Goal: Information Seeking & Learning: Check status

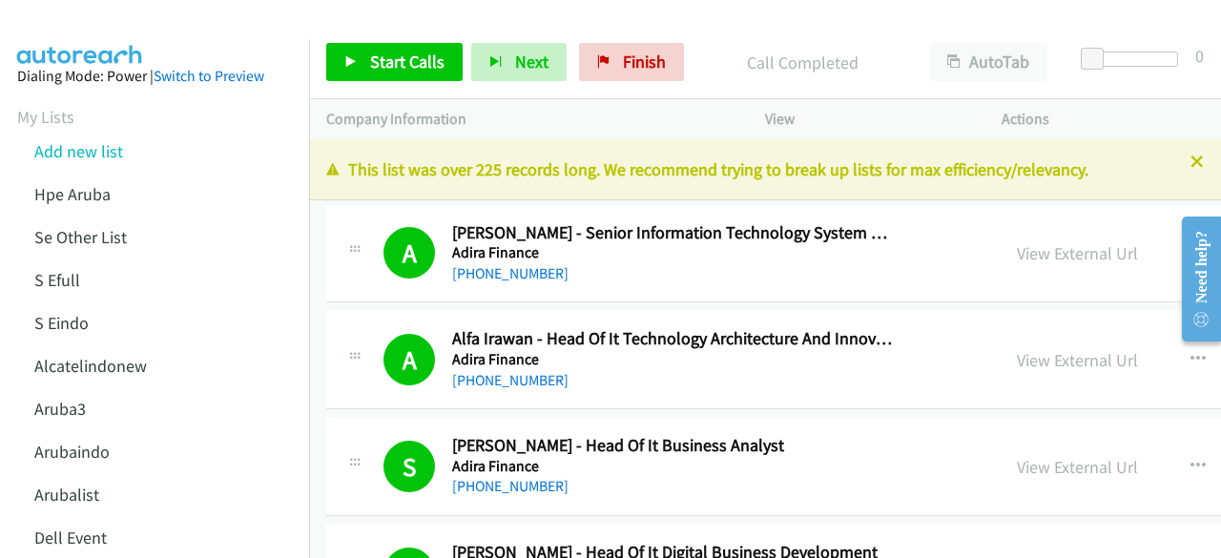
scroll to position [21812, 0]
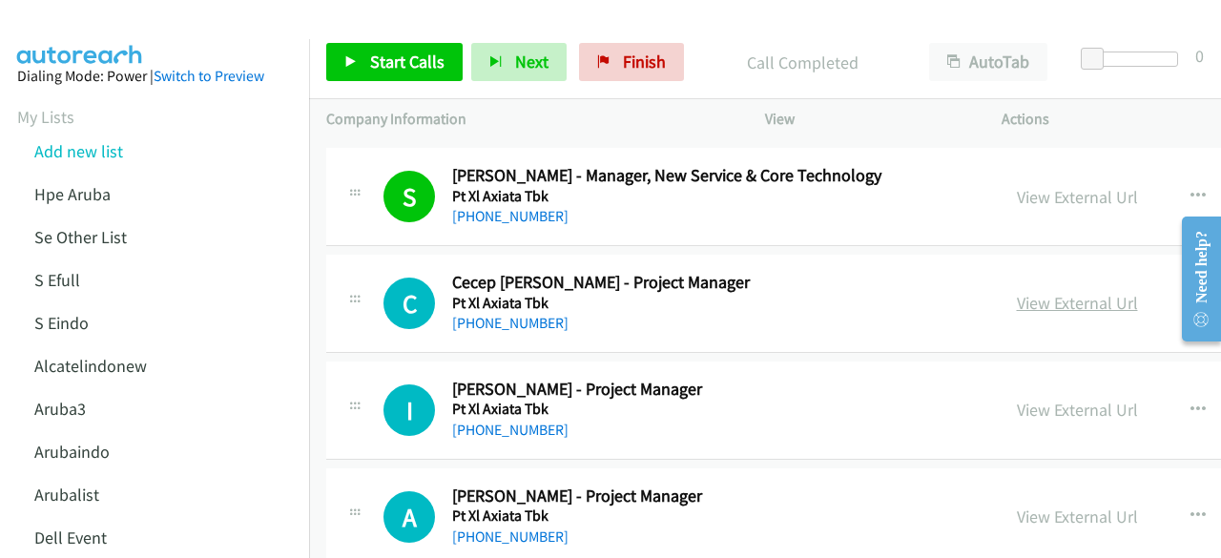
click at [1017, 292] on link "View External Url" at bounding box center [1077, 303] width 121 height 22
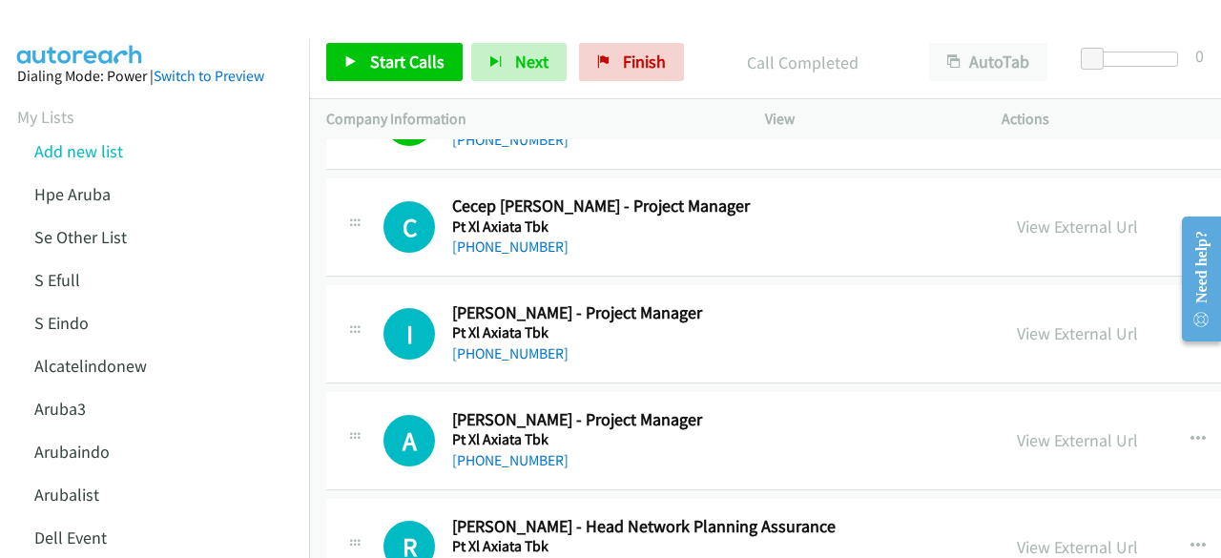
scroll to position [21889, 0]
click at [1017, 321] on link "View External Url" at bounding box center [1077, 332] width 121 height 22
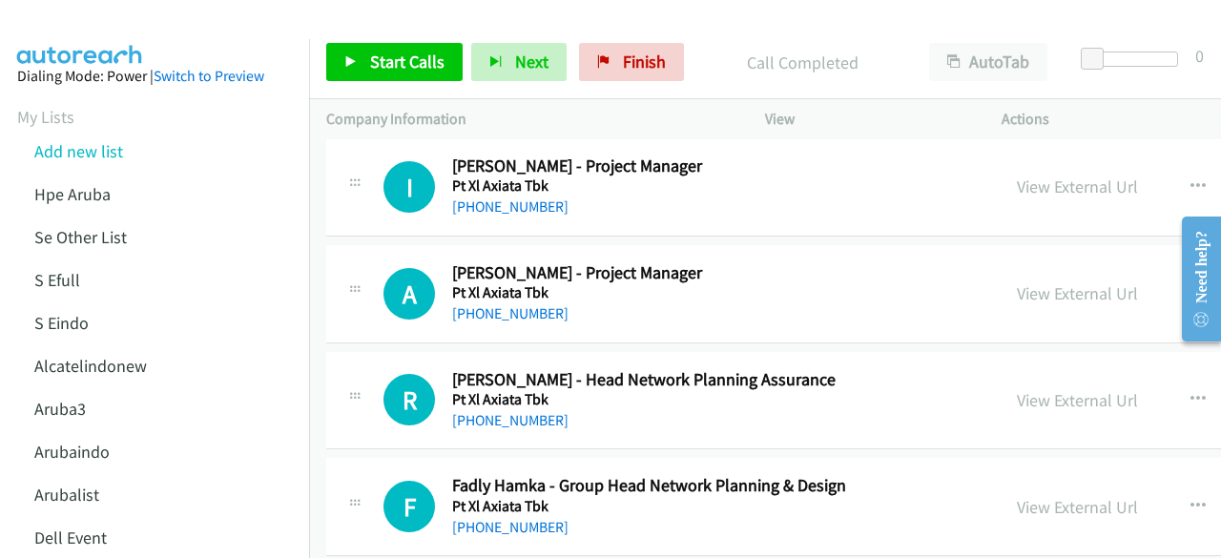
scroll to position [22036, 0]
click at [1017, 279] on div "View External Url" at bounding box center [1077, 292] width 121 height 26
click at [1017, 281] on link "View External Url" at bounding box center [1077, 292] width 121 height 22
click at [1017, 388] on link "View External Url" at bounding box center [1077, 399] width 121 height 22
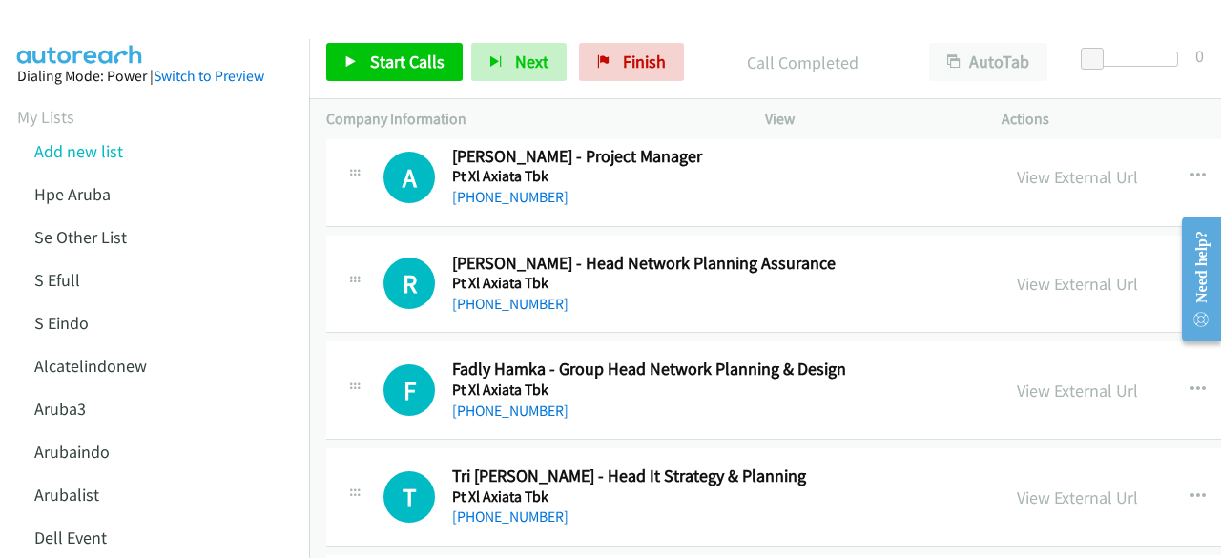
scroll to position [22167, 0]
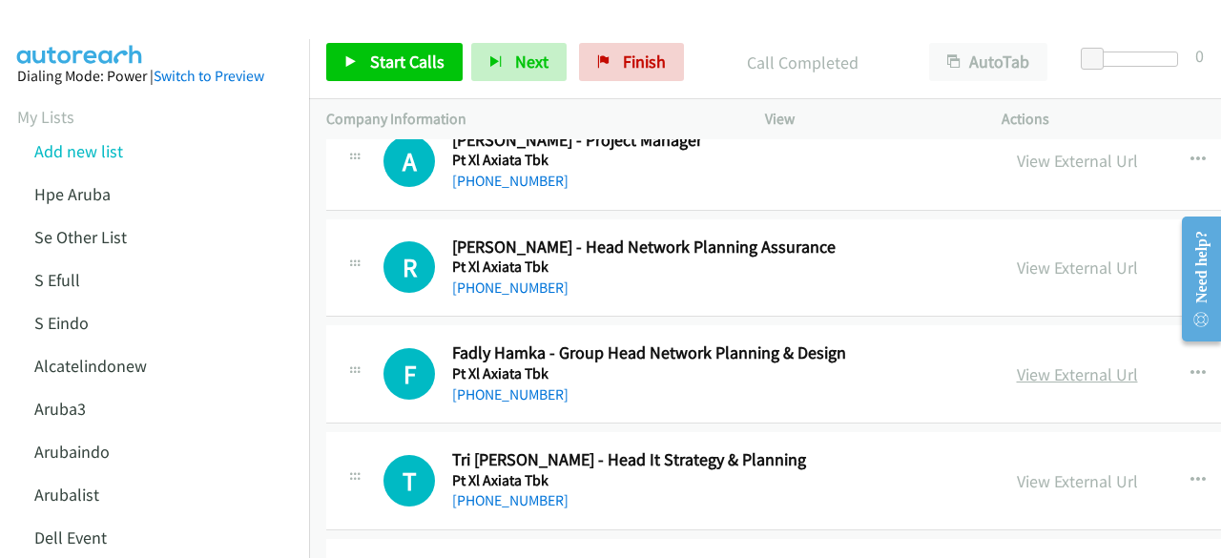
click at [1017, 363] on link "View External Url" at bounding box center [1077, 374] width 121 height 22
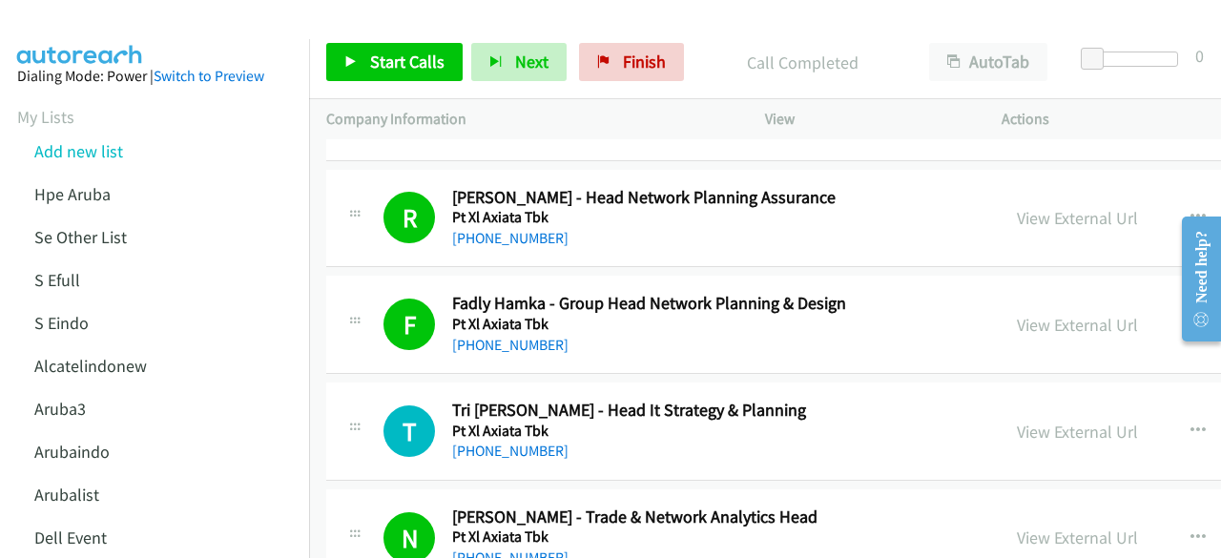
scroll to position [22218, 0]
click at [1017, 420] on link "View External Url" at bounding box center [1077, 431] width 121 height 22
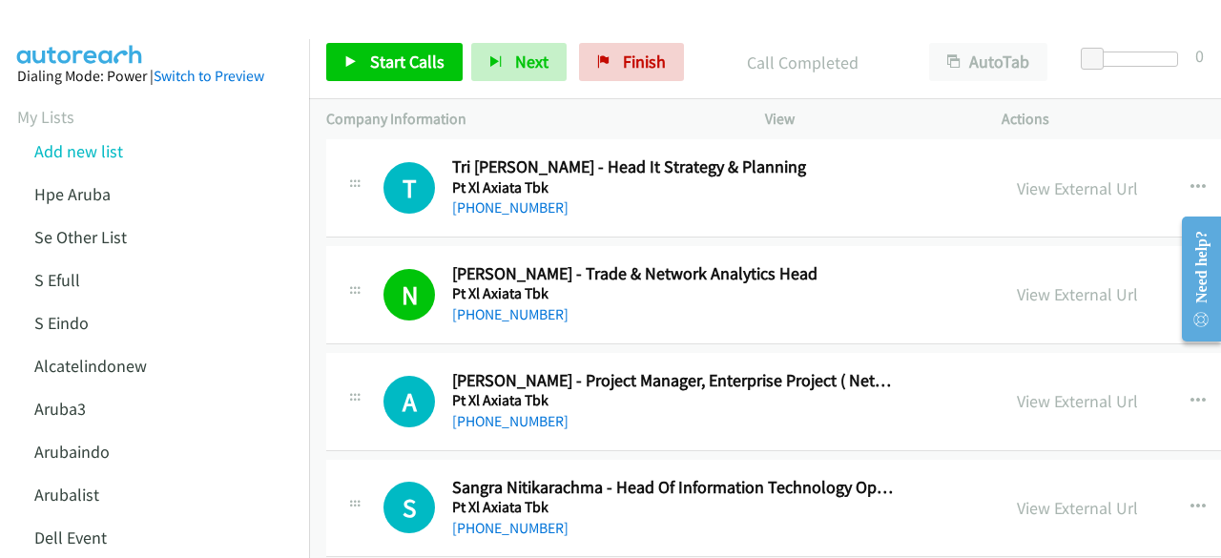
scroll to position [22462, 0]
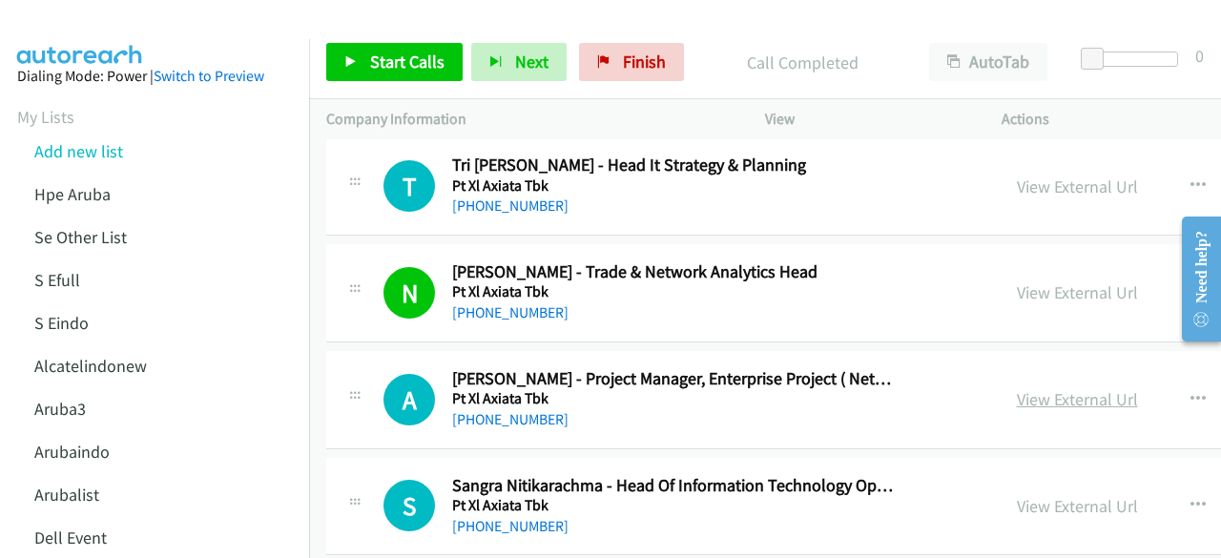
click at [1017, 388] on link "View External Url" at bounding box center [1077, 399] width 121 height 22
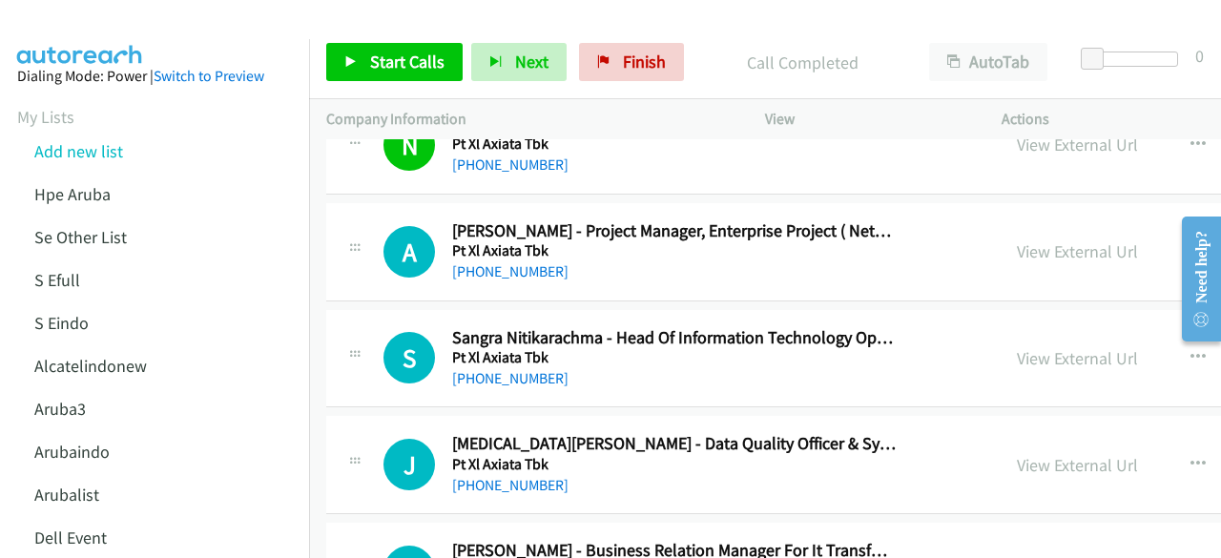
scroll to position [22613, 0]
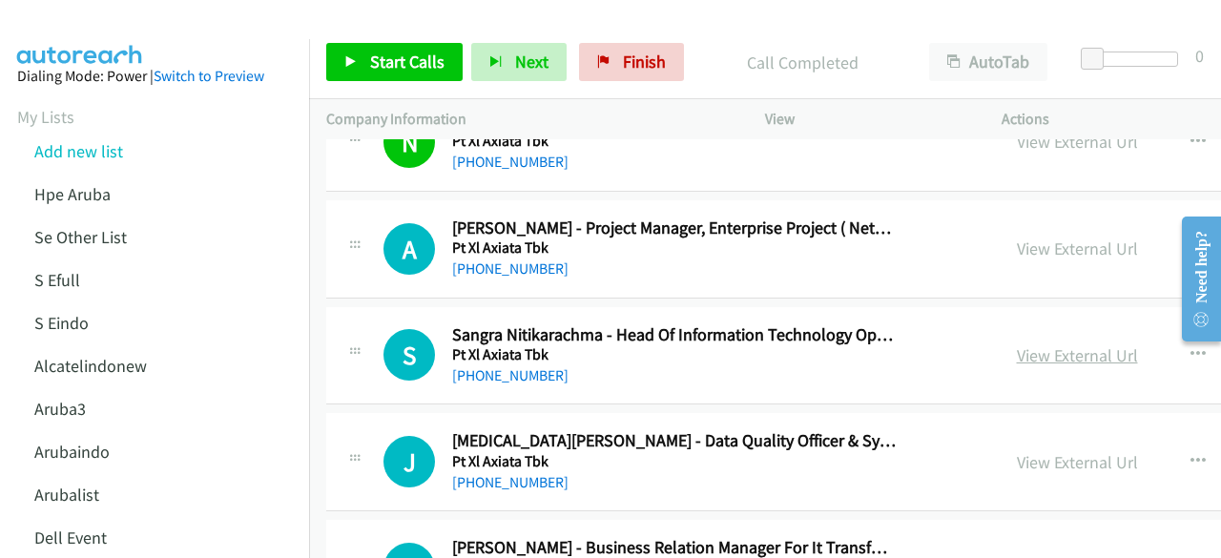
click at [1017, 344] on link "View External Url" at bounding box center [1077, 355] width 121 height 22
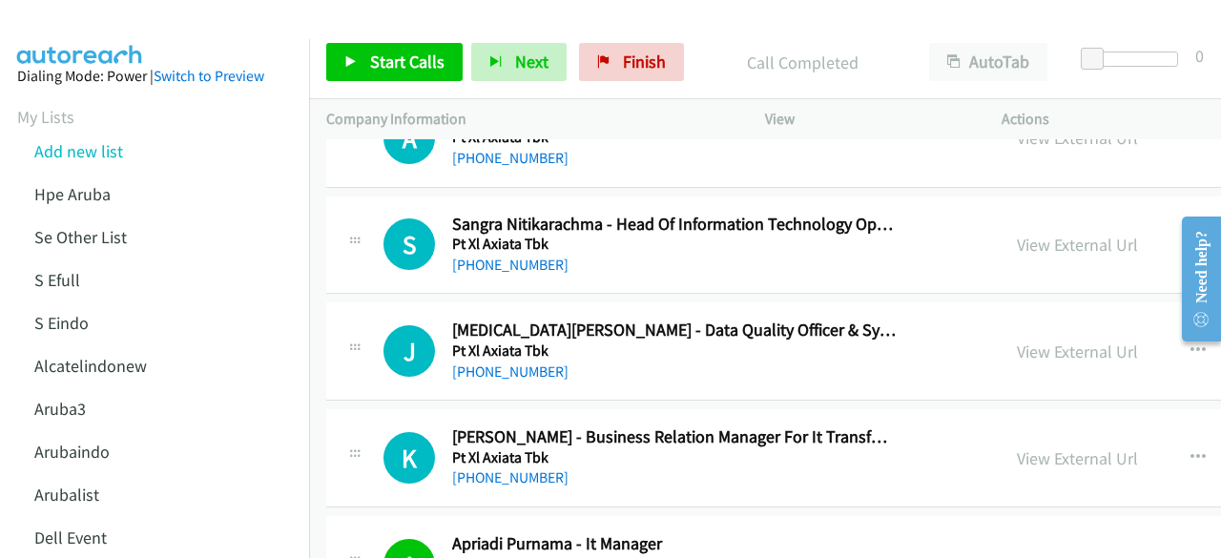
scroll to position [22725, 0]
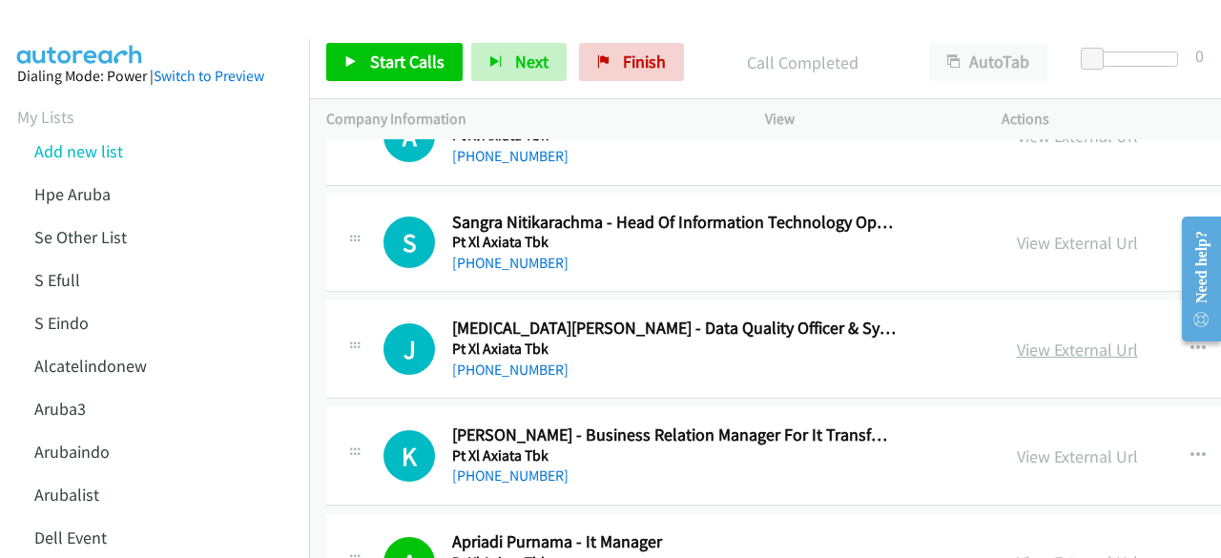
click at [1017, 339] on link "View External Url" at bounding box center [1077, 350] width 121 height 22
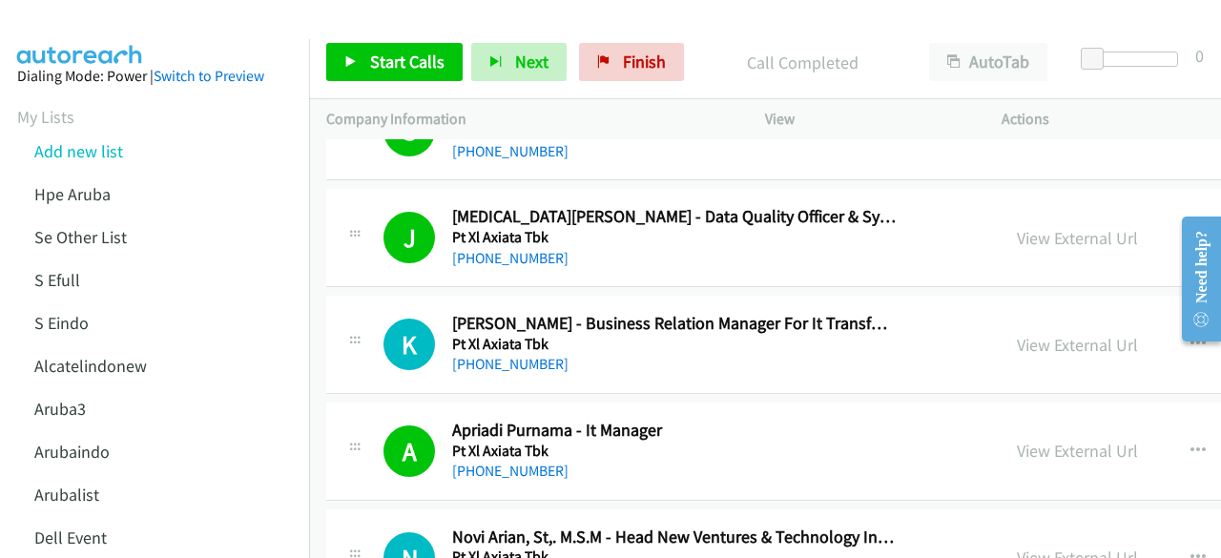
scroll to position [22838, 0]
click at [1029, 333] on link "View External Url" at bounding box center [1077, 344] width 121 height 22
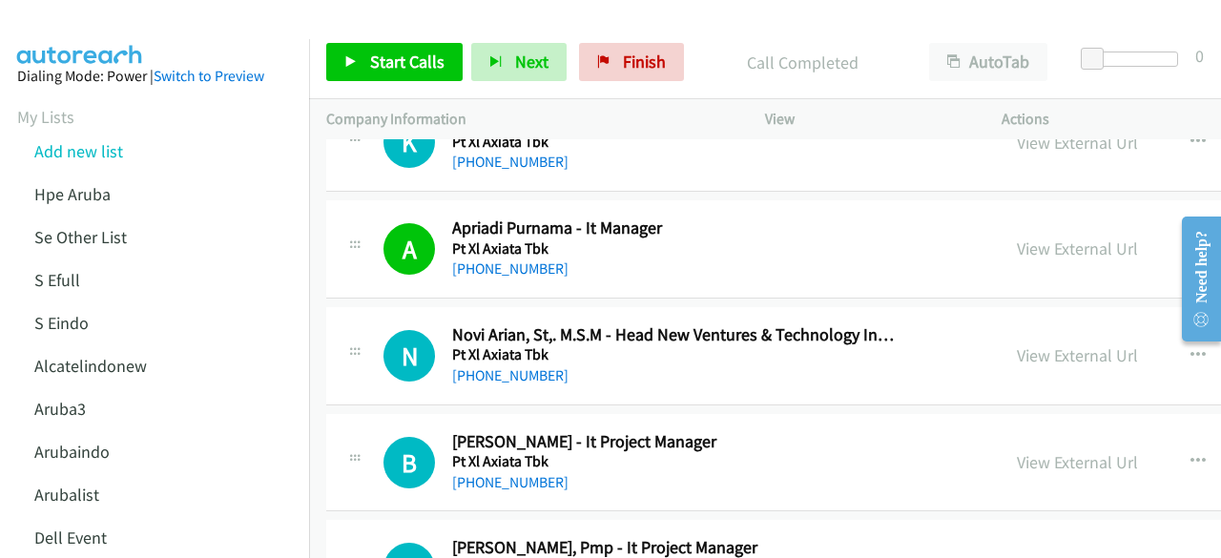
scroll to position [23045, 0]
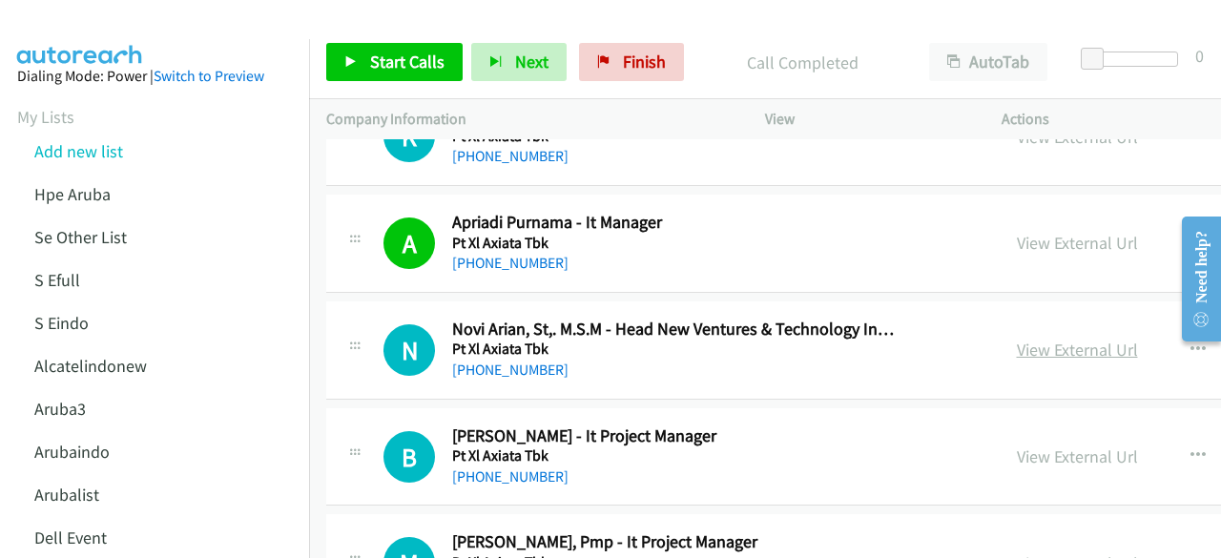
click at [1017, 339] on link "View External Url" at bounding box center [1077, 350] width 121 height 22
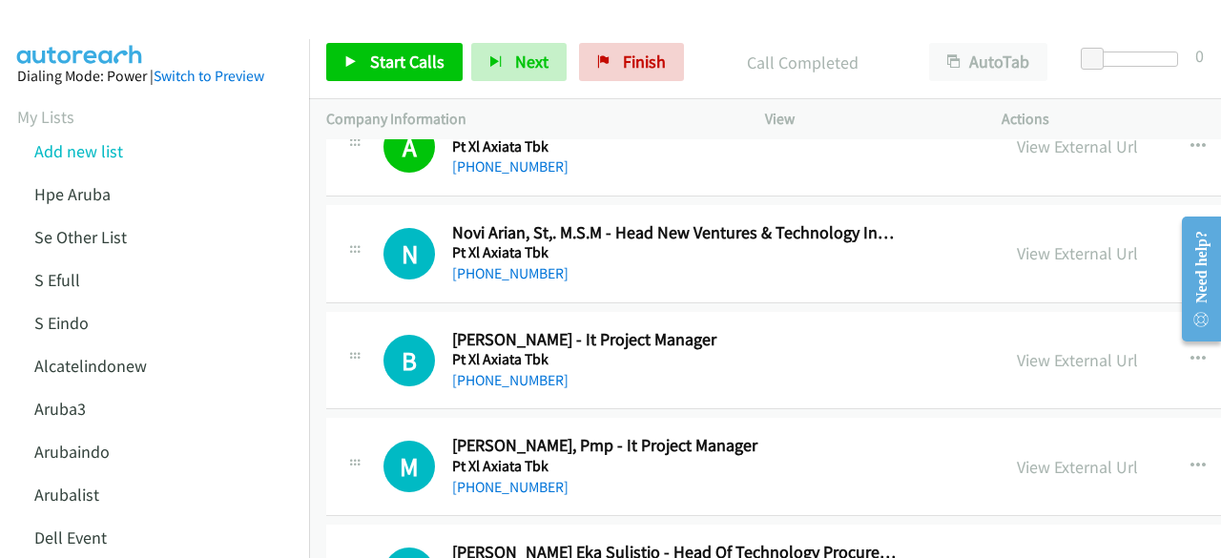
scroll to position [23176, 0]
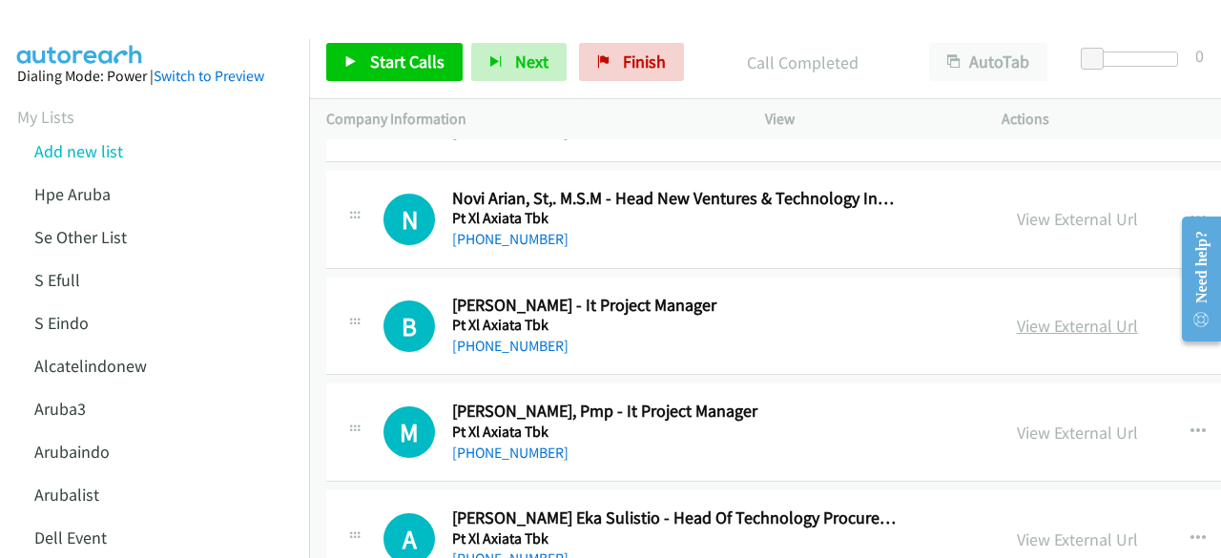
click at [1034, 315] on link "View External Url" at bounding box center [1077, 326] width 121 height 22
click at [1028, 422] on link "View External Url" at bounding box center [1077, 433] width 121 height 22
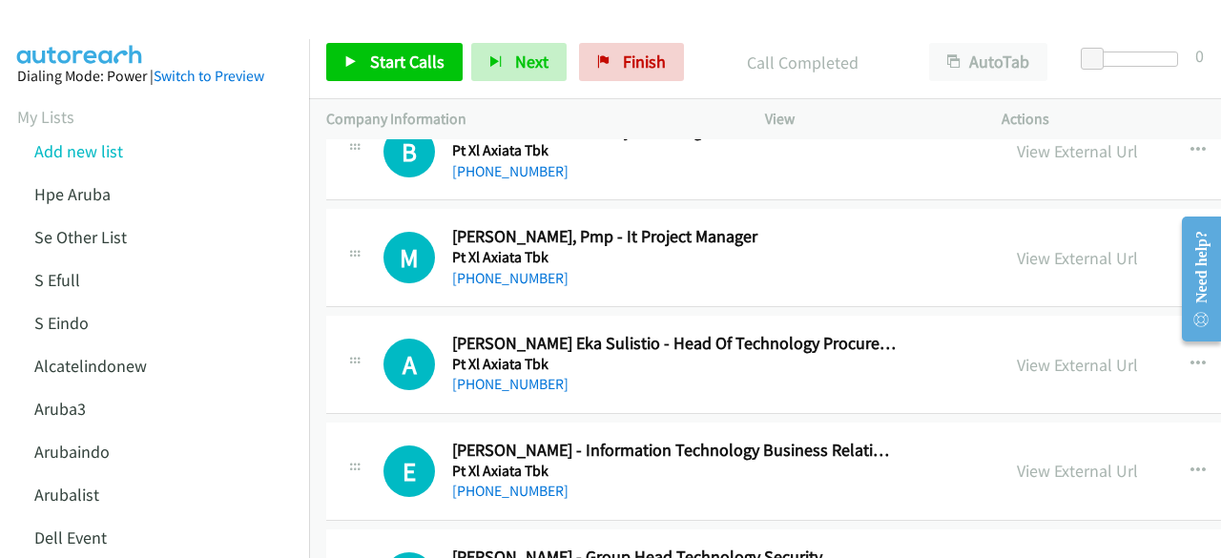
scroll to position [23352, 0]
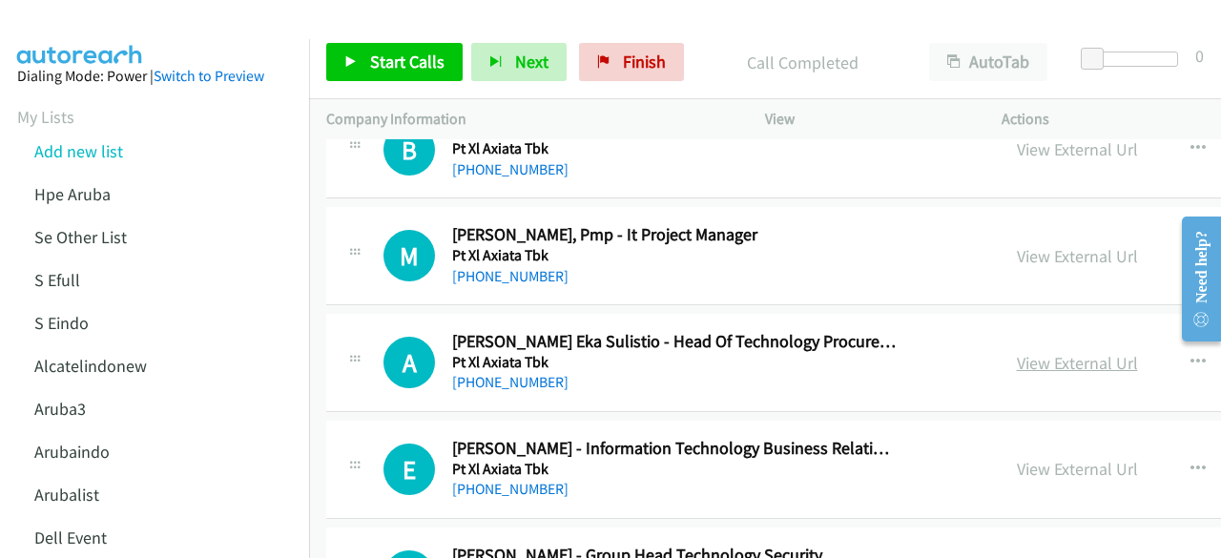
click at [1017, 352] on link "View External Url" at bounding box center [1077, 363] width 121 height 22
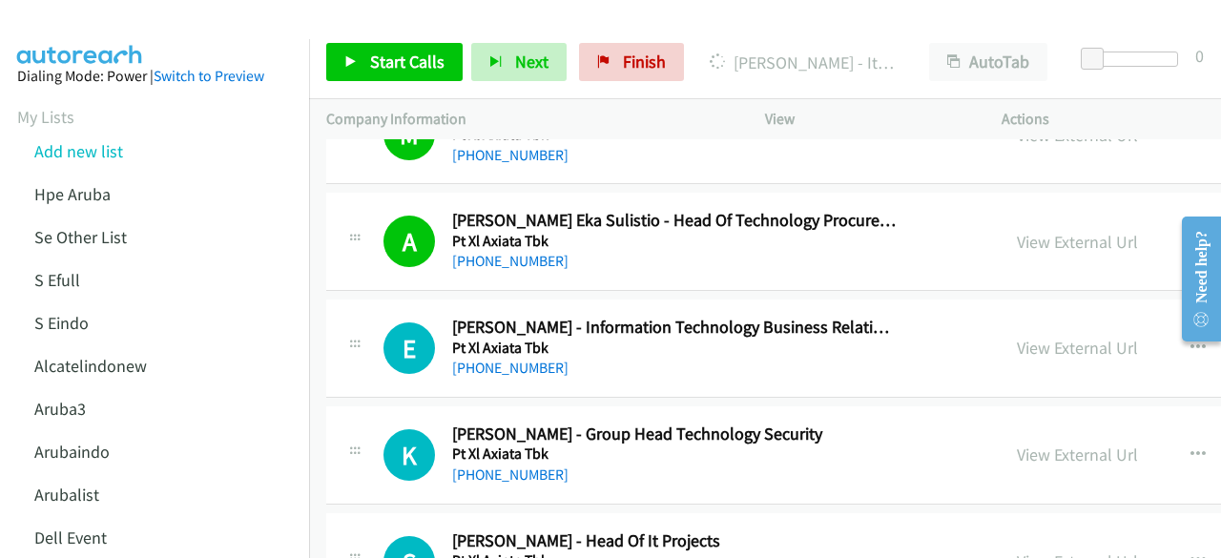
scroll to position [23475, 0]
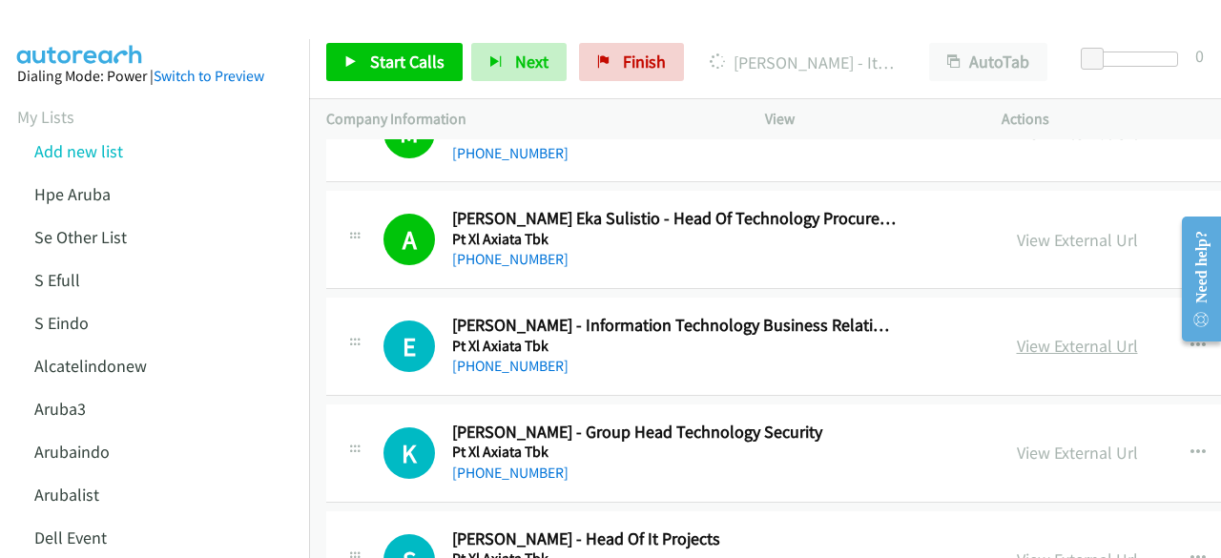
click at [1017, 335] on link "View External Url" at bounding box center [1077, 346] width 121 height 22
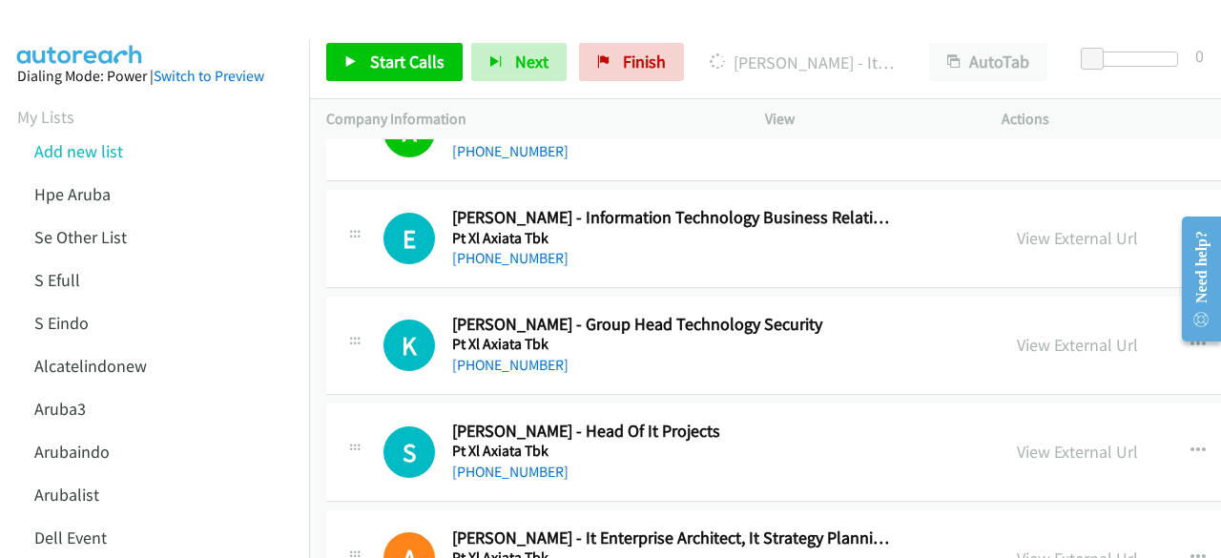
scroll to position [23594, 0]
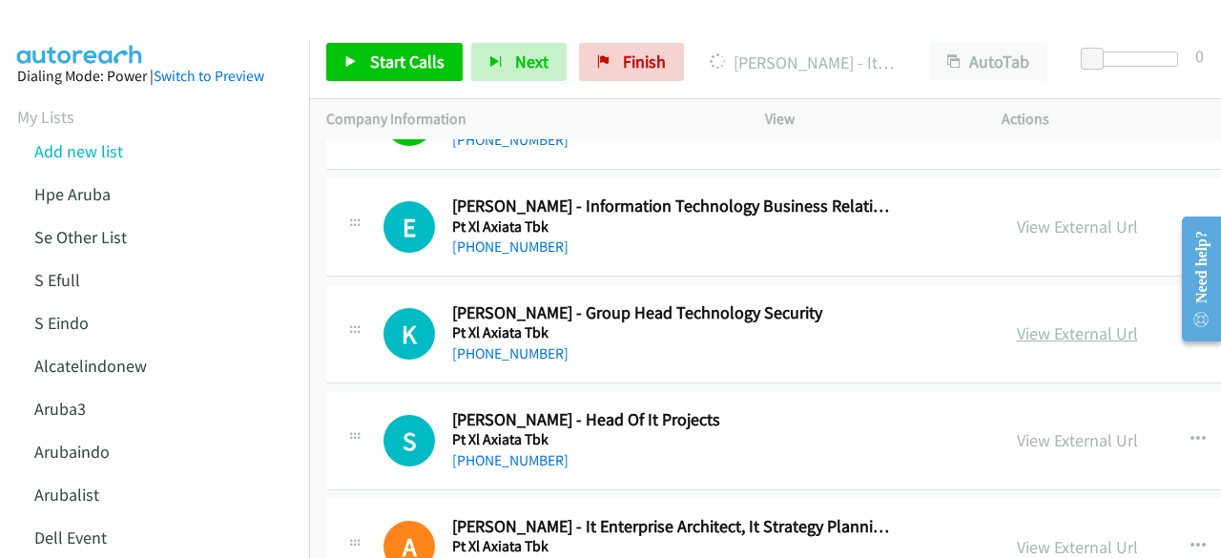
click at [1017, 322] on link "View External Url" at bounding box center [1077, 333] width 121 height 22
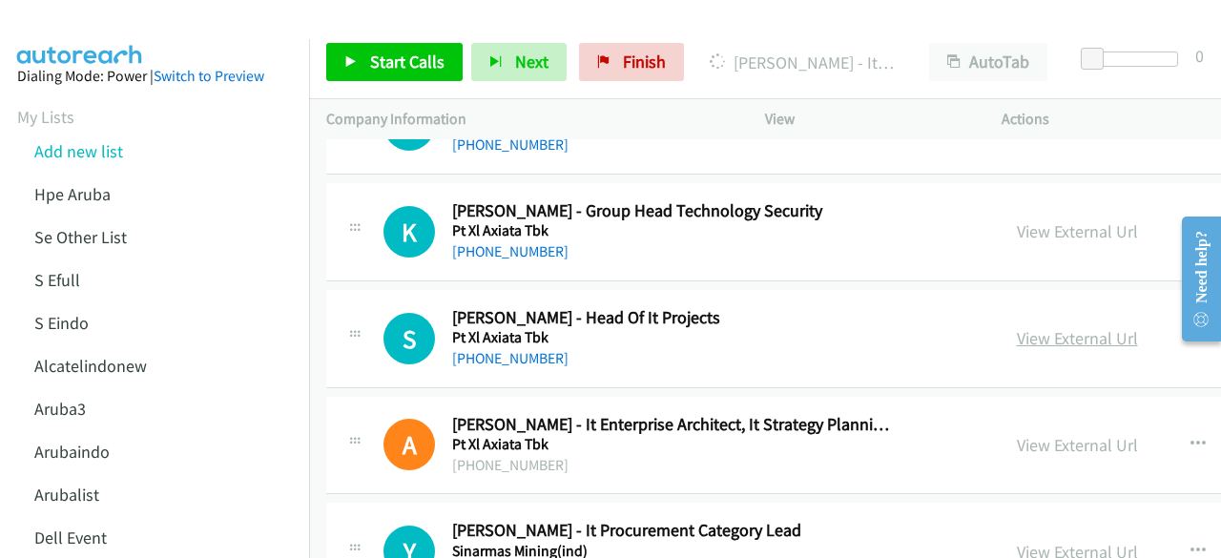
scroll to position [23697, 0]
click at [1017, 326] on link "View External Url" at bounding box center [1077, 337] width 121 height 22
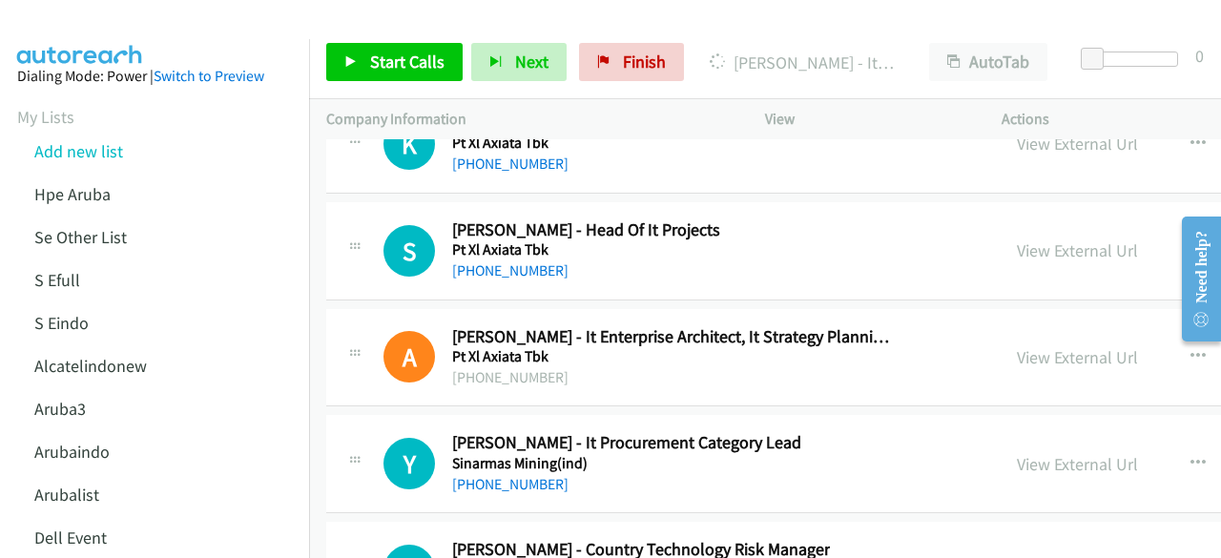
scroll to position [23791, 0]
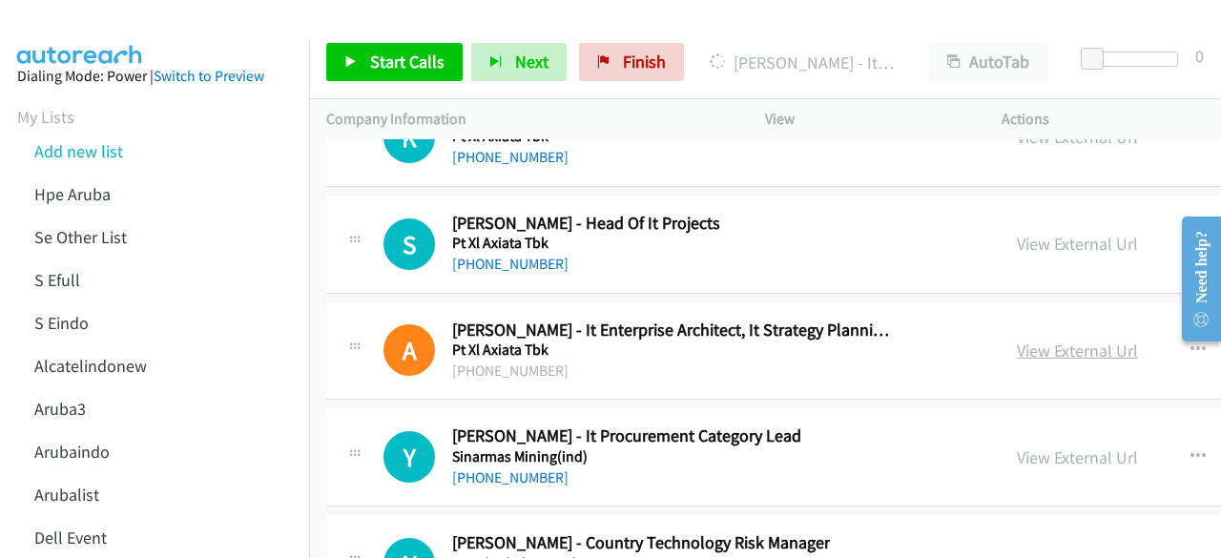
click at [1017, 340] on link "View External Url" at bounding box center [1077, 351] width 121 height 22
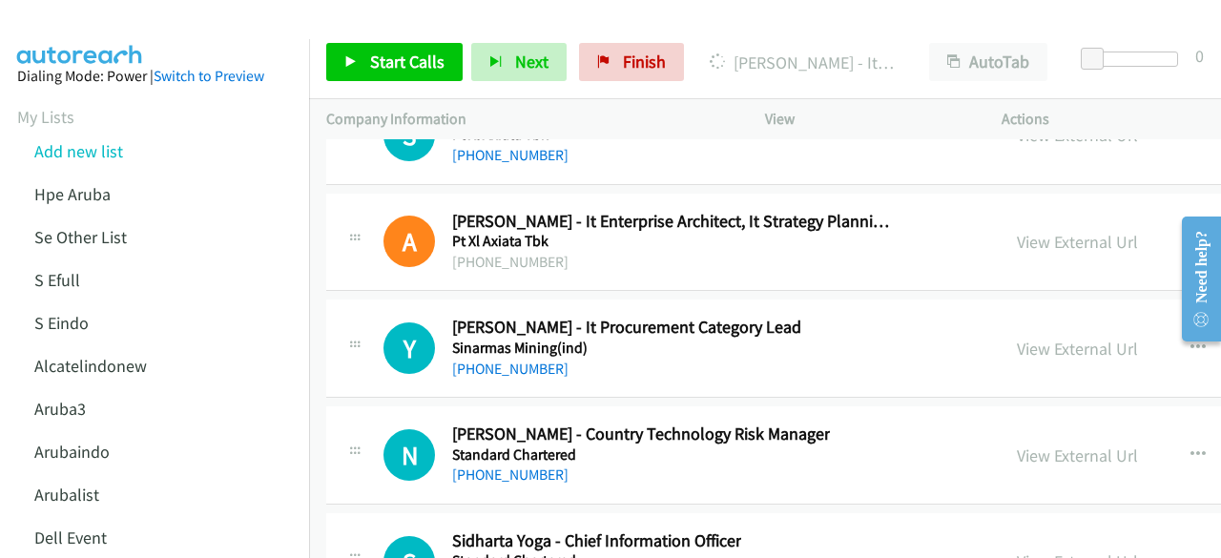
scroll to position [23901, 0]
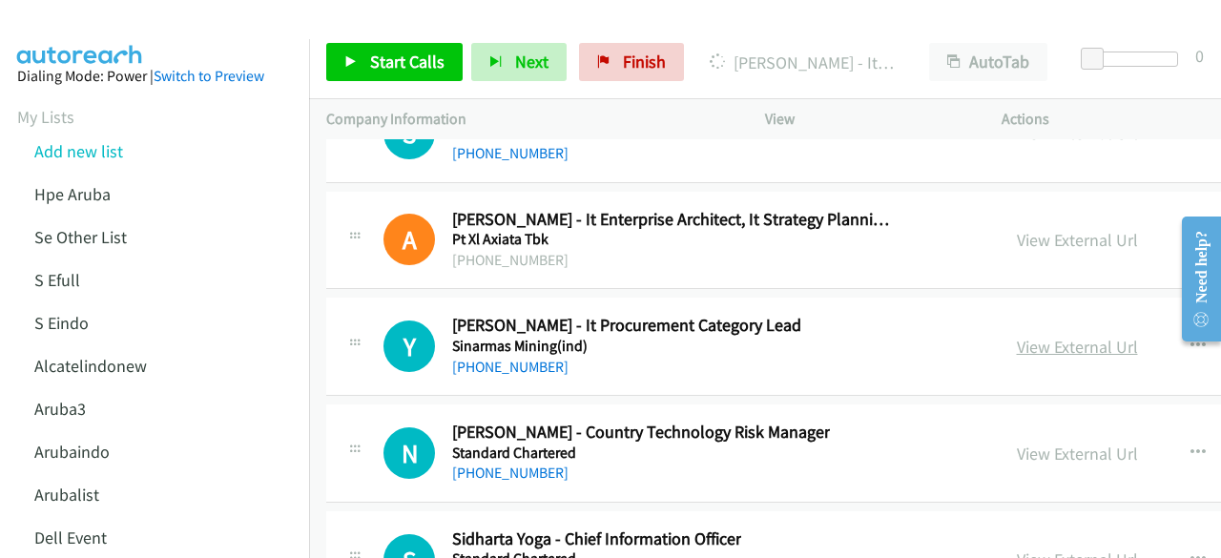
click at [1020, 336] on link "View External Url" at bounding box center [1077, 347] width 121 height 22
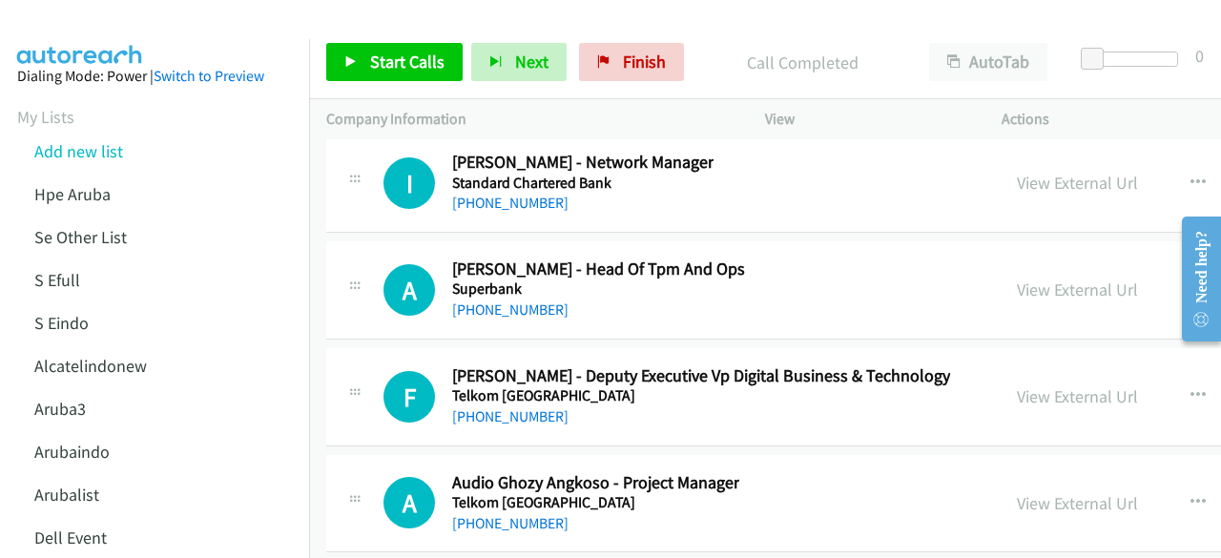
scroll to position [25345, 0]
click at [1017, 384] on link "View External Url" at bounding box center [1077, 395] width 121 height 22
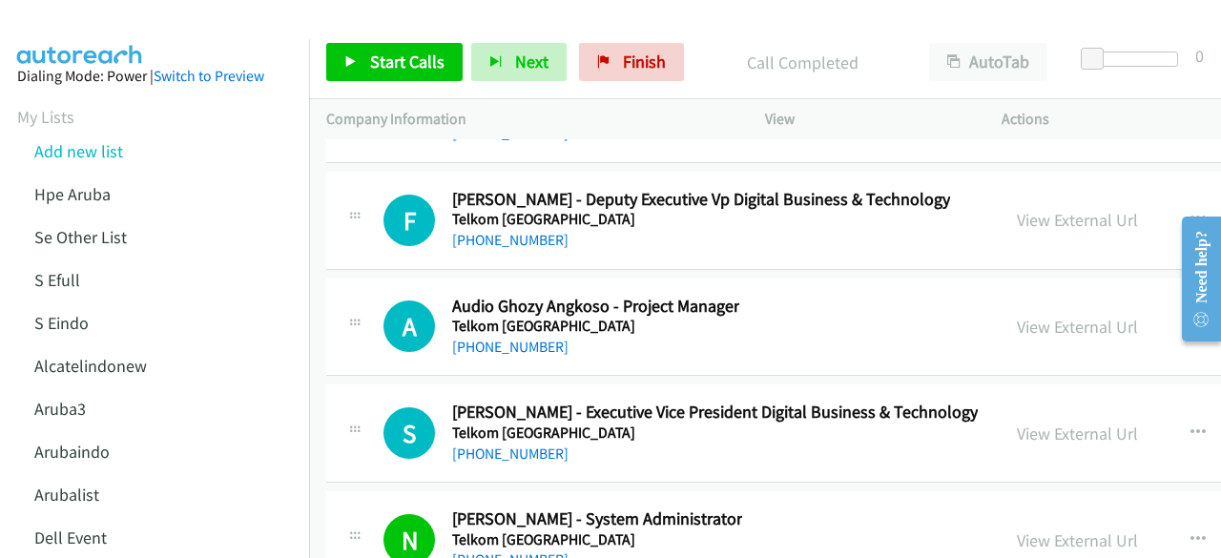
scroll to position [25527, 0]
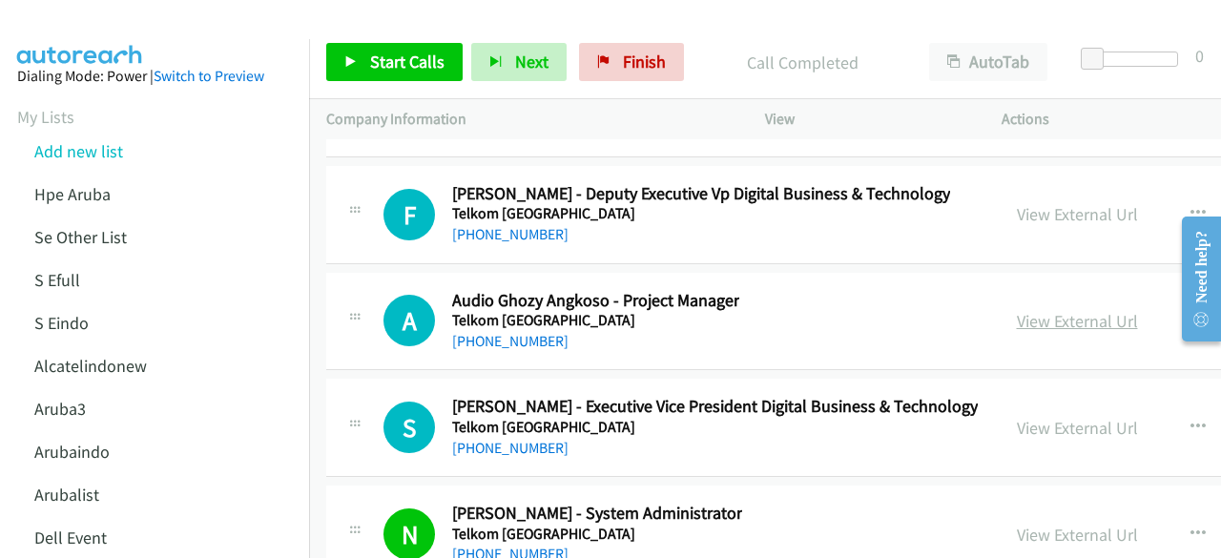
click at [1017, 310] on link "View External Url" at bounding box center [1077, 321] width 121 height 22
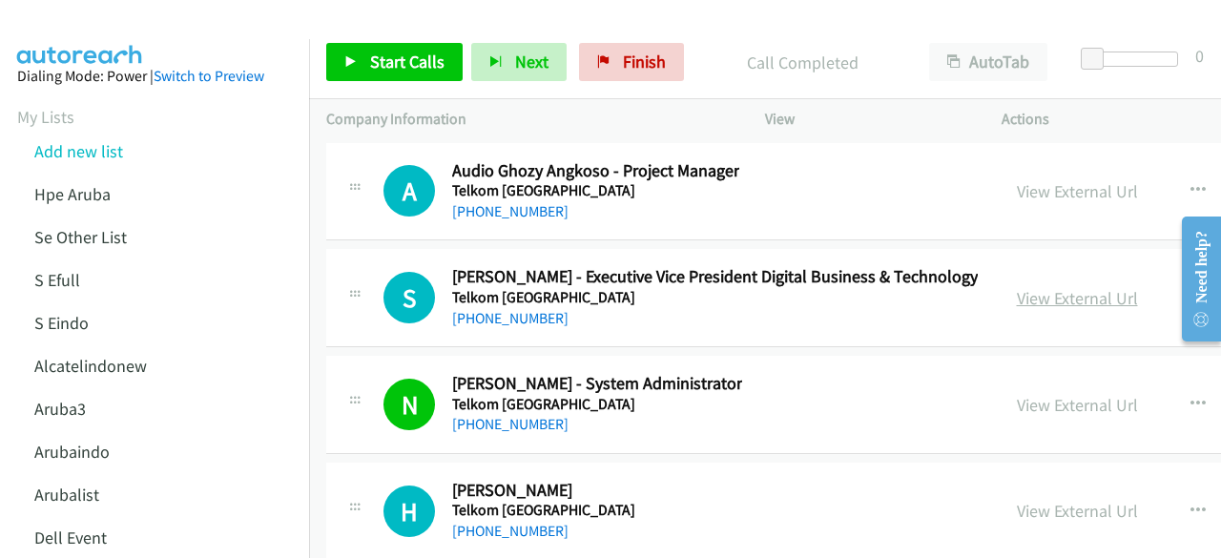
click at [1017, 287] on link "View External Url" at bounding box center [1077, 298] width 121 height 22
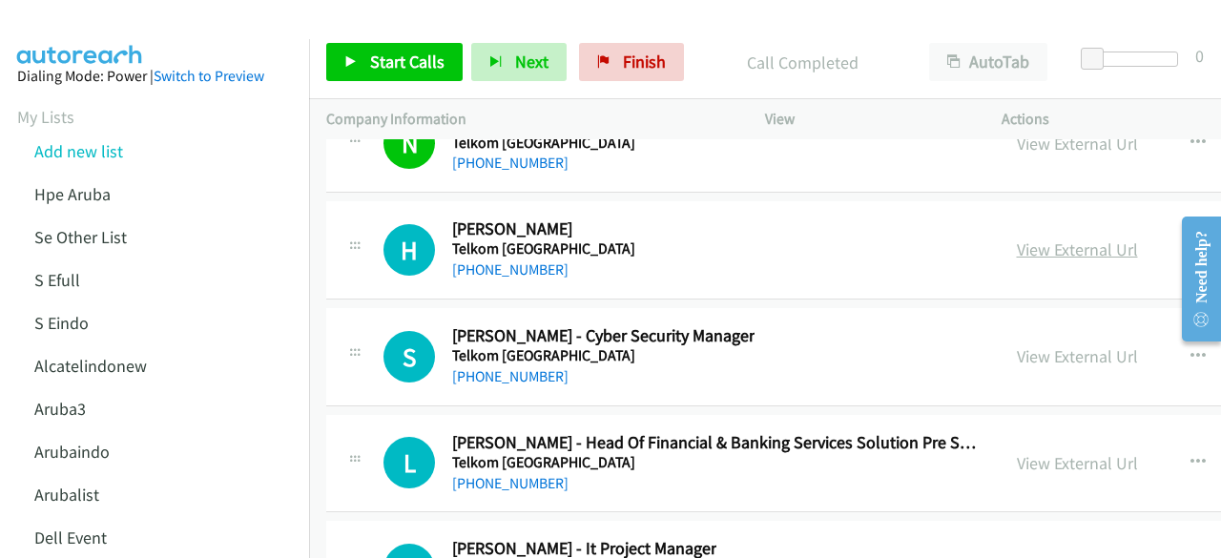
scroll to position [25920, 0]
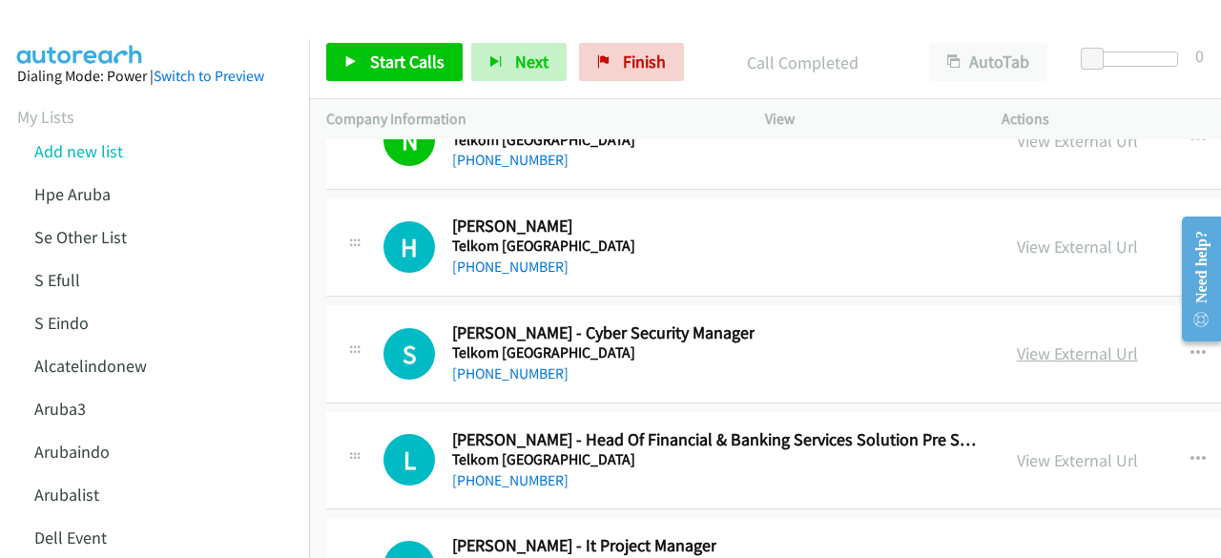
click at [1017, 342] on link "View External Url" at bounding box center [1077, 353] width 121 height 22
click at [1017, 236] on link "View External Url" at bounding box center [1077, 247] width 121 height 22
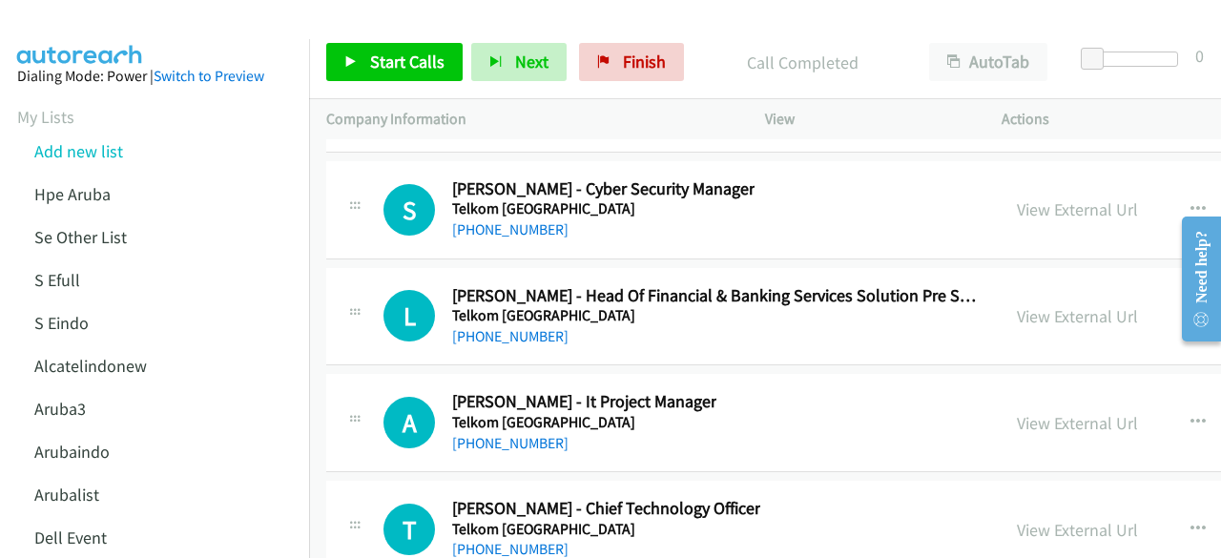
scroll to position [26077, 0]
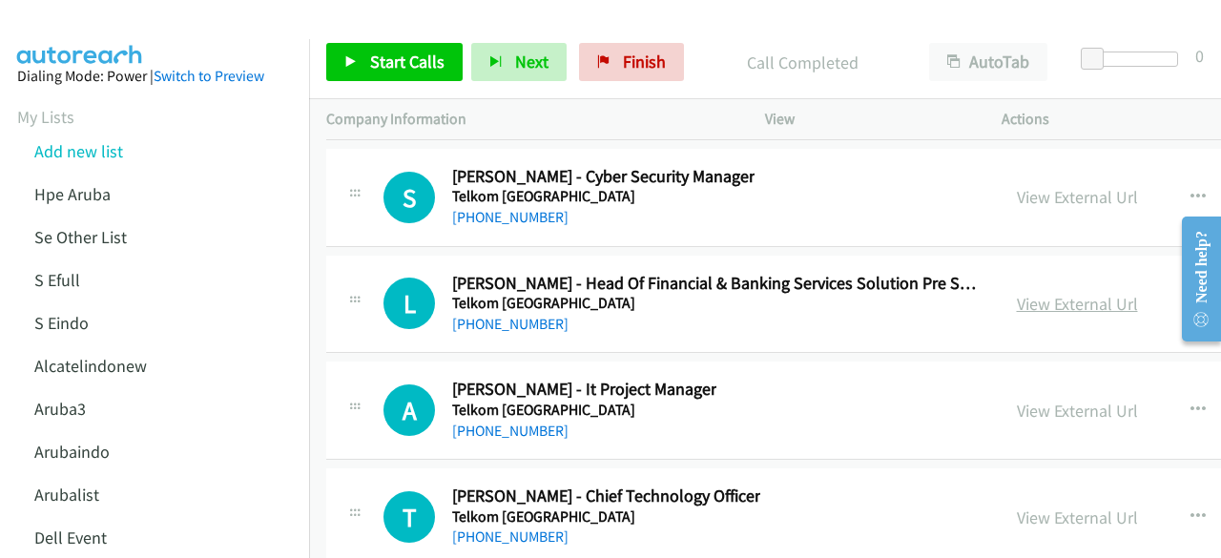
click at [1017, 293] on link "View External Url" at bounding box center [1077, 304] width 121 height 22
click at [1018, 400] on link "View External Url" at bounding box center [1077, 411] width 121 height 22
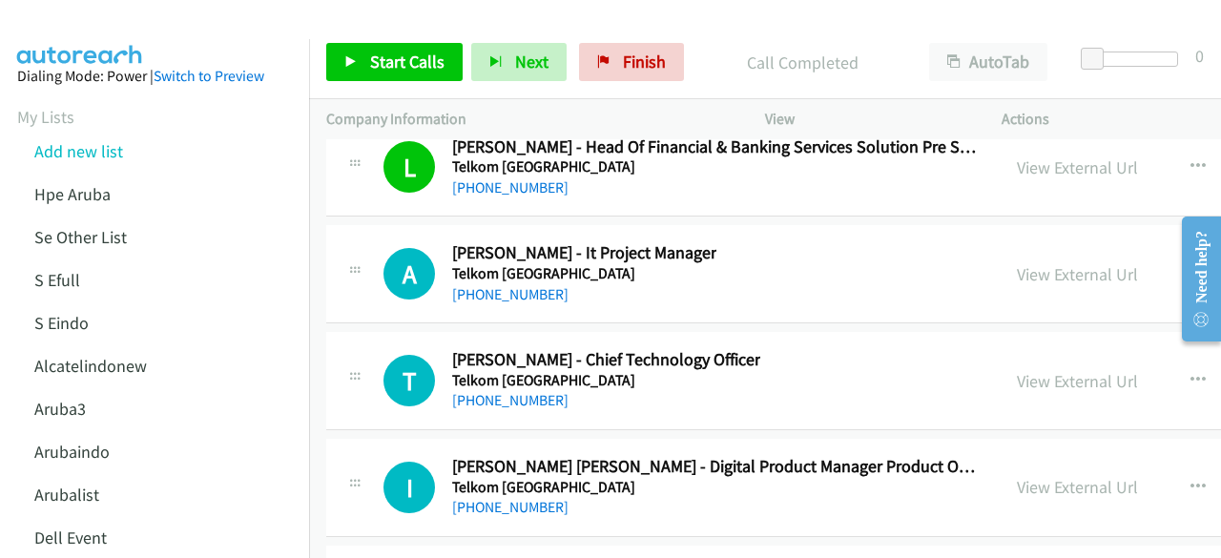
scroll to position [26216, 0]
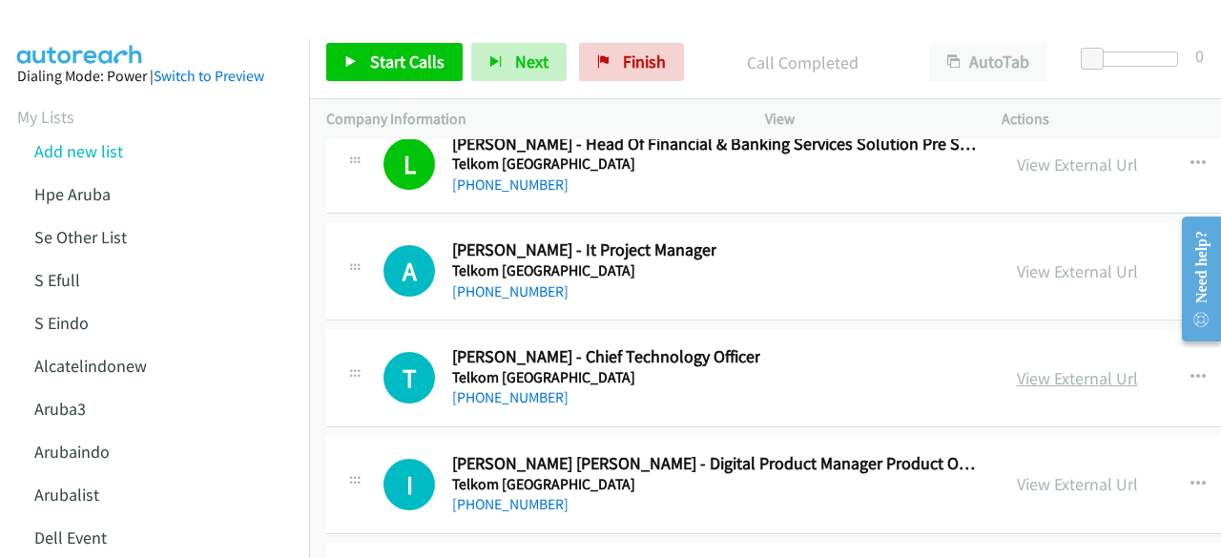
click at [1017, 367] on link "View External Url" at bounding box center [1077, 378] width 121 height 22
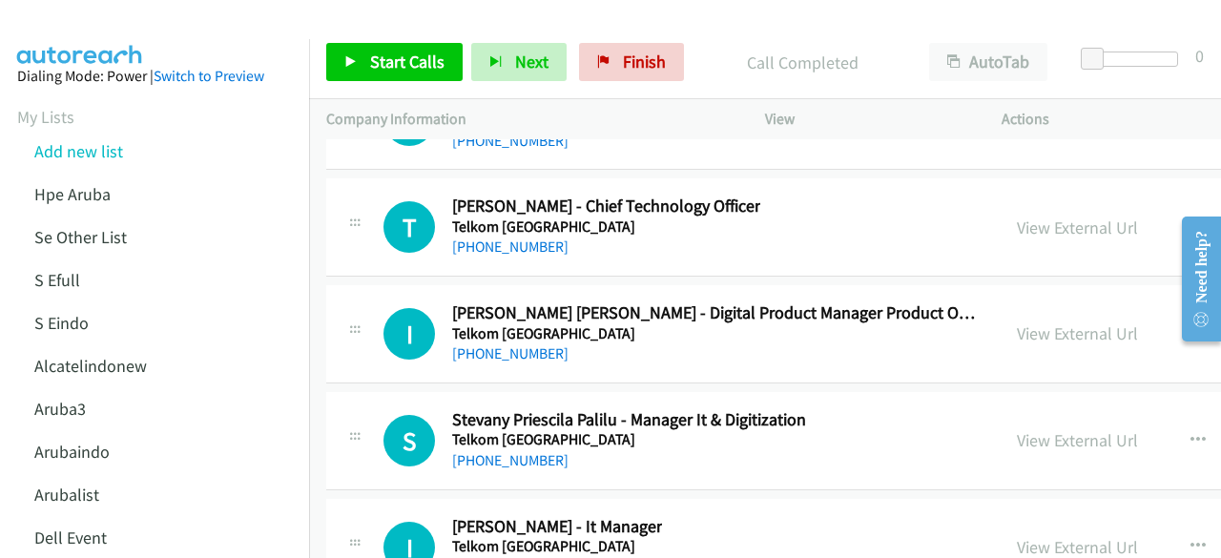
scroll to position [26373, 0]
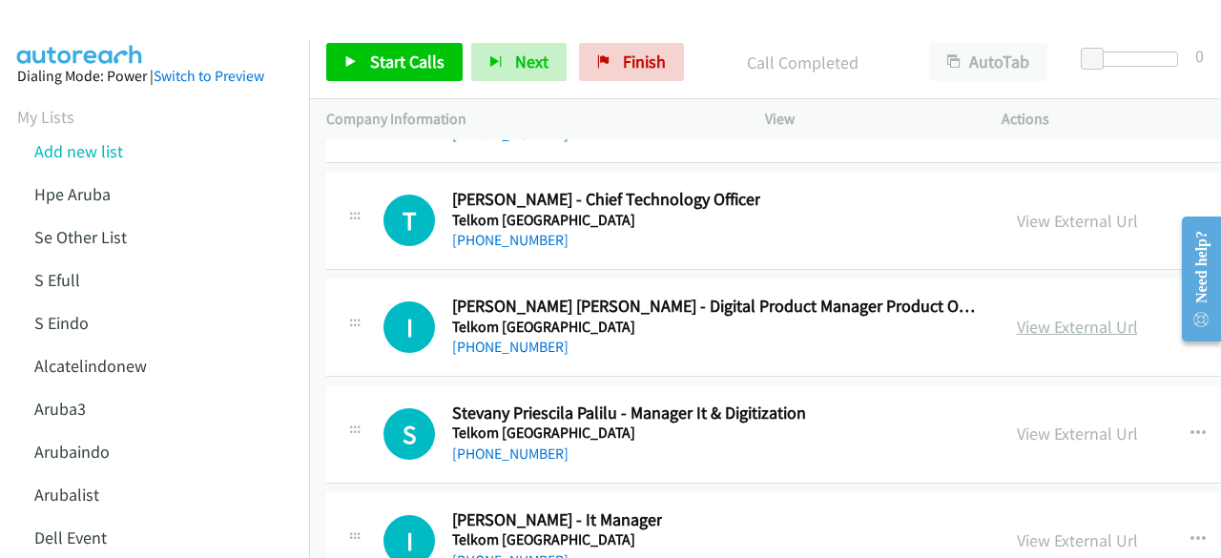
click at [1017, 316] on link "View External Url" at bounding box center [1077, 327] width 121 height 22
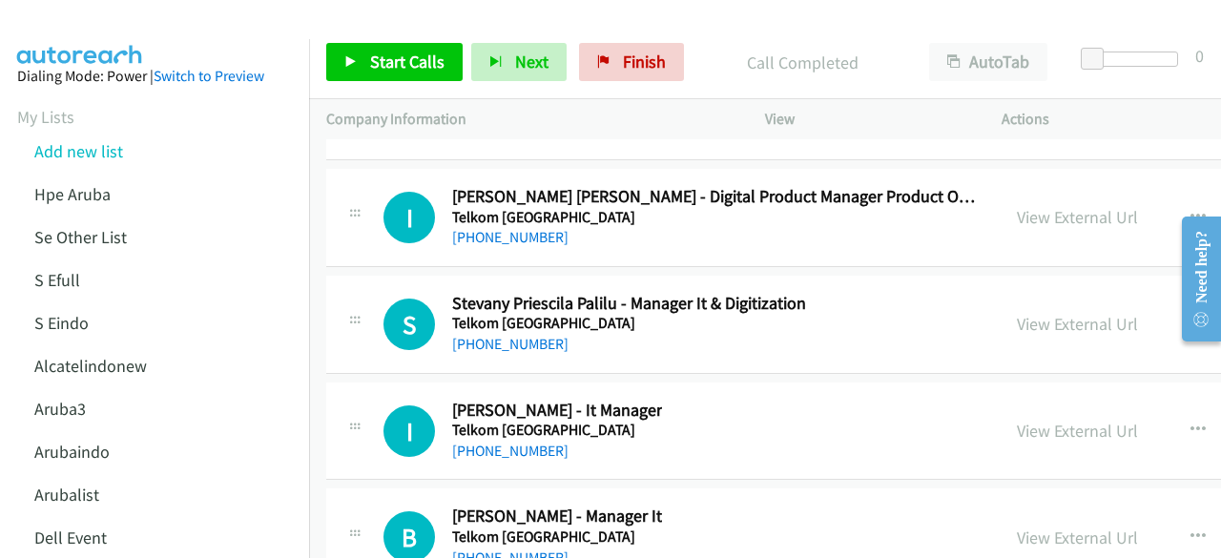
scroll to position [26488, 0]
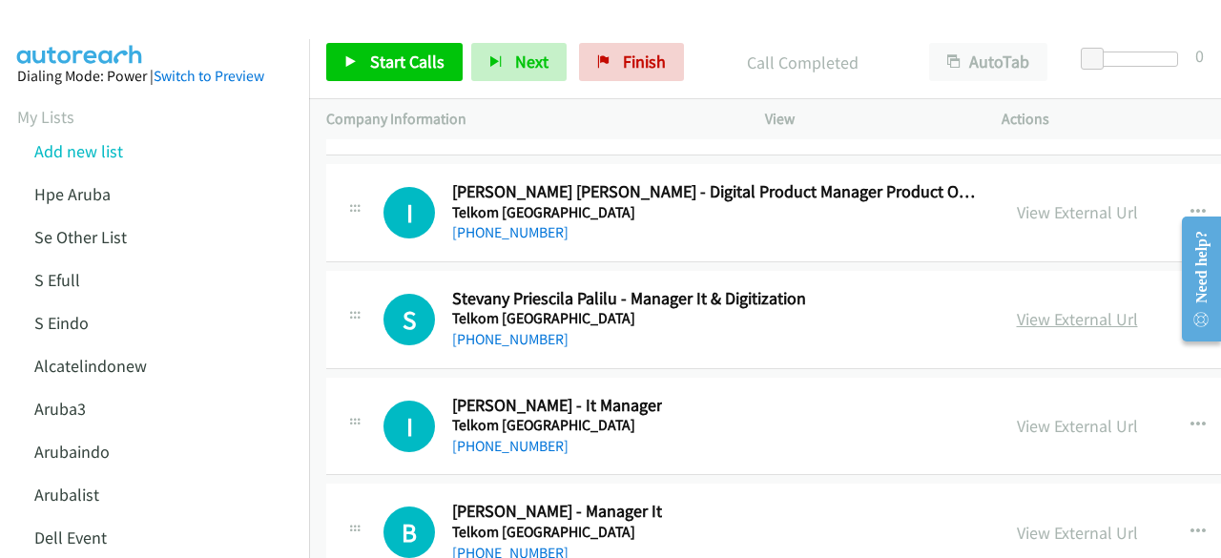
click at [1017, 308] on link "View External Url" at bounding box center [1077, 319] width 121 height 22
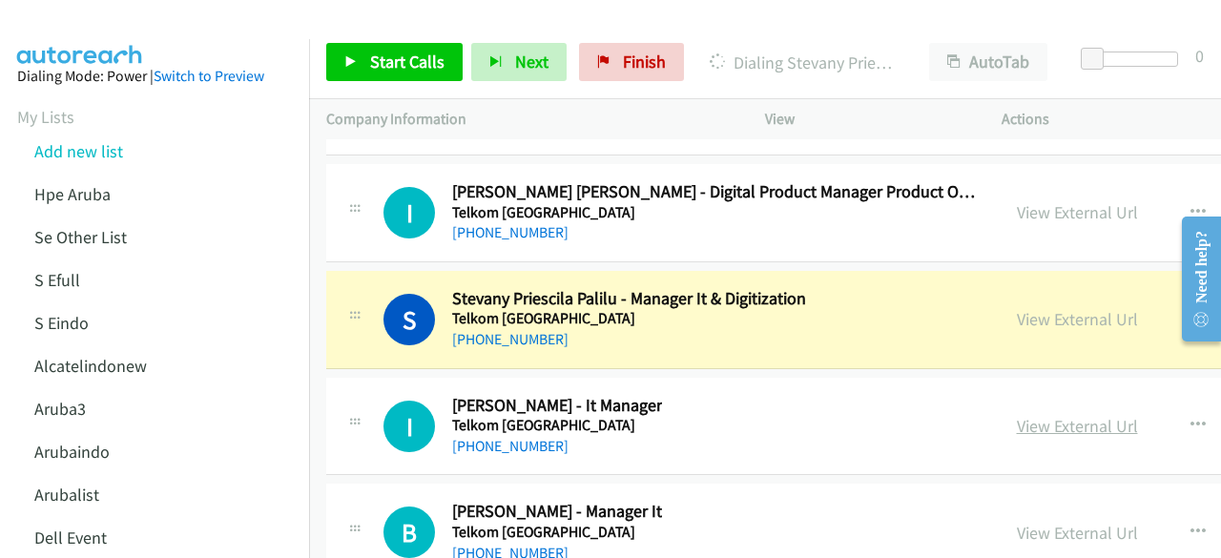
click at [1017, 415] on link "View External Url" at bounding box center [1077, 426] width 121 height 22
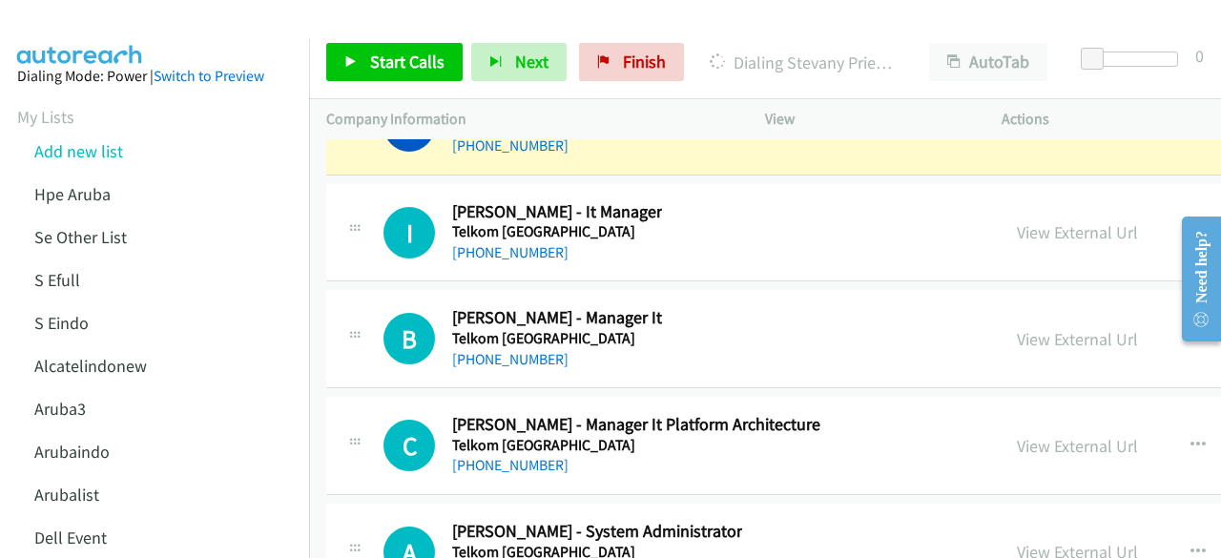
scroll to position [26696, 0]
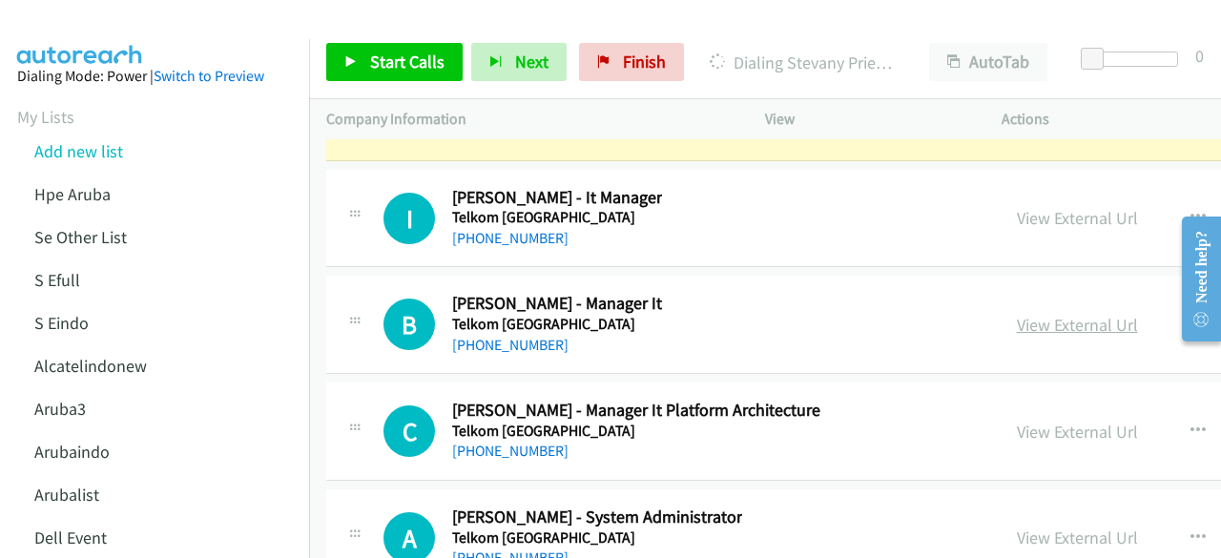
click at [1017, 314] on link "View External Url" at bounding box center [1077, 325] width 121 height 22
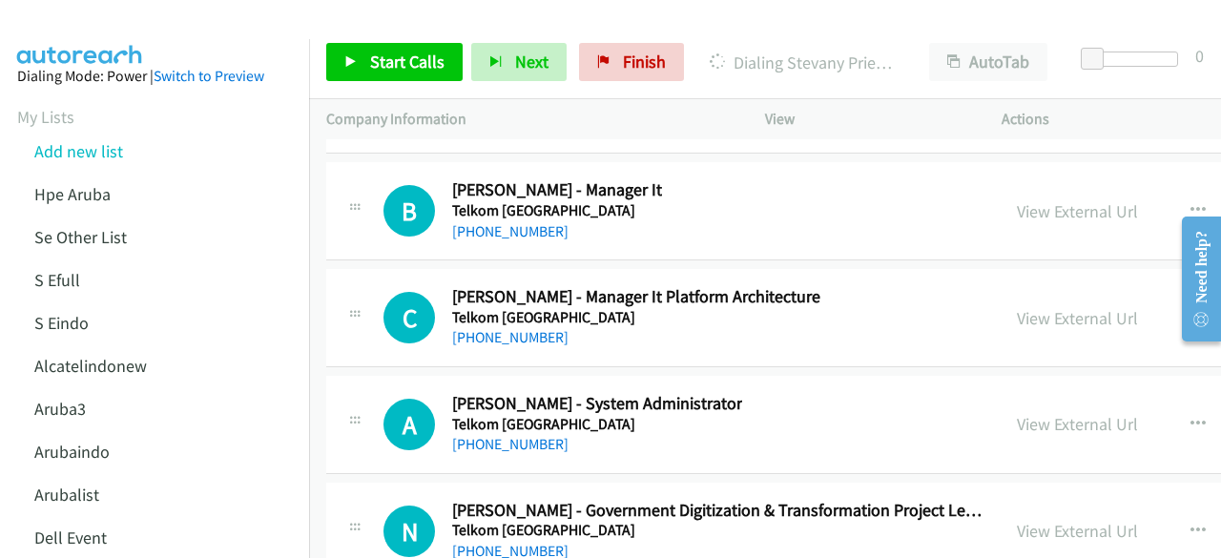
scroll to position [26810, 0]
click at [1017, 306] on link "View External Url" at bounding box center [1077, 317] width 121 height 22
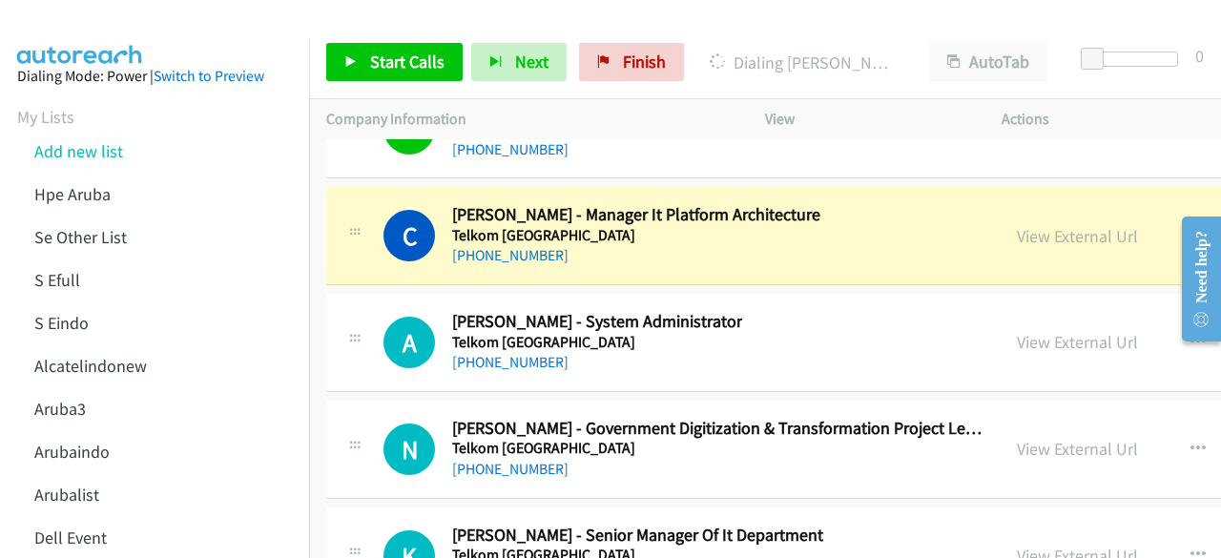
scroll to position [26894, 0]
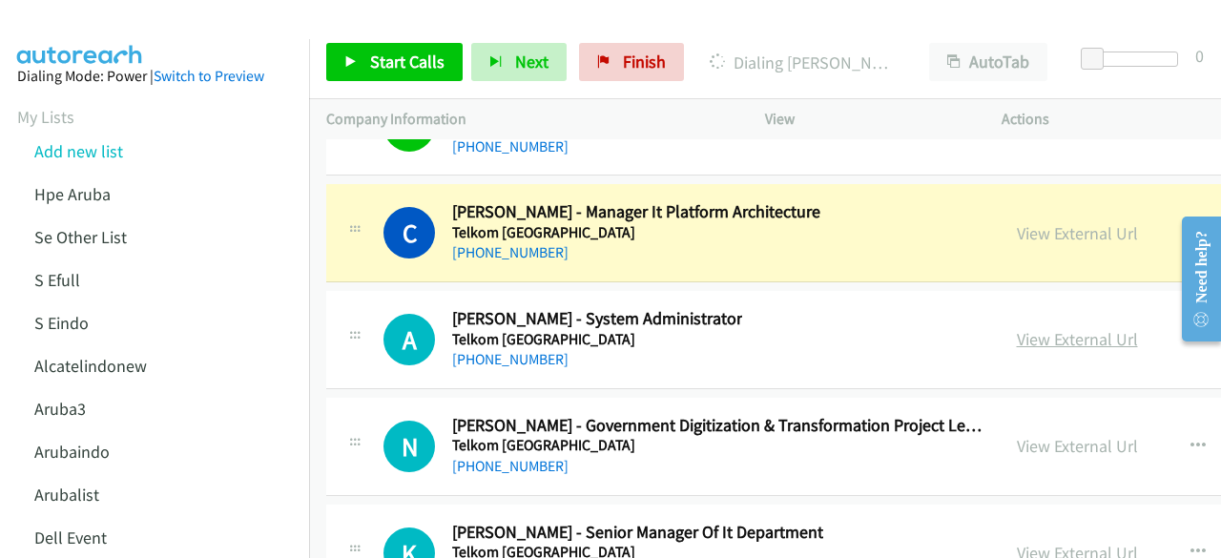
click at [1017, 328] on link "View External Url" at bounding box center [1077, 339] width 121 height 22
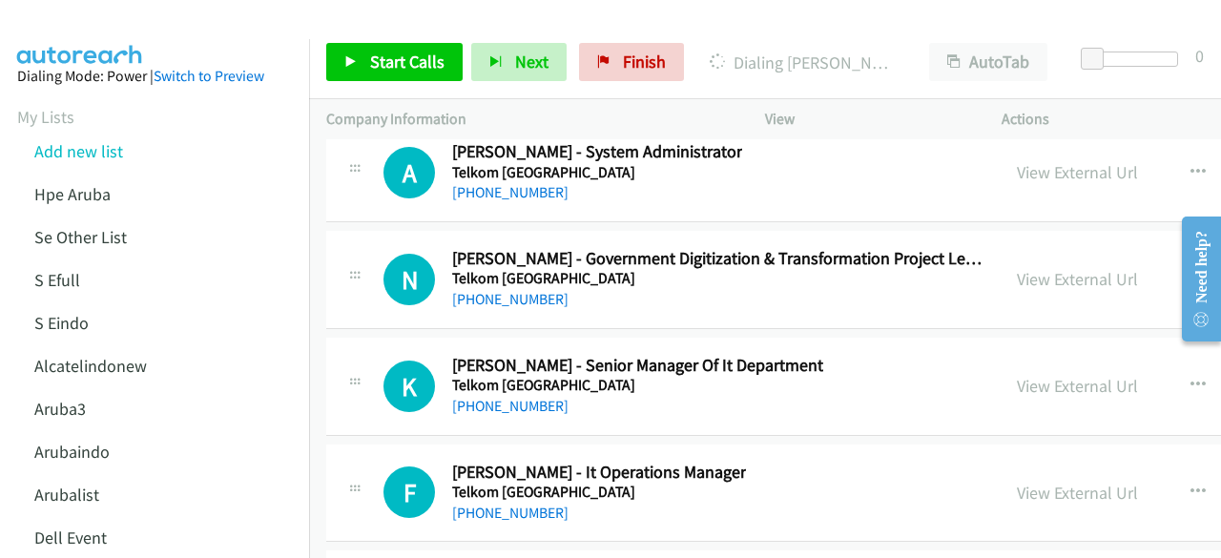
scroll to position [27062, 0]
click at [1017, 267] on link "View External Url" at bounding box center [1077, 278] width 121 height 22
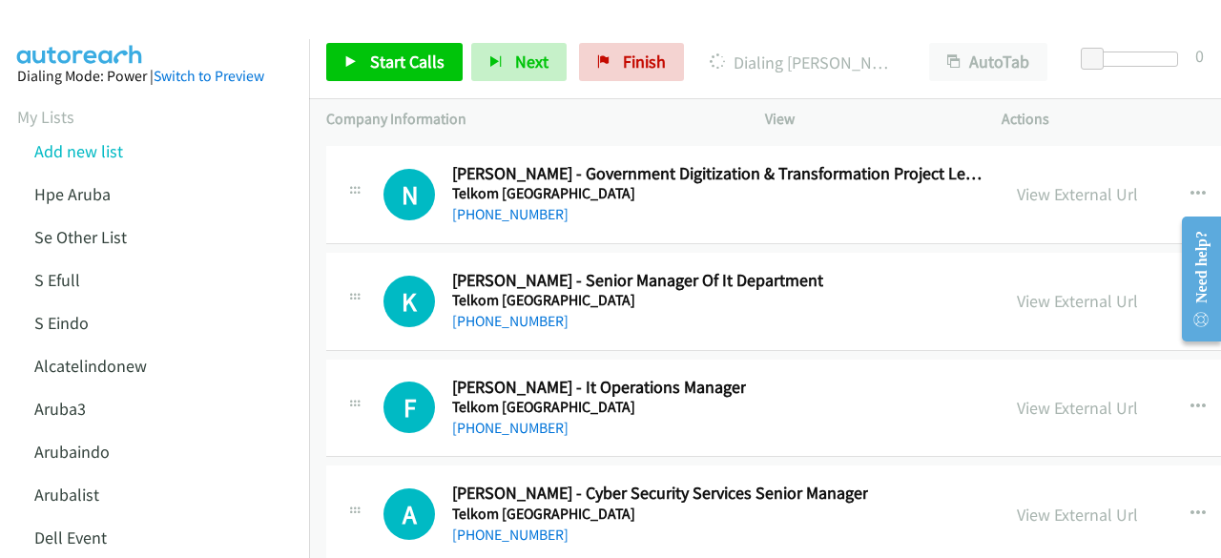
scroll to position [27148, 0]
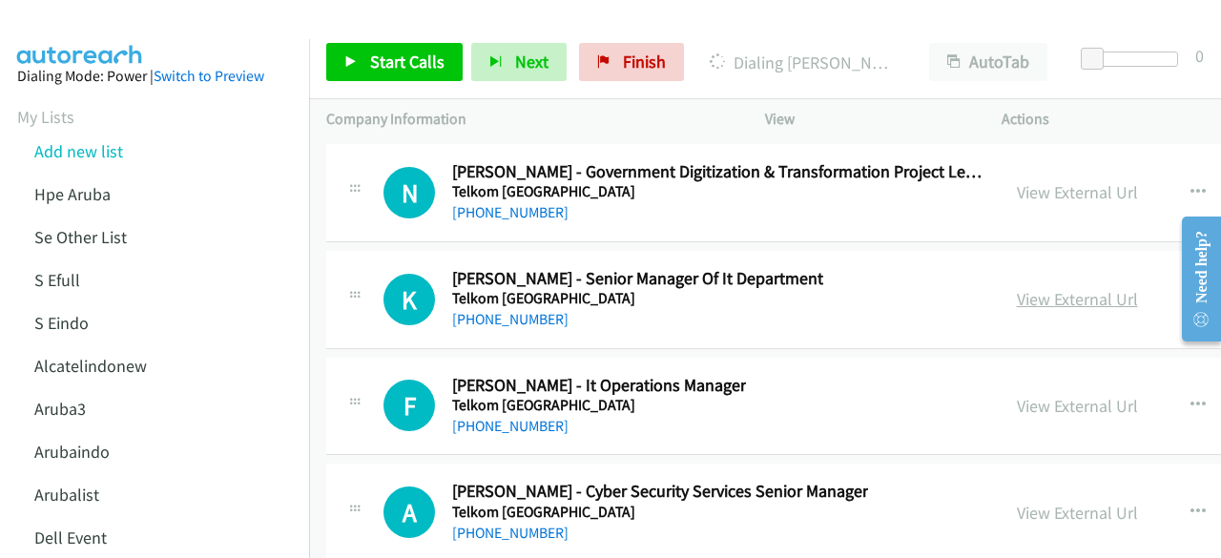
click at [1017, 288] on link "View External Url" at bounding box center [1077, 299] width 121 height 22
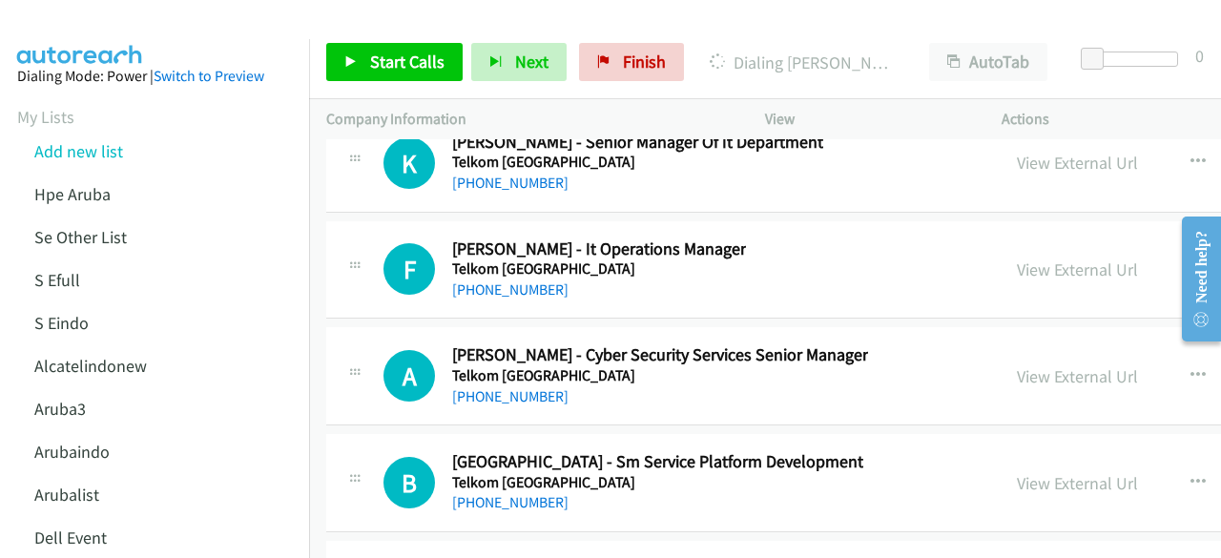
scroll to position [27286, 0]
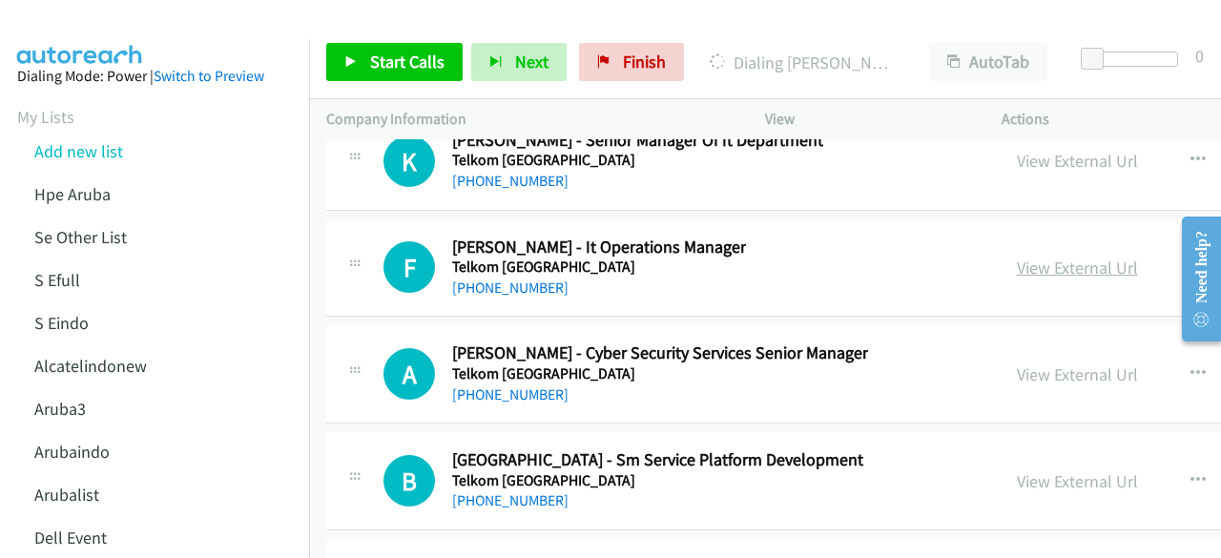
click at [1017, 257] on link "View External Url" at bounding box center [1077, 268] width 121 height 22
click at [1017, 363] on link "View External Url" at bounding box center [1077, 374] width 121 height 22
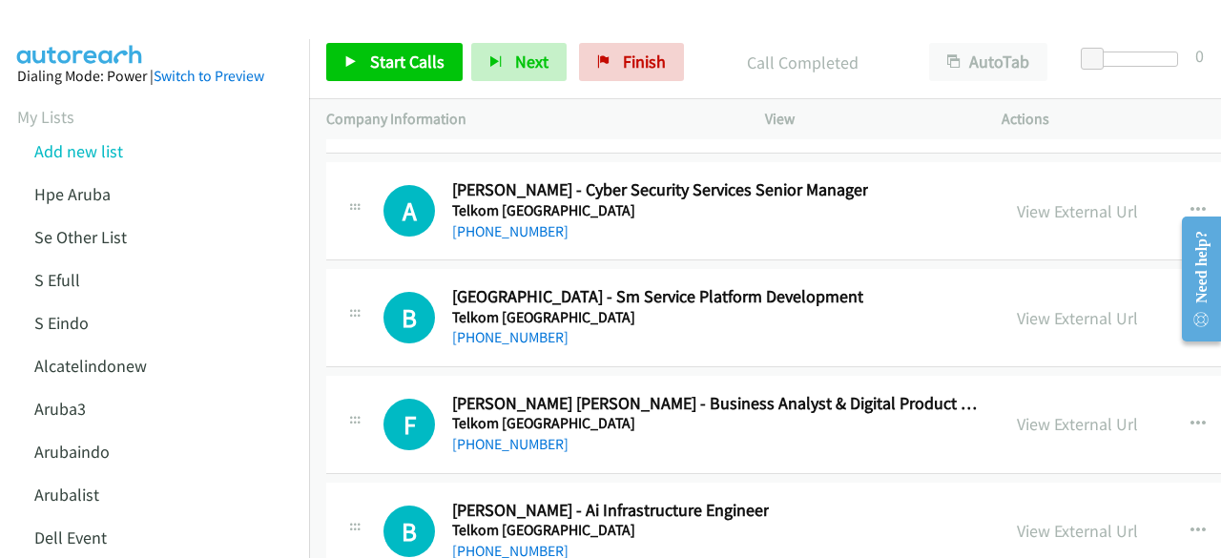
scroll to position [27454, 0]
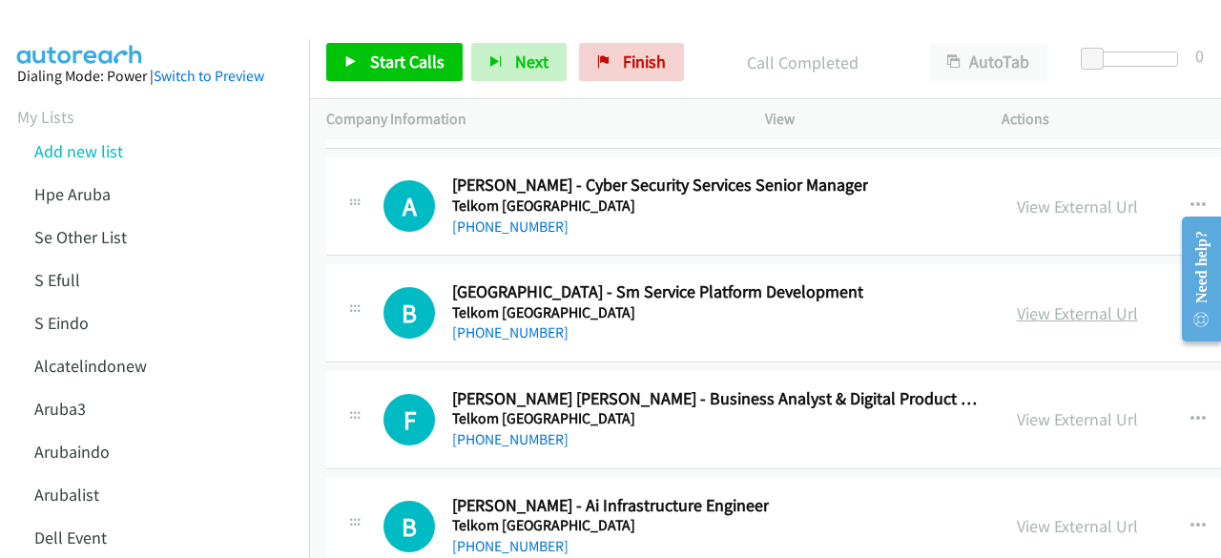
click at [1017, 302] on link "View External Url" at bounding box center [1077, 313] width 121 height 22
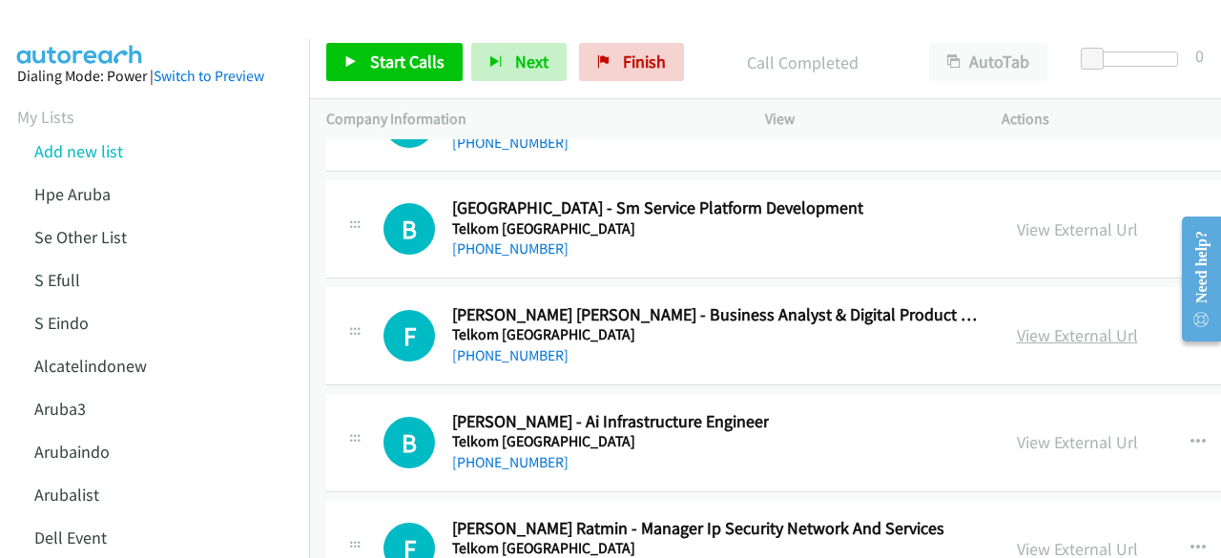
click at [1017, 324] on link "View External Url" at bounding box center [1077, 335] width 121 height 22
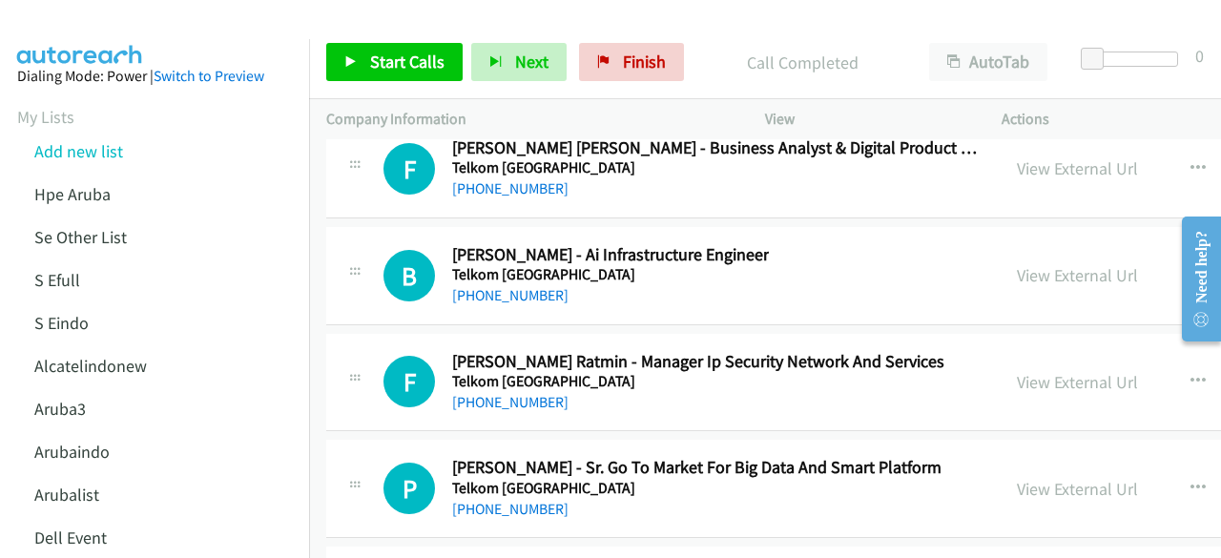
scroll to position [27710, 0]
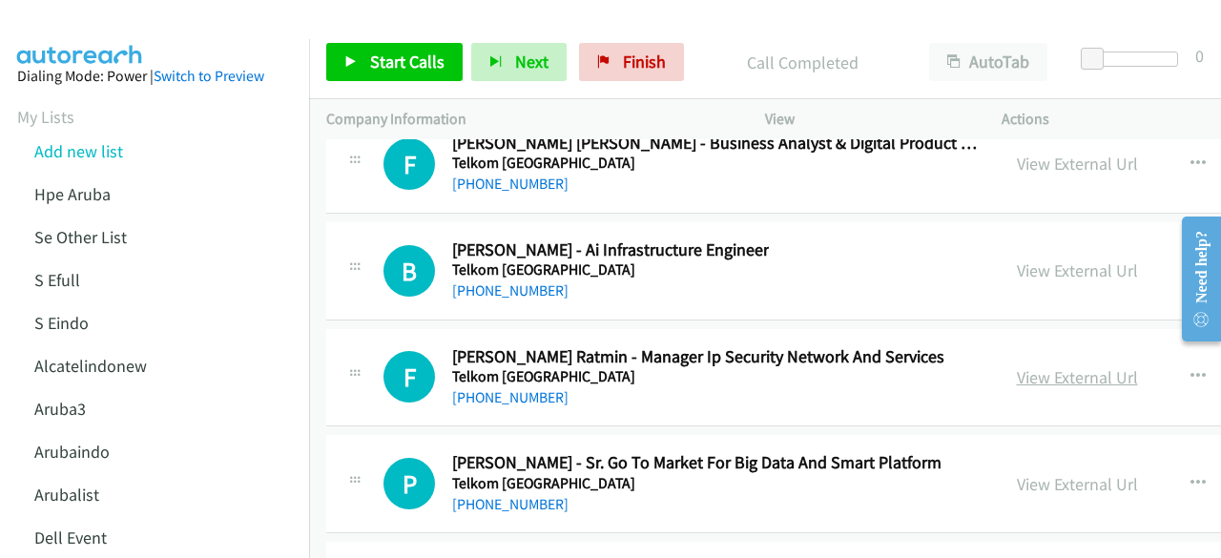
click at [1017, 366] on link "View External Url" at bounding box center [1077, 377] width 121 height 22
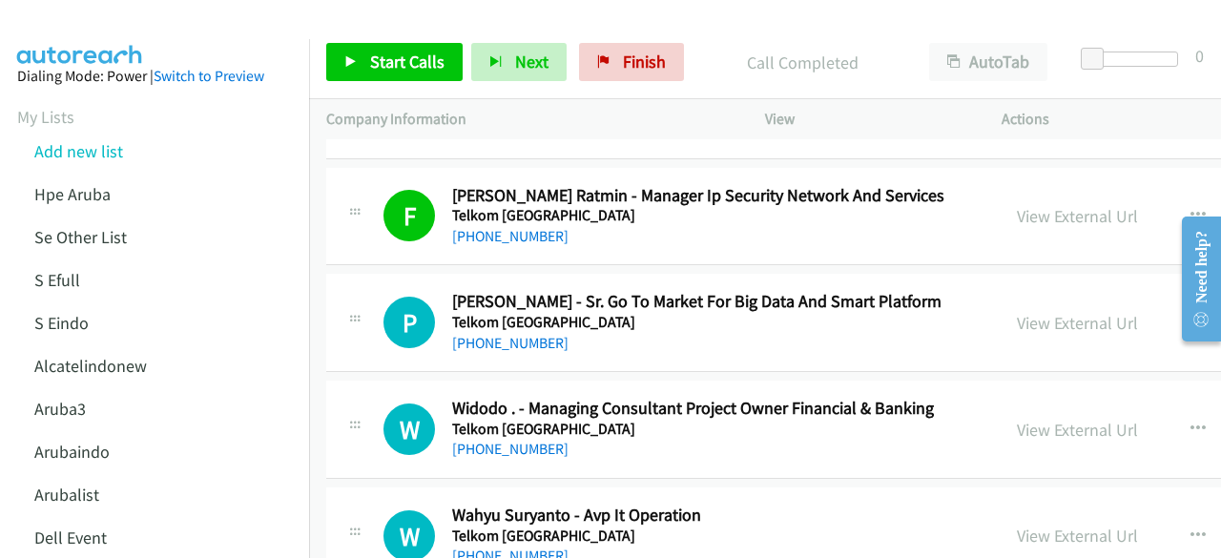
scroll to position [27878, 0]
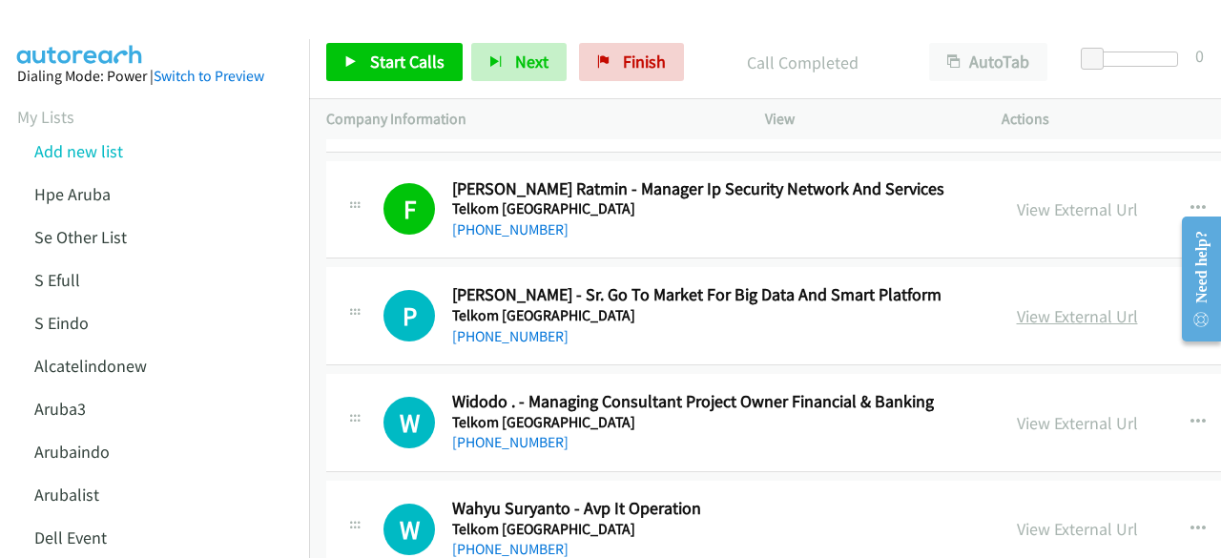
click at [1017, 305] on link "View External Url" at bounding box center [1077, 316] width 121 height 22
click at [1017, 412] on link "View External Url" at bounding box center [1077, 423] width 121 height 22
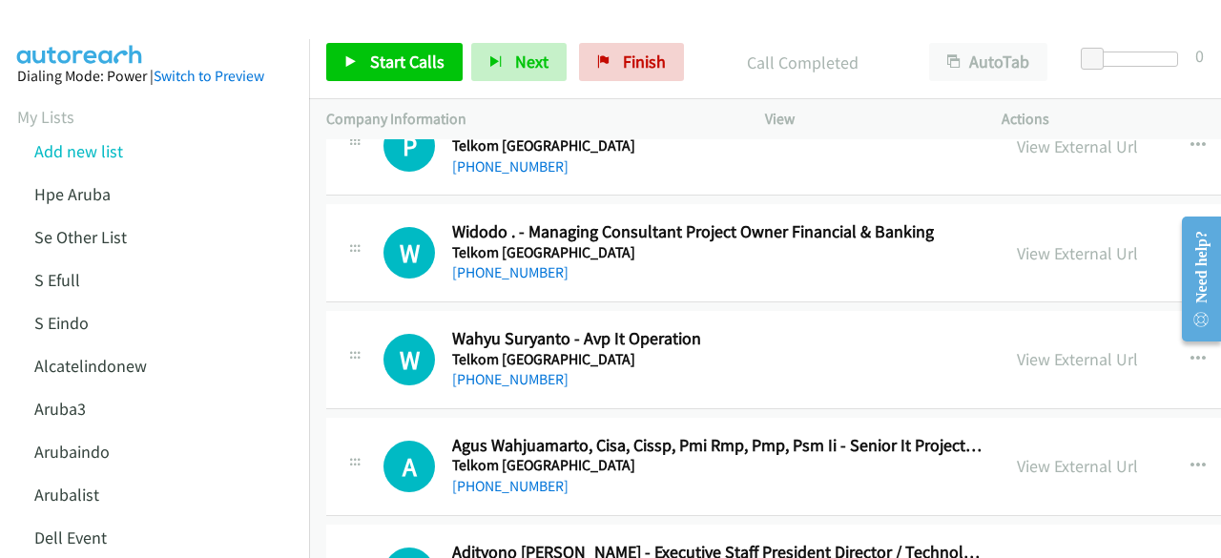
scroll to position [28048, 0]
click at [1017, 347] on link "View External Url" at bounding box center [1077, 358] width 121 height 22
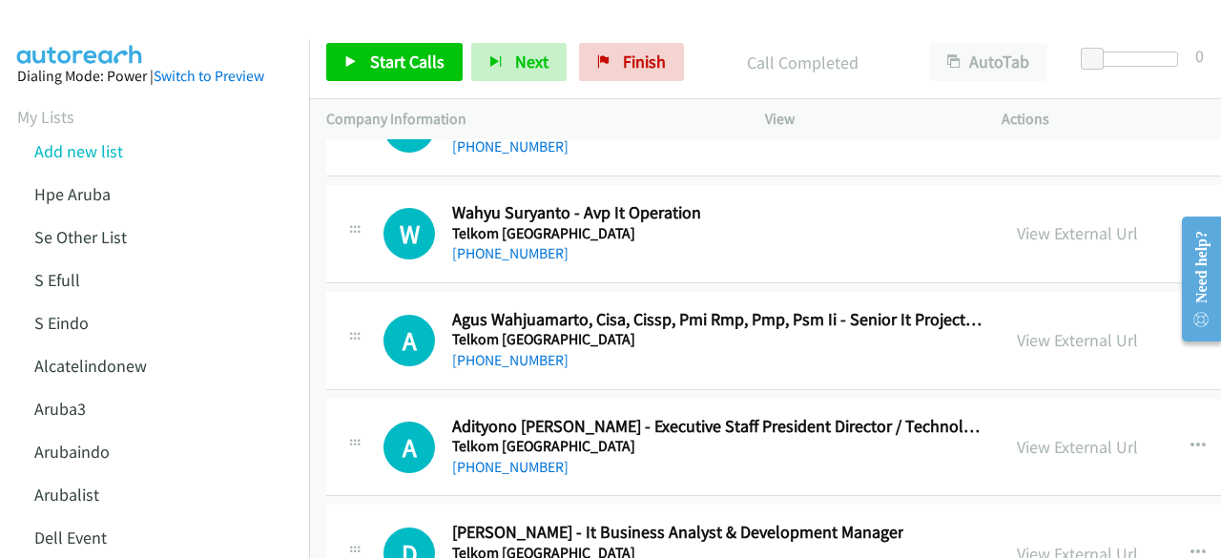
scroll to position [28188, 0]
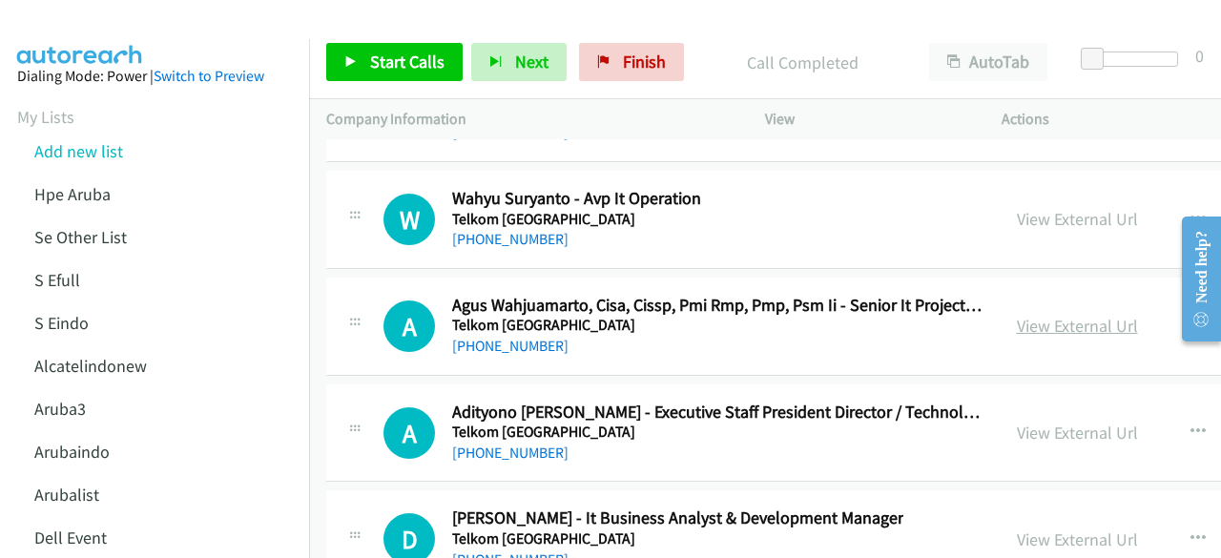
click at [1017, 315] on link "View External Url" at bounding box center [1077, 326] width 121 height 22
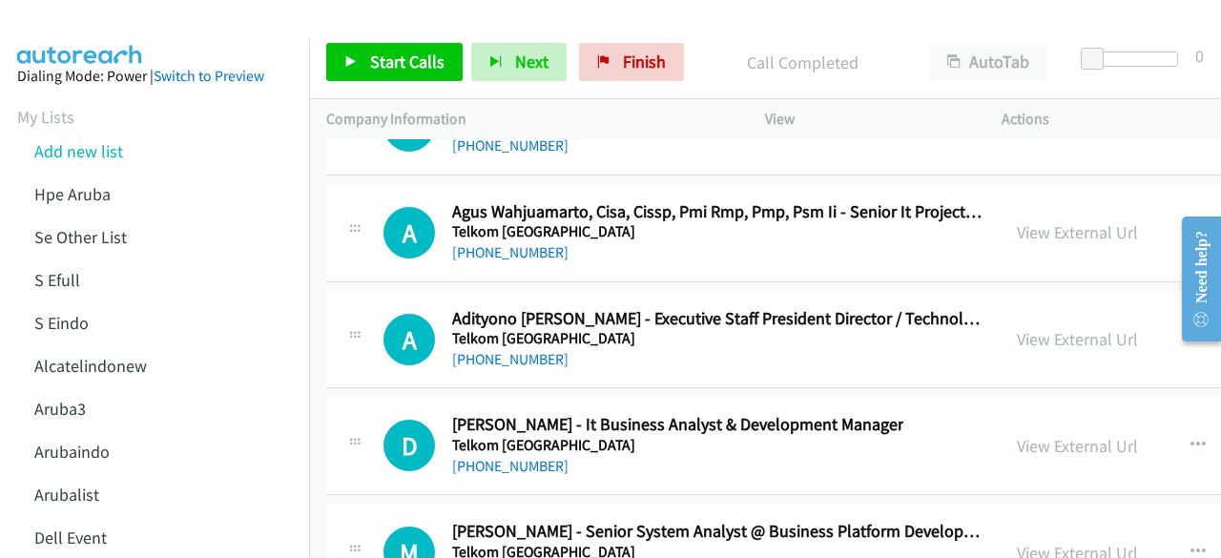
scroll to position [28291, 0]
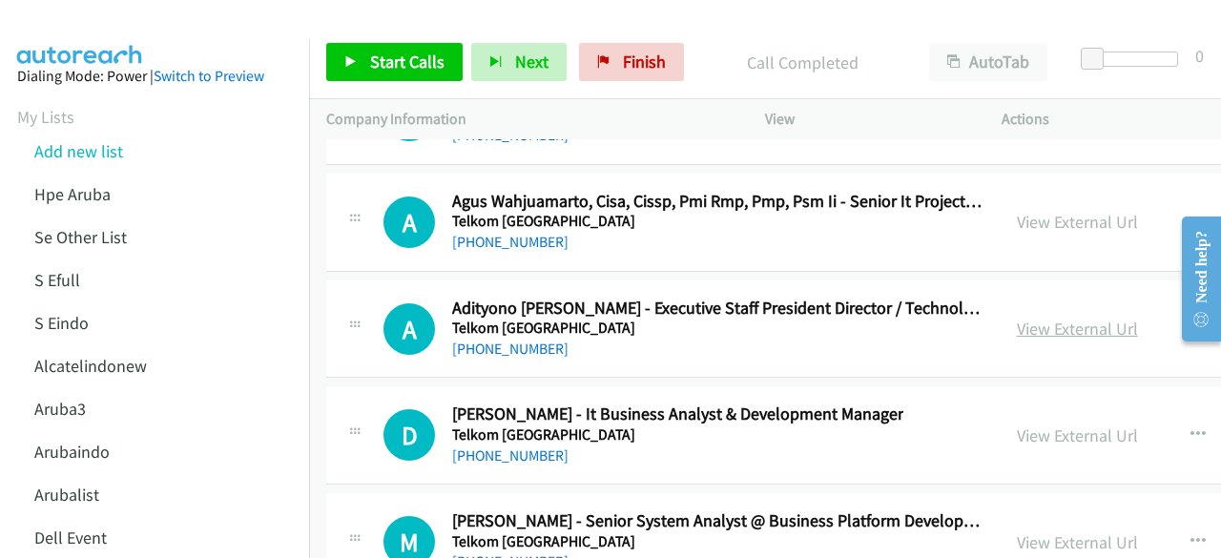
click at [1017, 318] on link "View External Url" at bounding box center [1077, 329] width 121 height 22
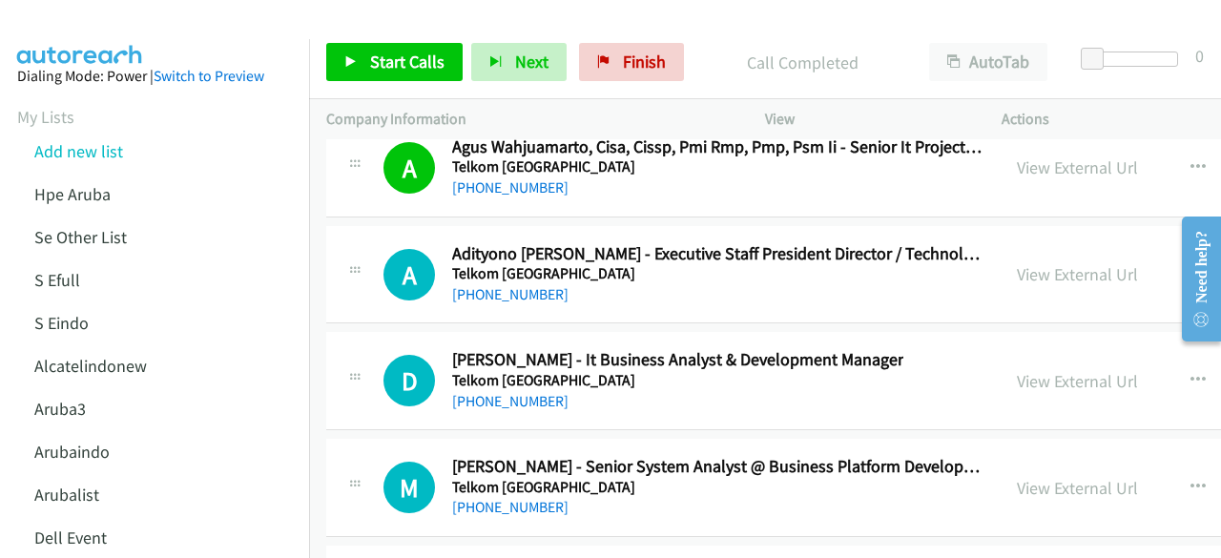
scroll to position [28349, 0]
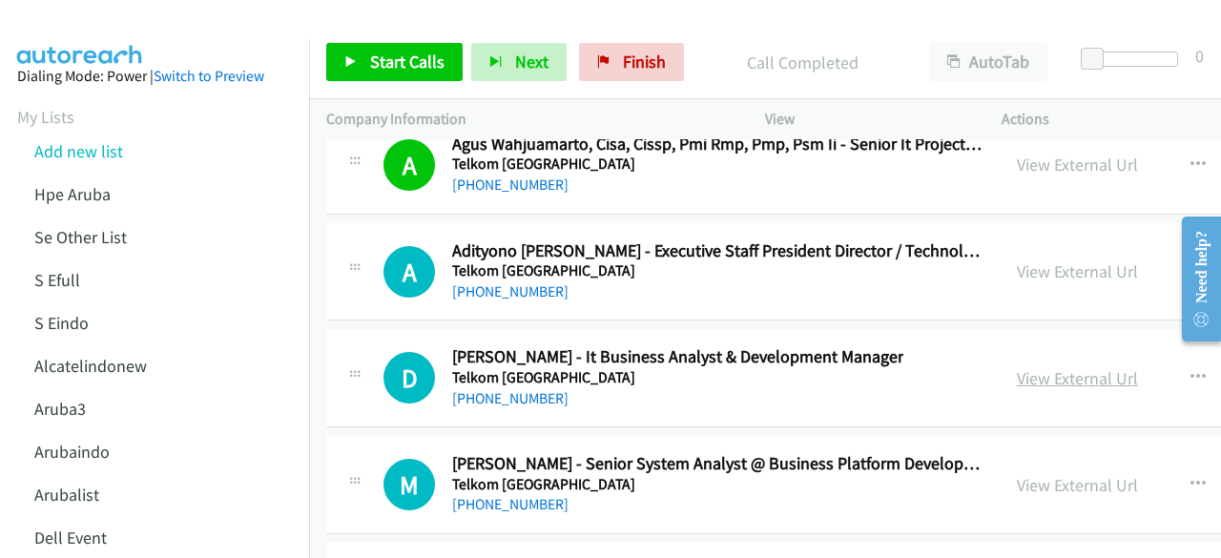
click at [1017, 367] on link "View External Url" at bounding box center [1077, 378] width 121 height 22
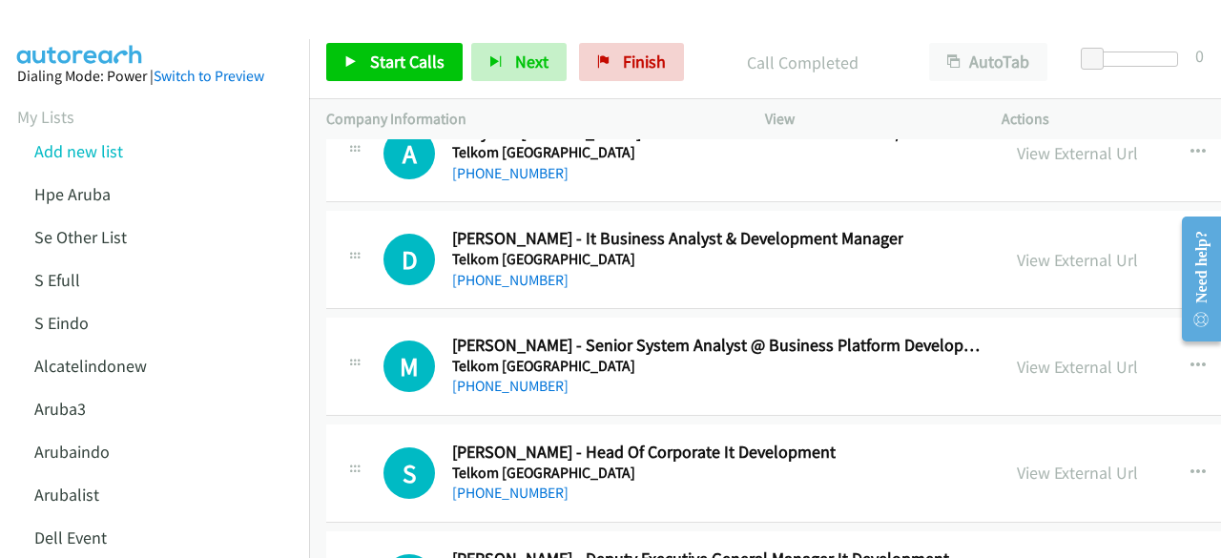
scroll to position [28470, 0]
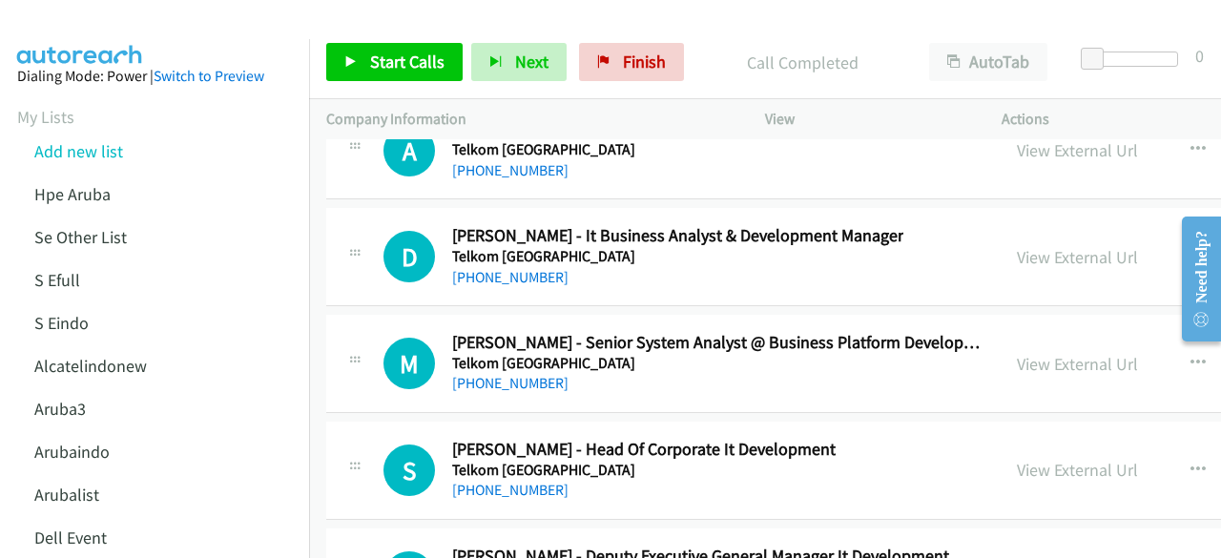
click at [1000, 332] on div "View External Url View External Url Schedule/Manage Callback Start Calls Here R…" at bounding box center [1177, 363] width 354 height 63
click at [1017, 353] on link "View External Url" at bounding box center [1077, 364] width 121 height 22
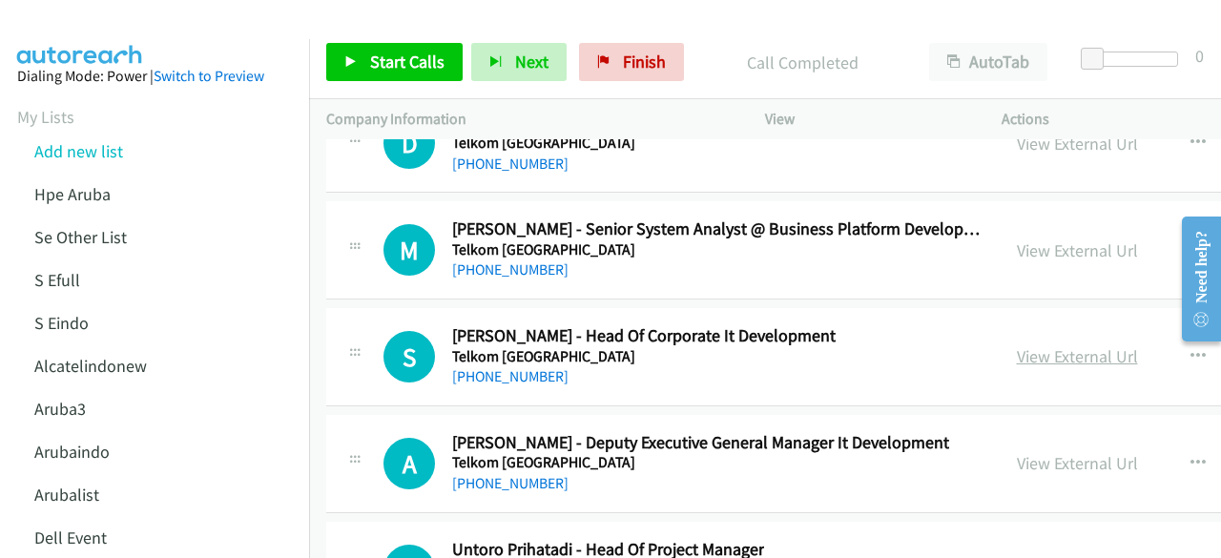
scroll to position [28584, 0]
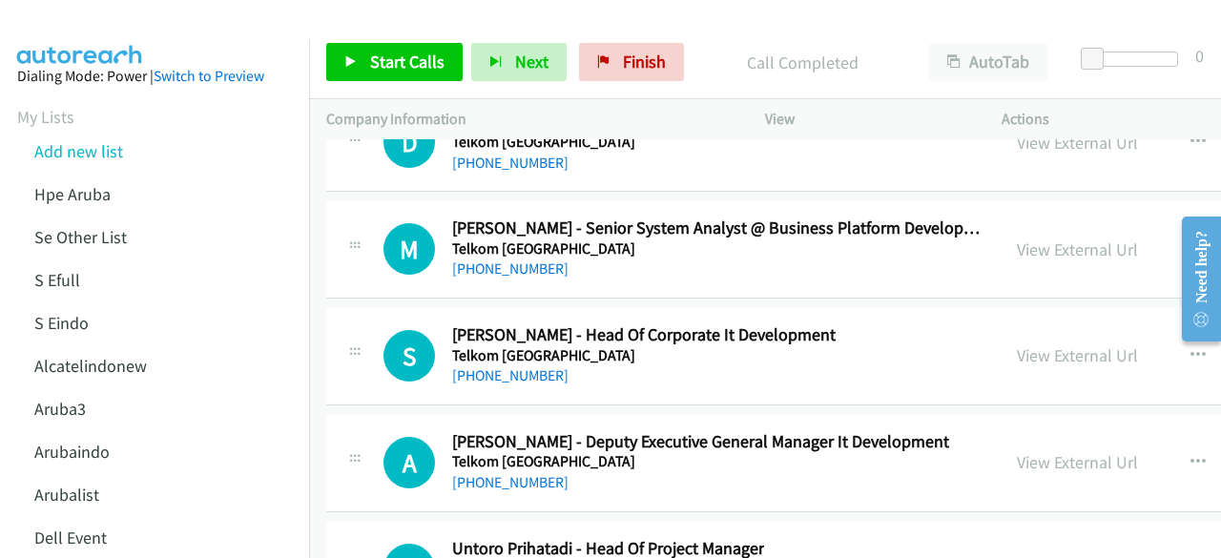
click at [1008, 324] on div "View External Url View External Url Schedule/Manage Callback Start Calls Here R…" at bounding box center [1177, 355] width 354 height 63
click at [1021, 344] on link "View External Url" at bounding box center [1077, 355] width 121 height 22
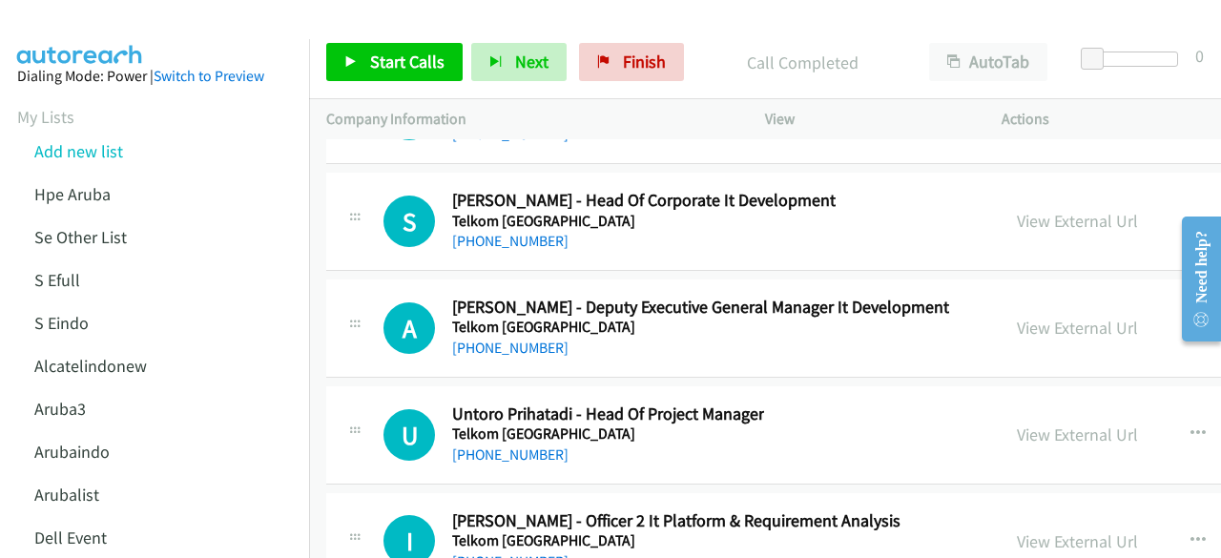
scroll to position [28720, 0]
click at [1017, 316] on link "View External Url" at bounding box center [1077, 327] width 121 height 22
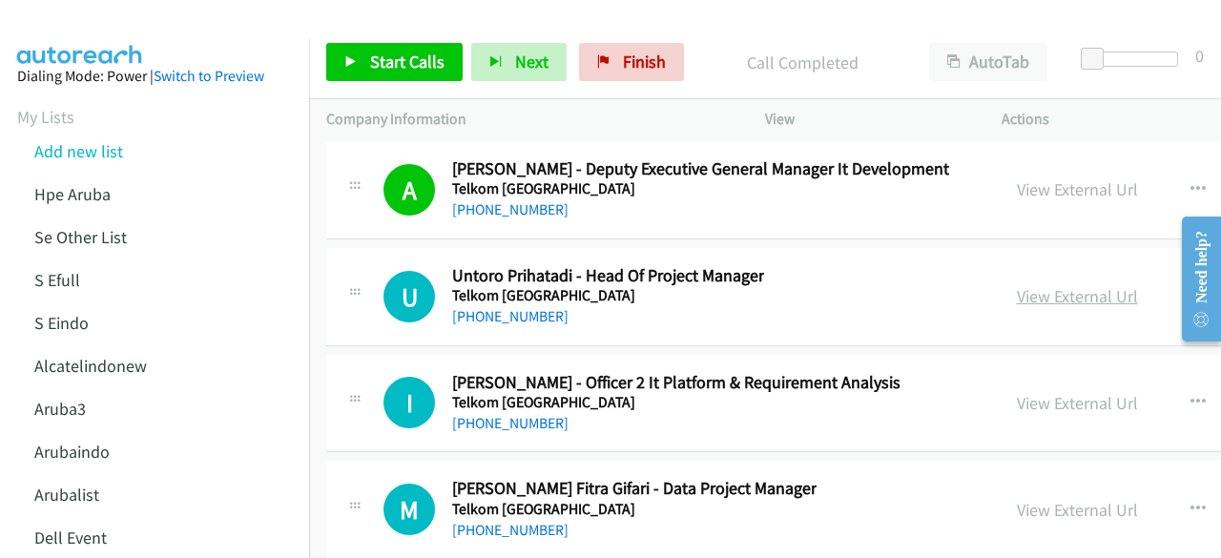
click at [1017, 285] on link "View External Url" at bounding box center [1077, 296] width 121 height 22
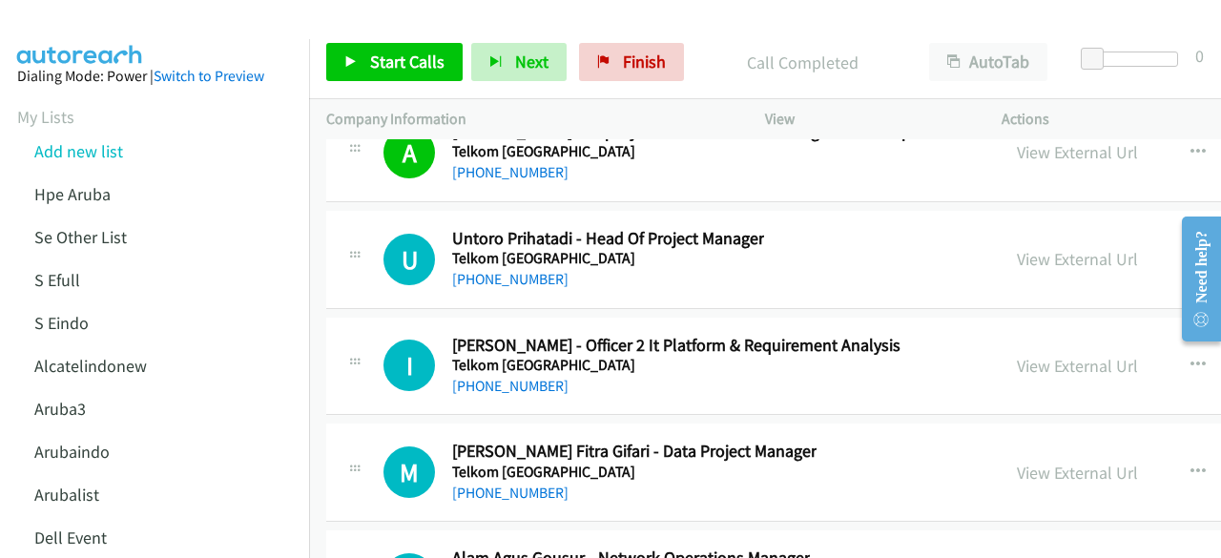
scroll to position [28905, 0]
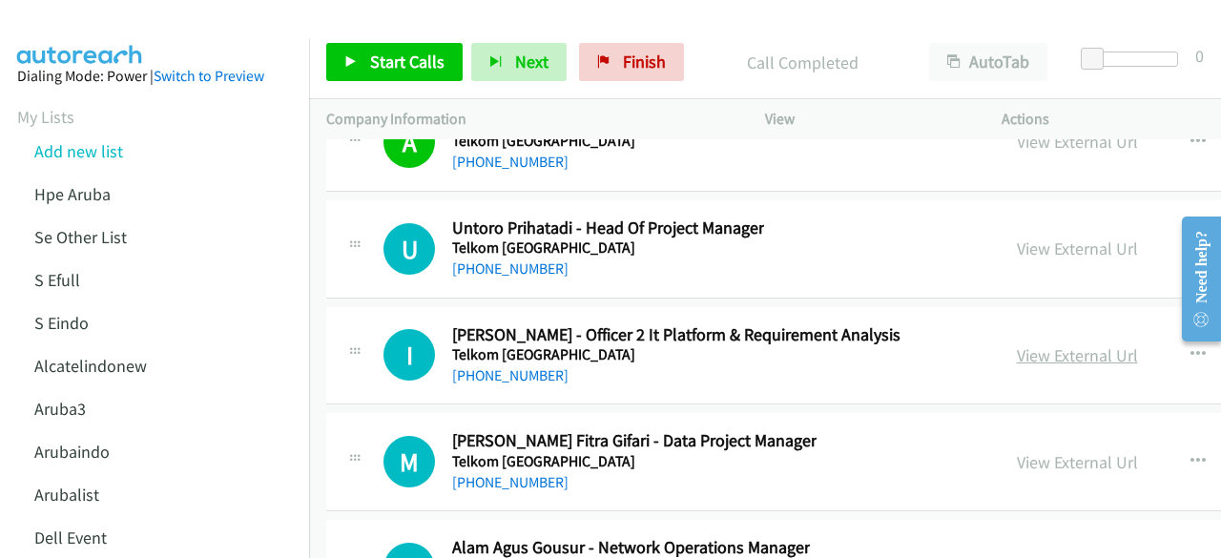
click at [1017, 344] on link "View External Url" at bounding box center [1077, 355] width 121 height 22
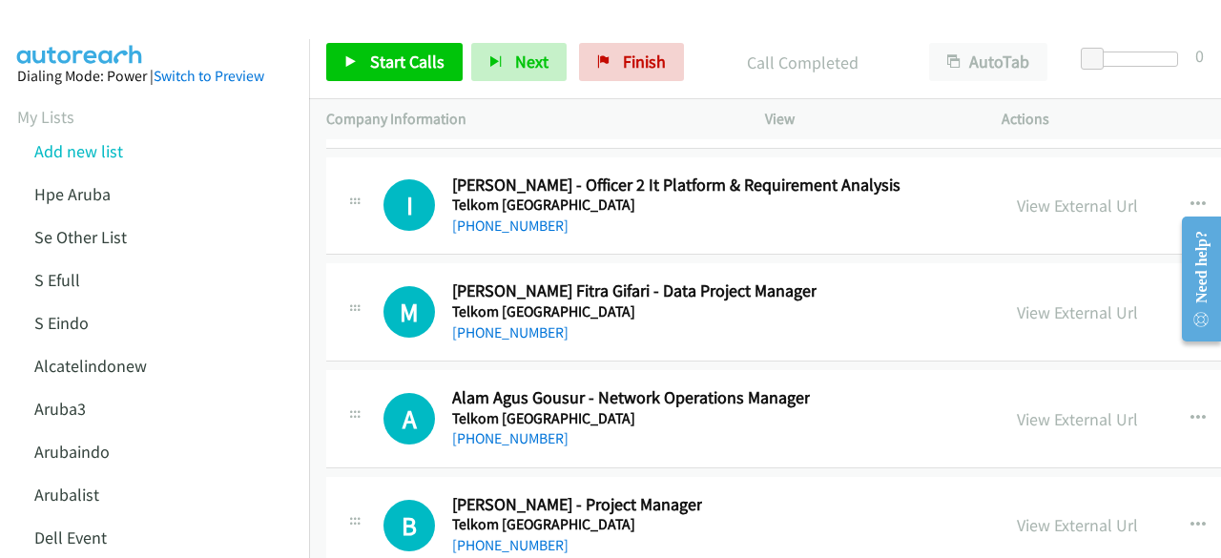
scroll to position [29055, 0]
click at [1017, 300] on link "View External Url" at bounding box center [1077, 311] width 121 height 22
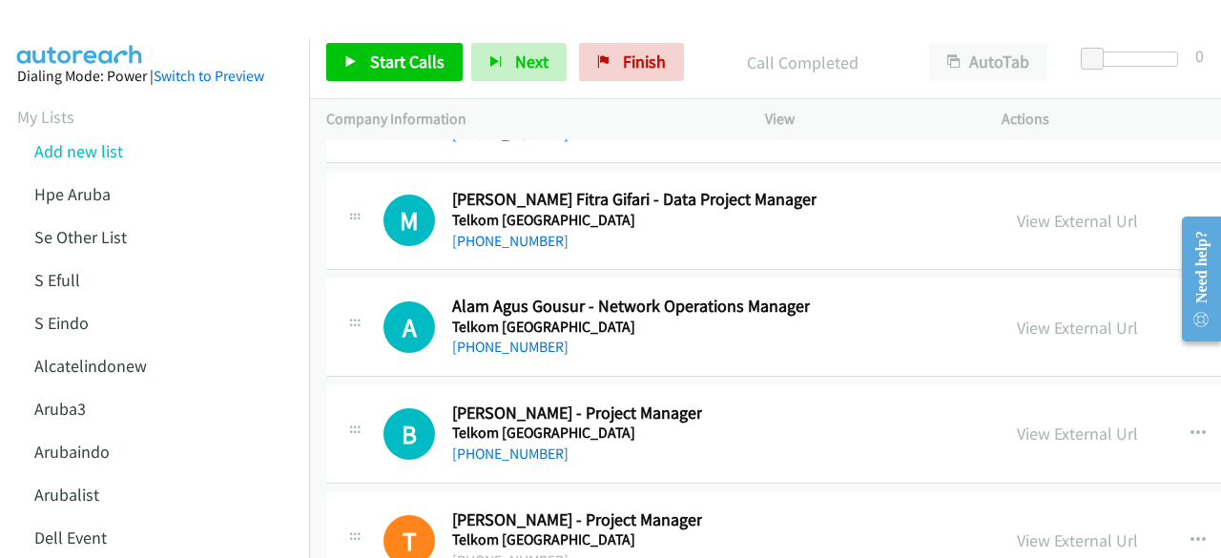
scroll to position [29148, 0]
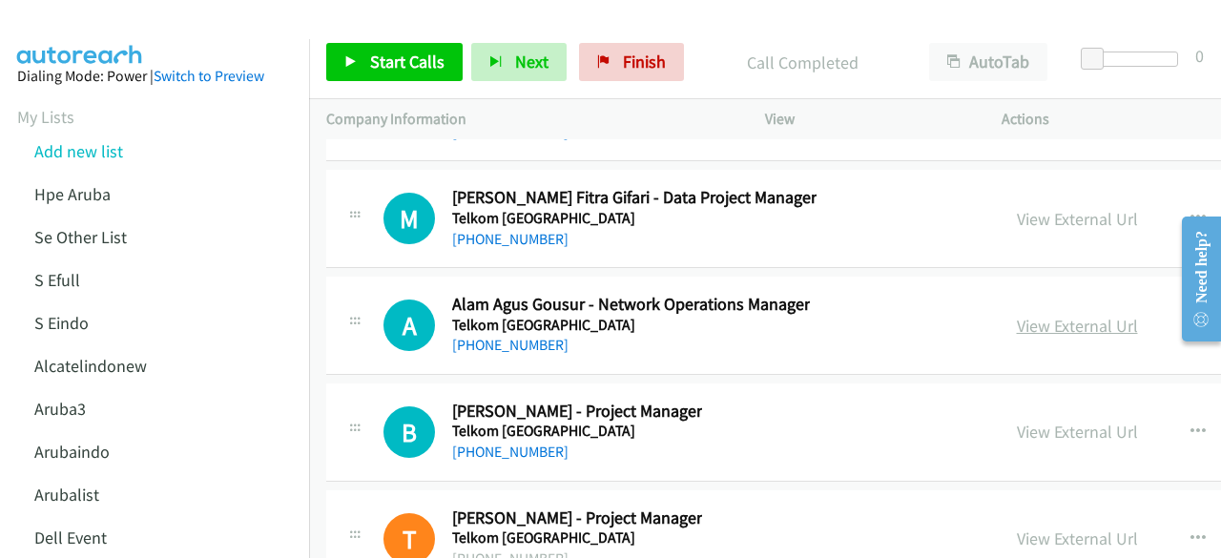
click at [1022, 315] on link "View External Url" at bounding box center [1077, 326] width 121 height 22
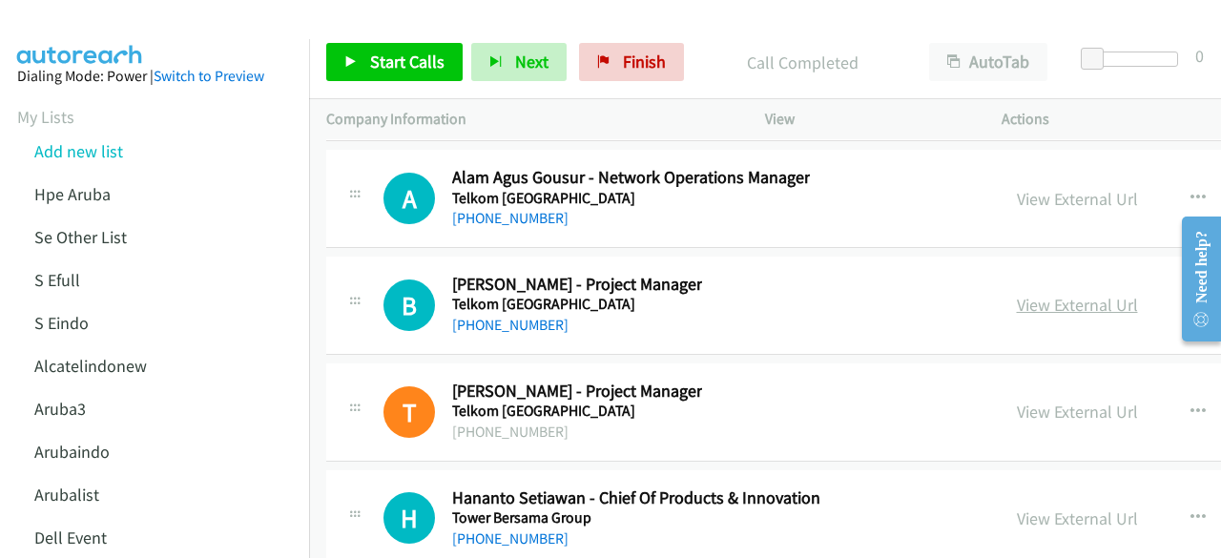
scroll to position [29276, 0]
click at [1029, 293] on link "View External Url" at bounding box center [1077, 304] width 121 height 22
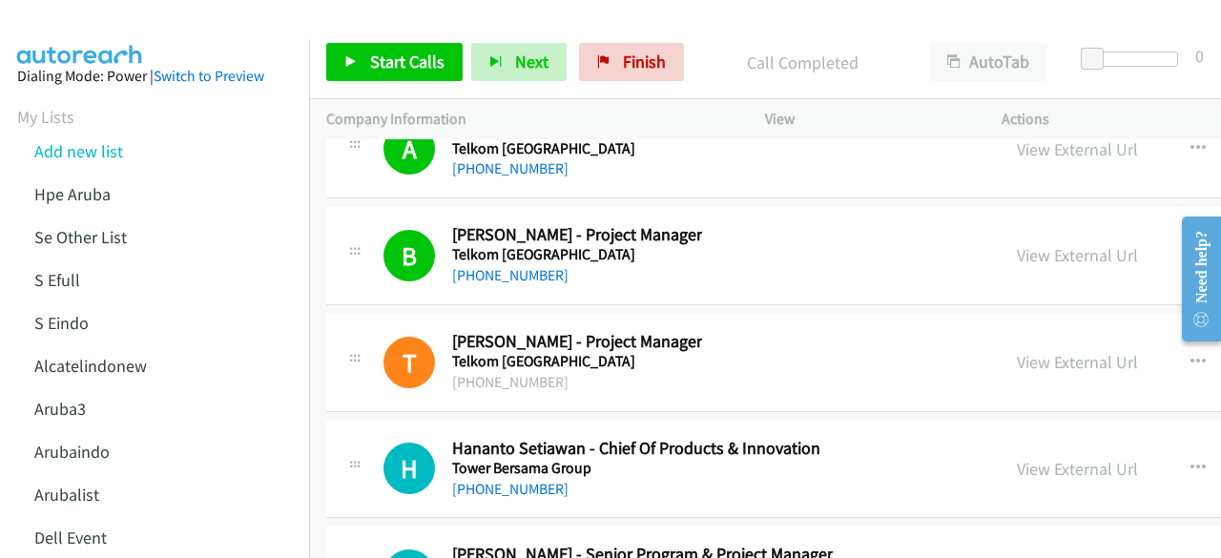
scroll to position [29332, 0]
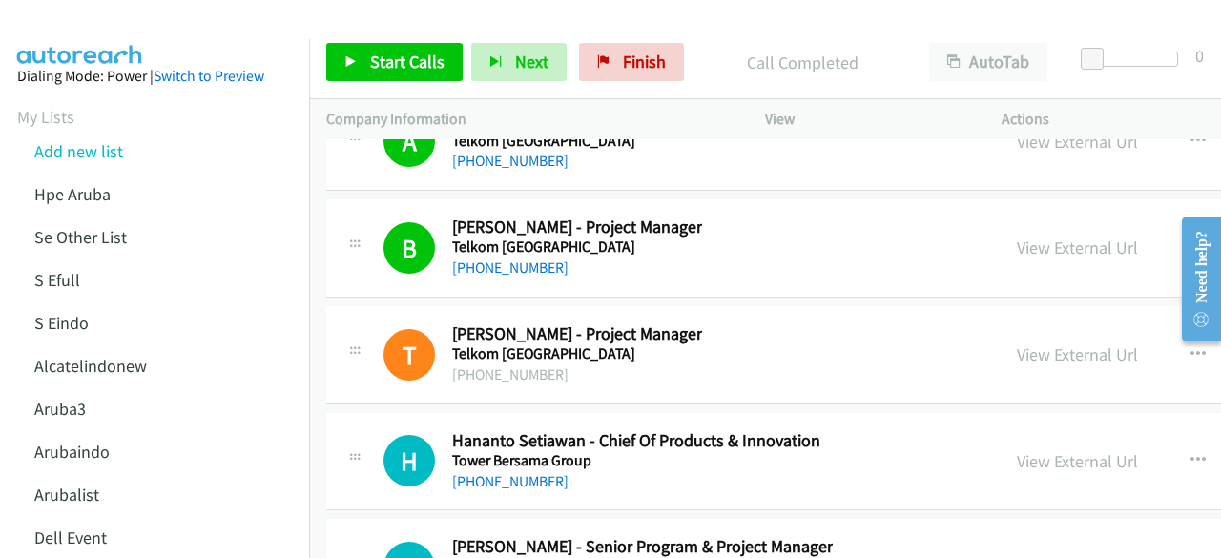
click at [1017, 343] on link "View External Url" at bounding box center [1077, 354] width 121 height 22
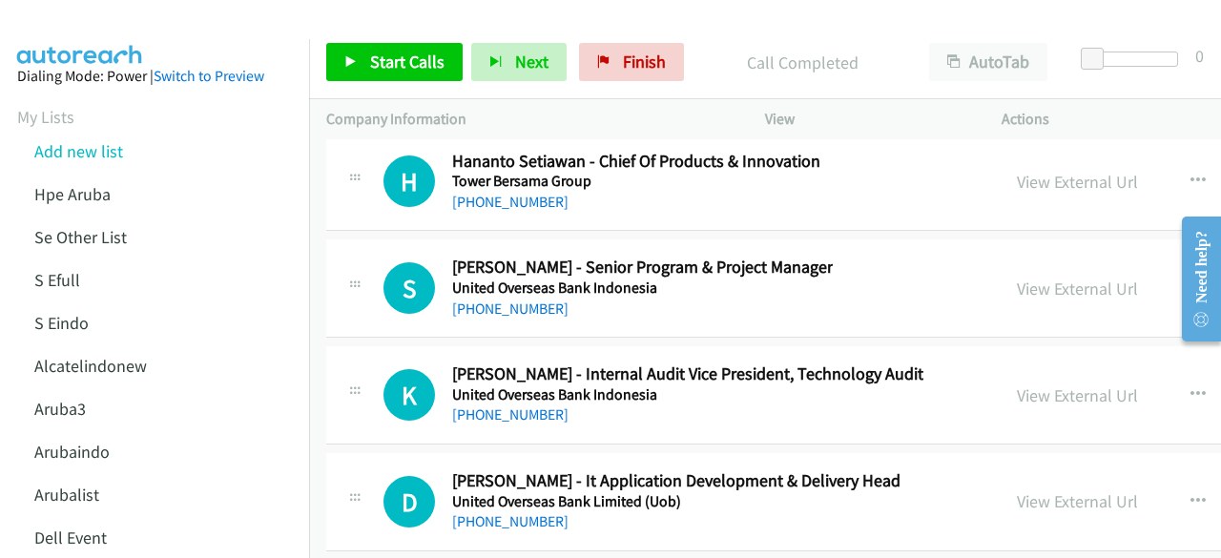
scroll to position [29615, 0]
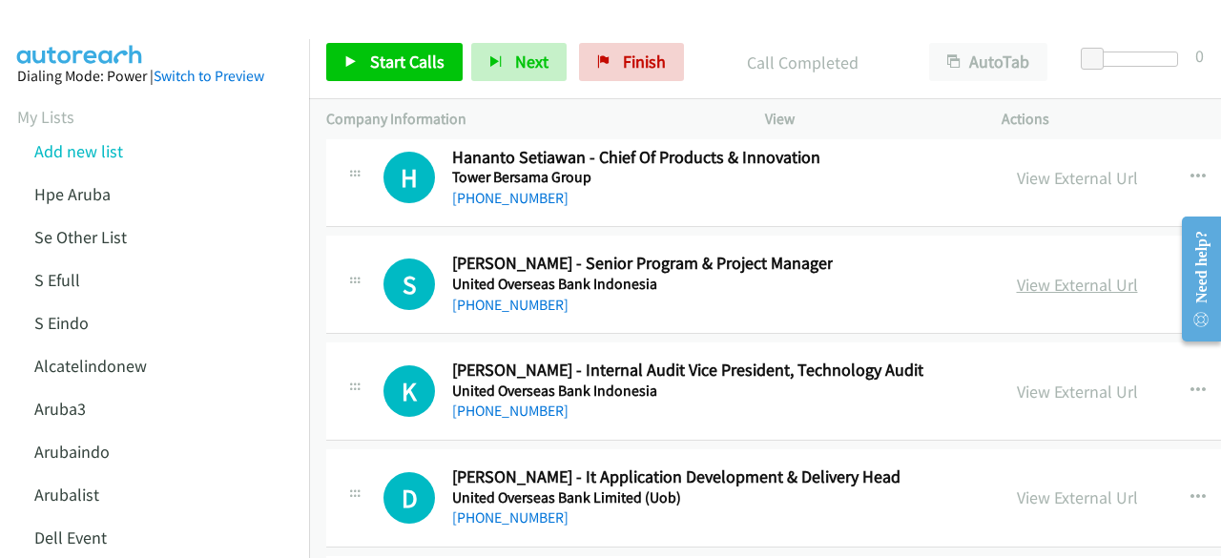
click at [1017, 274] on link "View External Url" at bounding box center [1077, 285] width 121 height 22
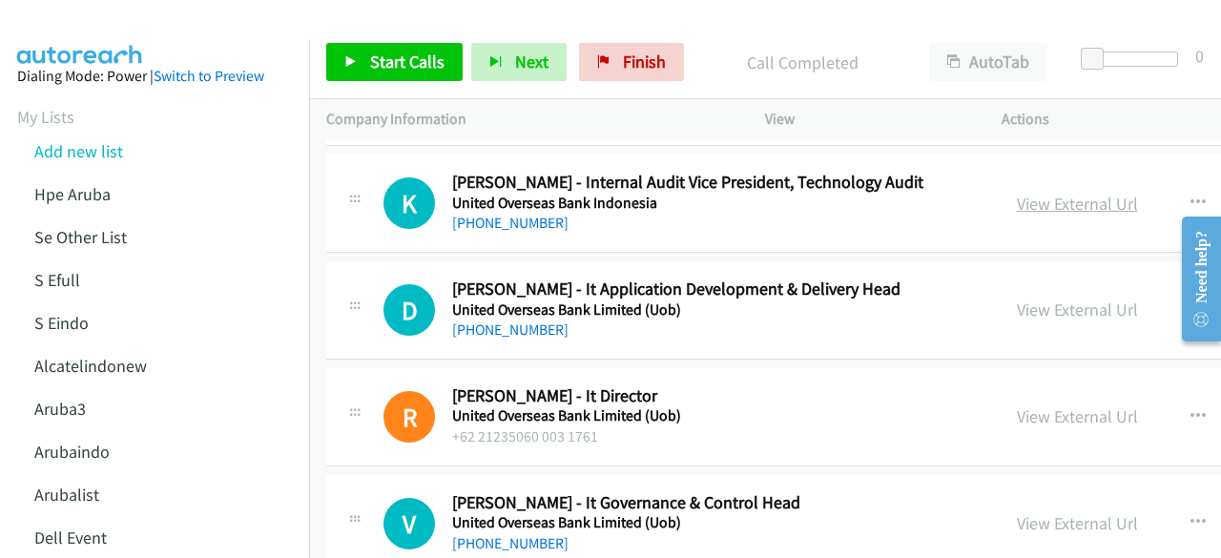
scroll to position [29805, 0]
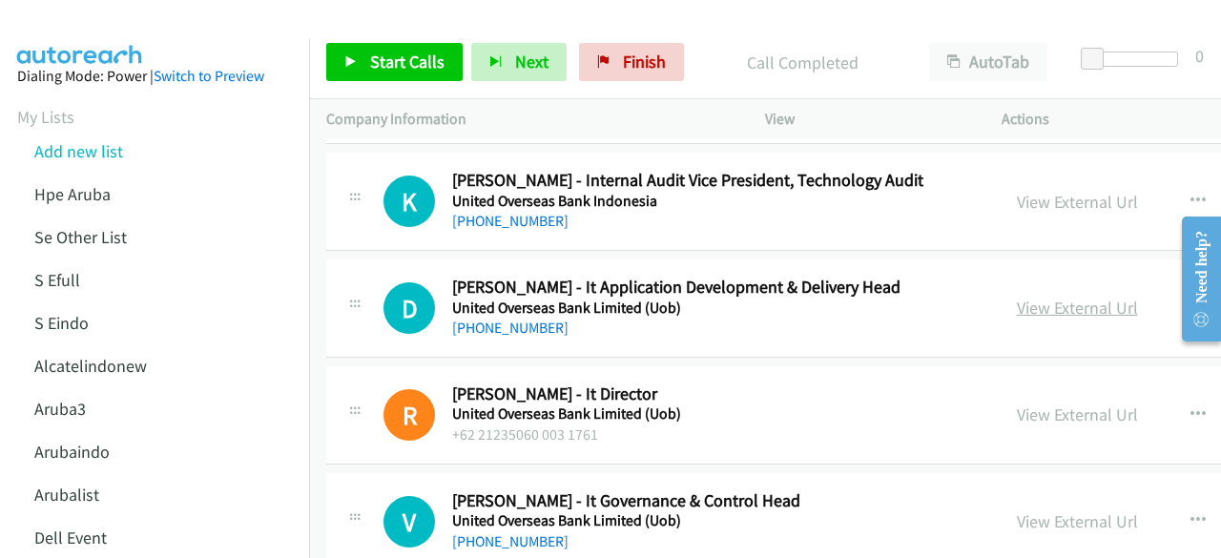
click at [1017, 297] on link "View External Url" at bounding box center [1077, 308] width 121 height 22
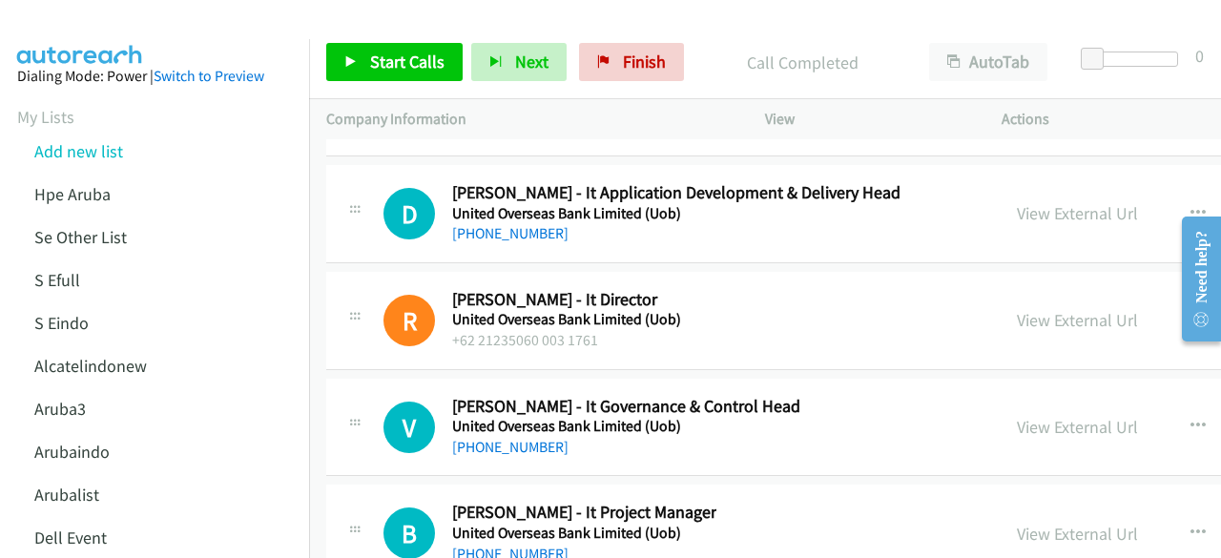
scroll to position [29901, 0]
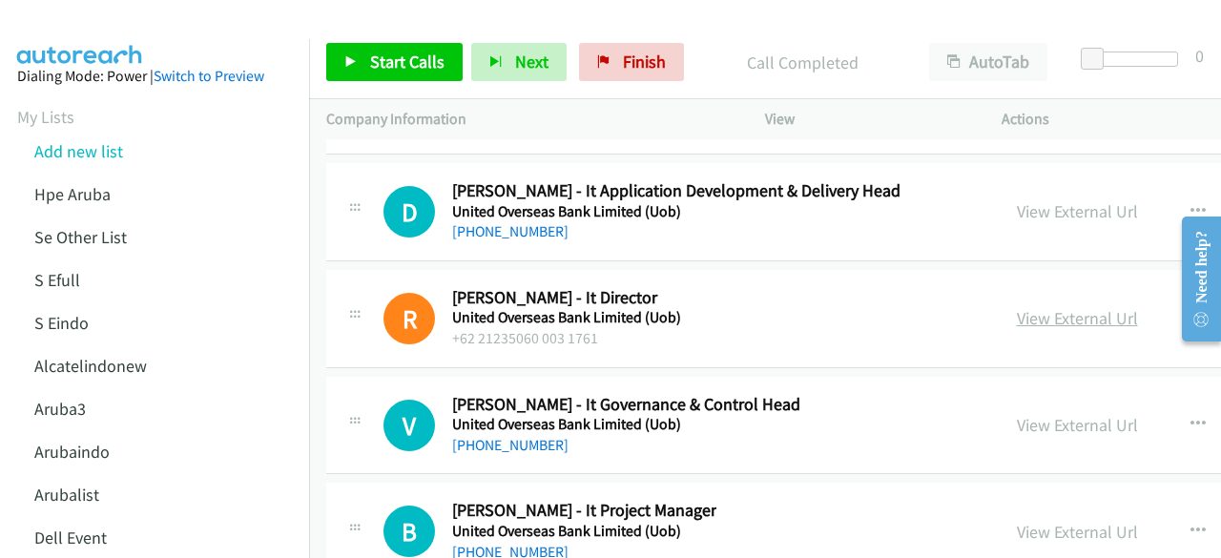
click at [1017, 307] on link "View External Url" at bounding box center [1077, 318] width 121 height 22
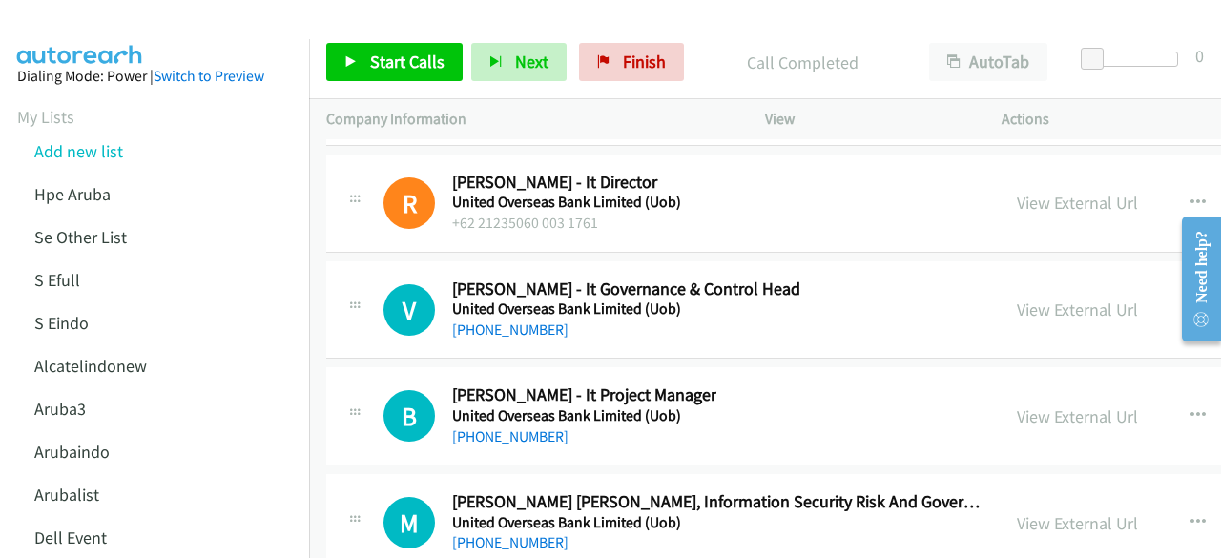
scroll to position [30027, 0]
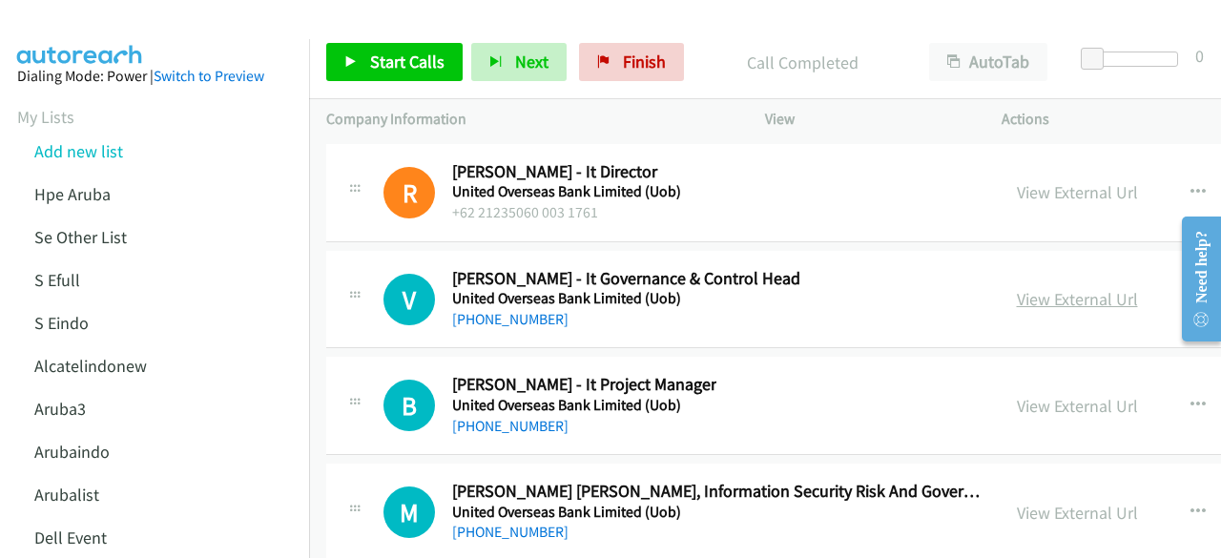
click at [1017, 288] on link "View External Url" at bounding box center [1077, 299] width 121 height 22
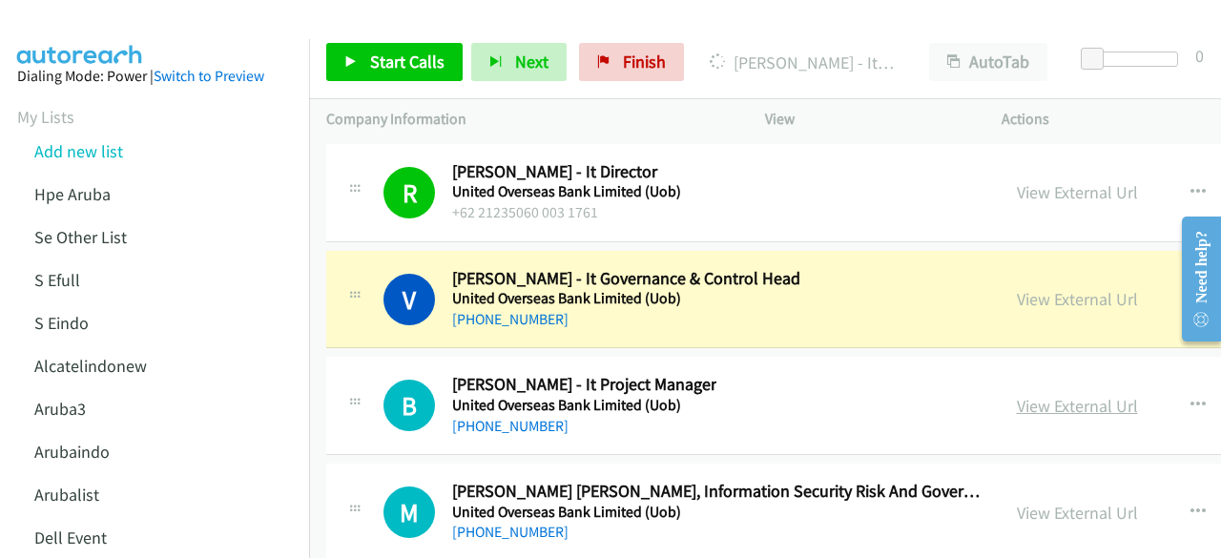
click at [1028, 395] on link "View External Url" at bounding box center [1077, 406] width 121 height 22
click at [1017, 502] on link "View External Url" at bounding box center [1077, 513] width 121 height 22
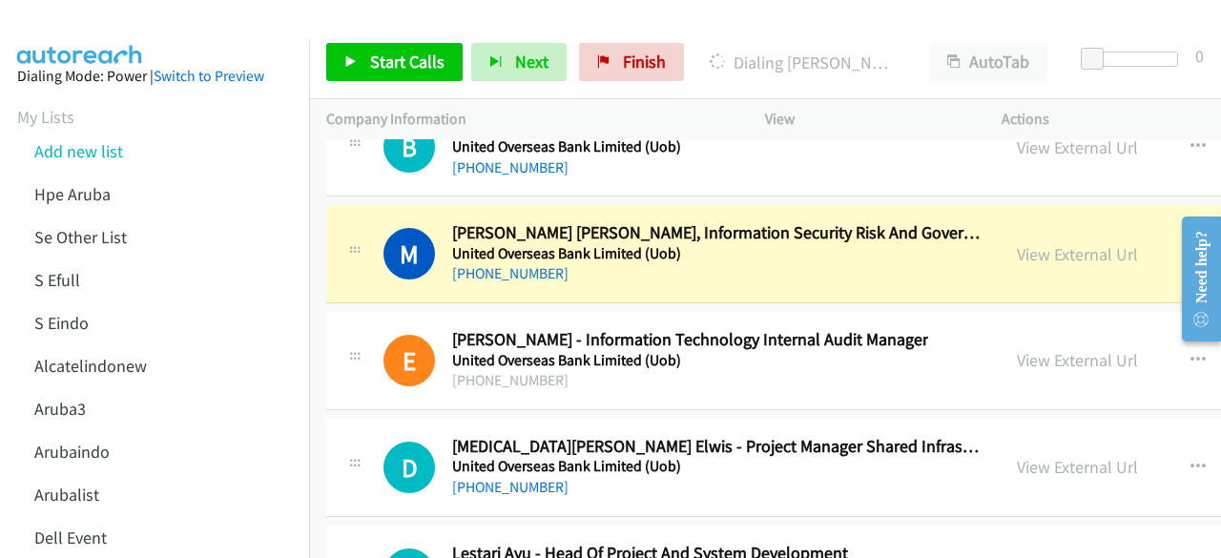
scroll to position [30290, 0]
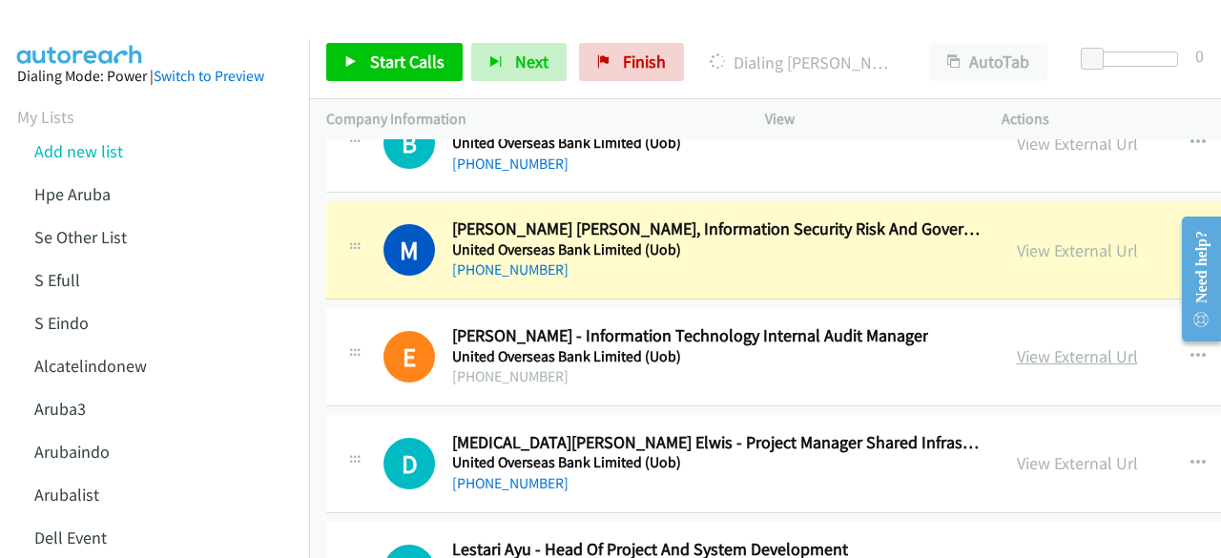
click at [1020, 345] on link "View External Url" at bounding box center [1077, 356] width 121 height 22
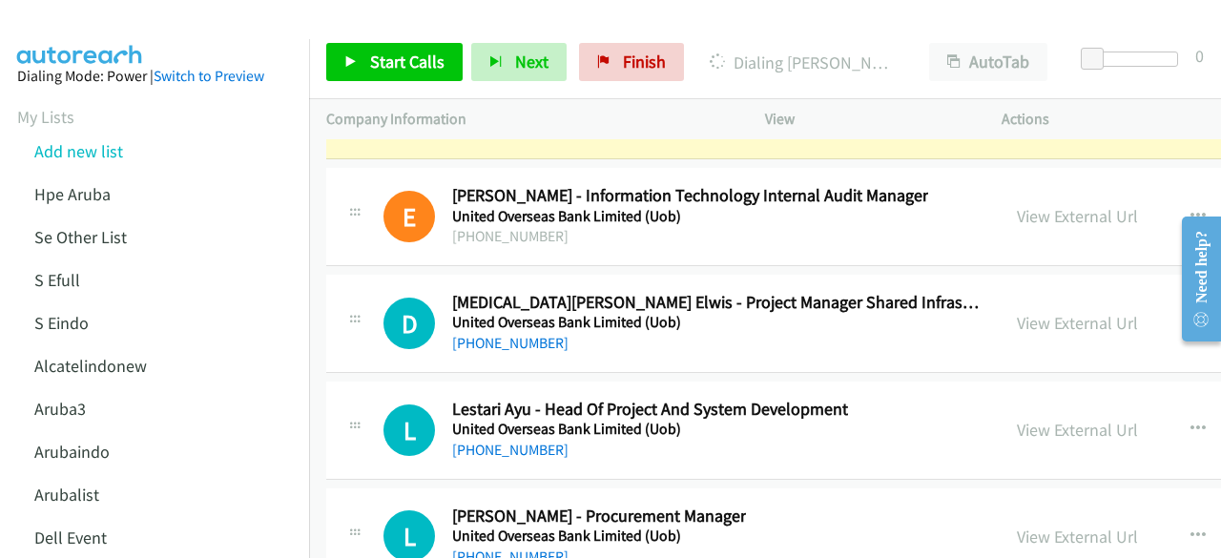
scroll to position [30440, 0]
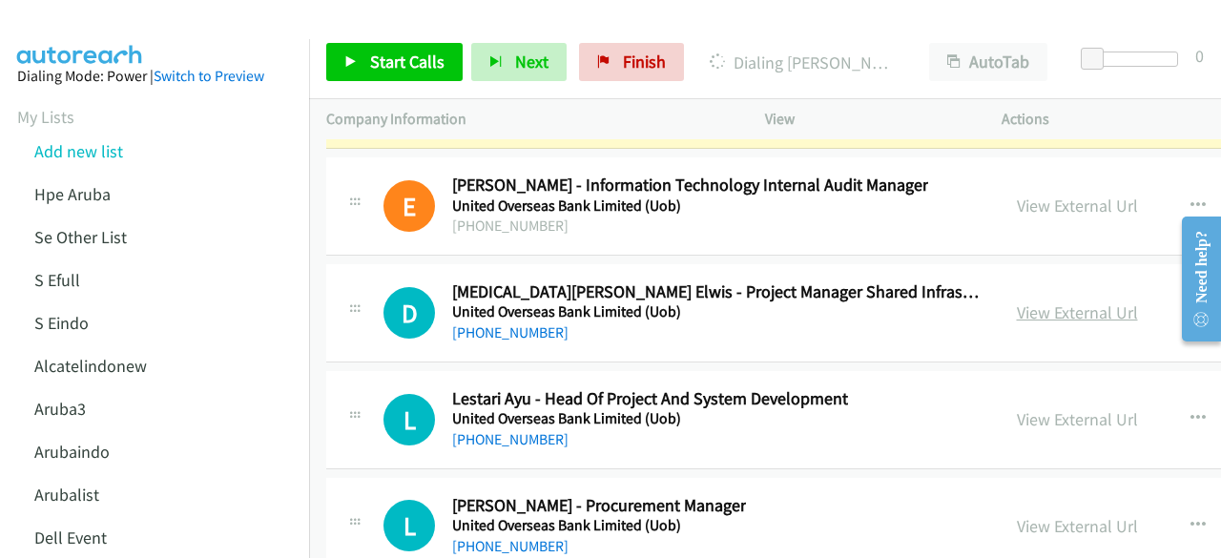
click at [1017, 301] on link "View External Url" at bounding box center [1077, 312] width 121 height 22
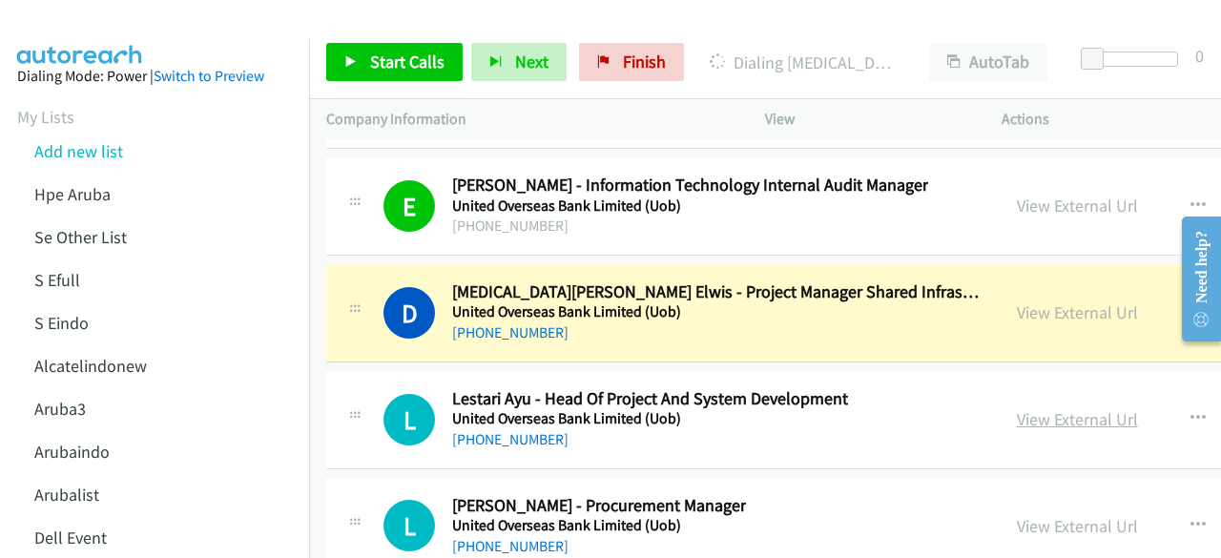
click at [1017, 408] on link "View External Url" at bounding box center [1077, 419] width 121 height 22
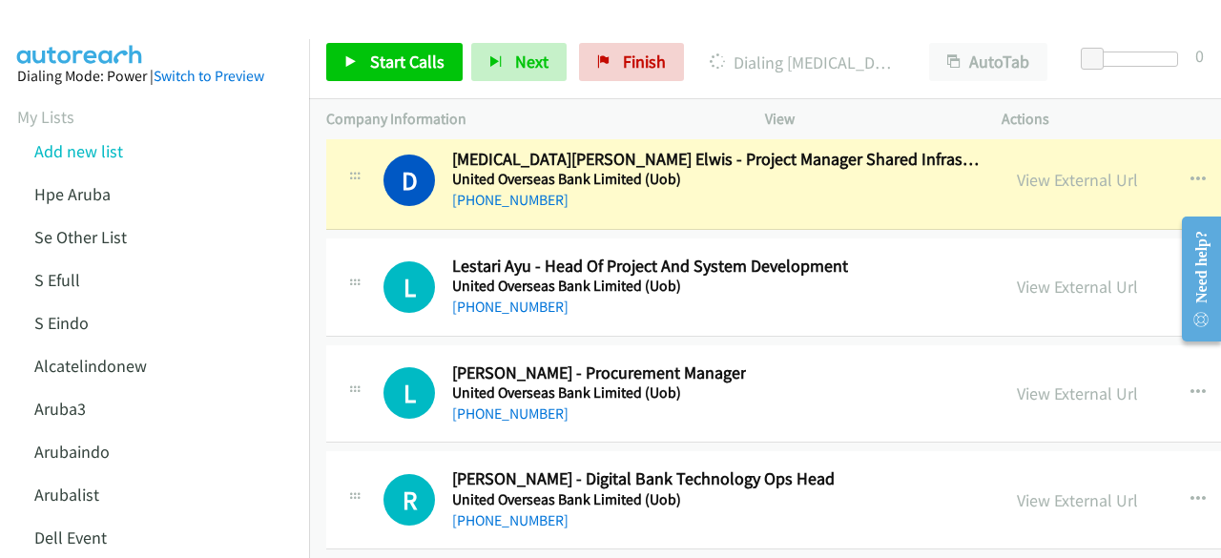
scroll to position [30589, 0]
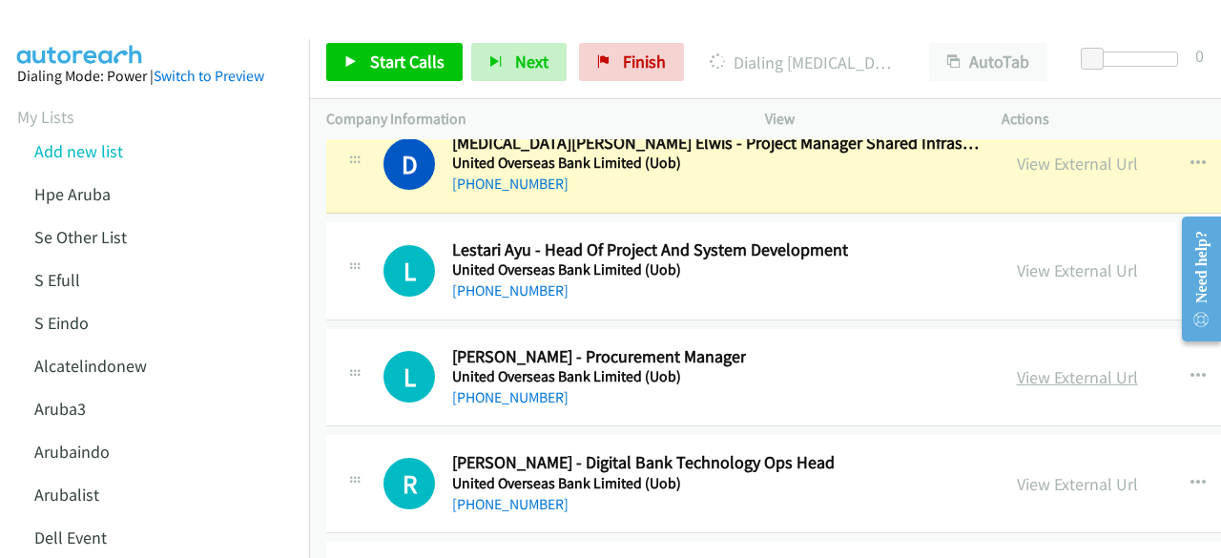
click at [1017, 366] on link "View External Url" at bounding box center [1077, 377] width 121 height 22
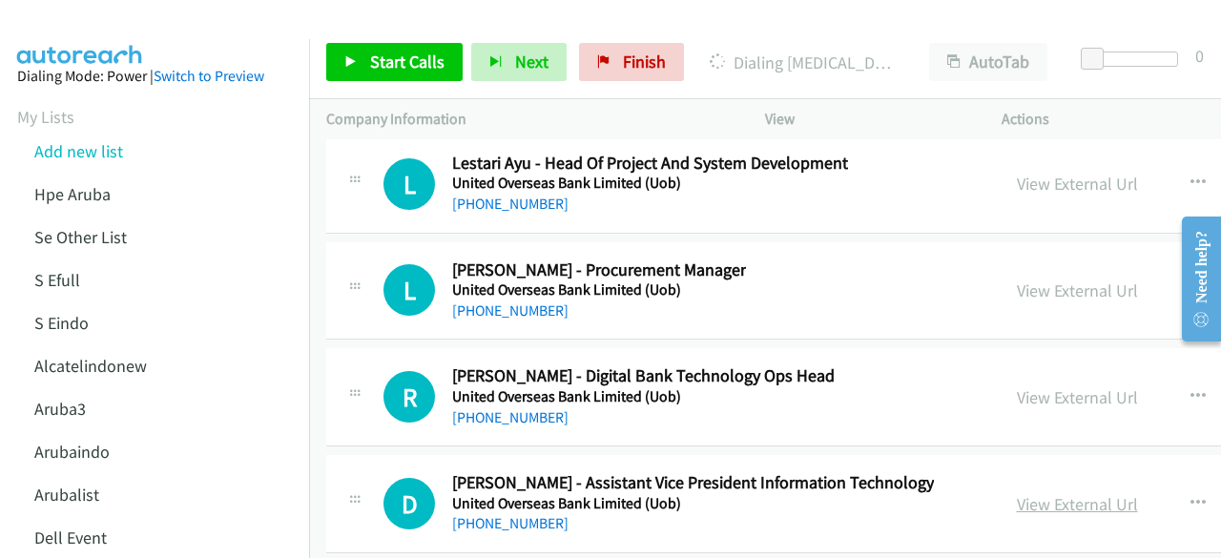
click at [1017, 493] on link "View External Url" at bounding box center [1077, 504] width 121 height 22
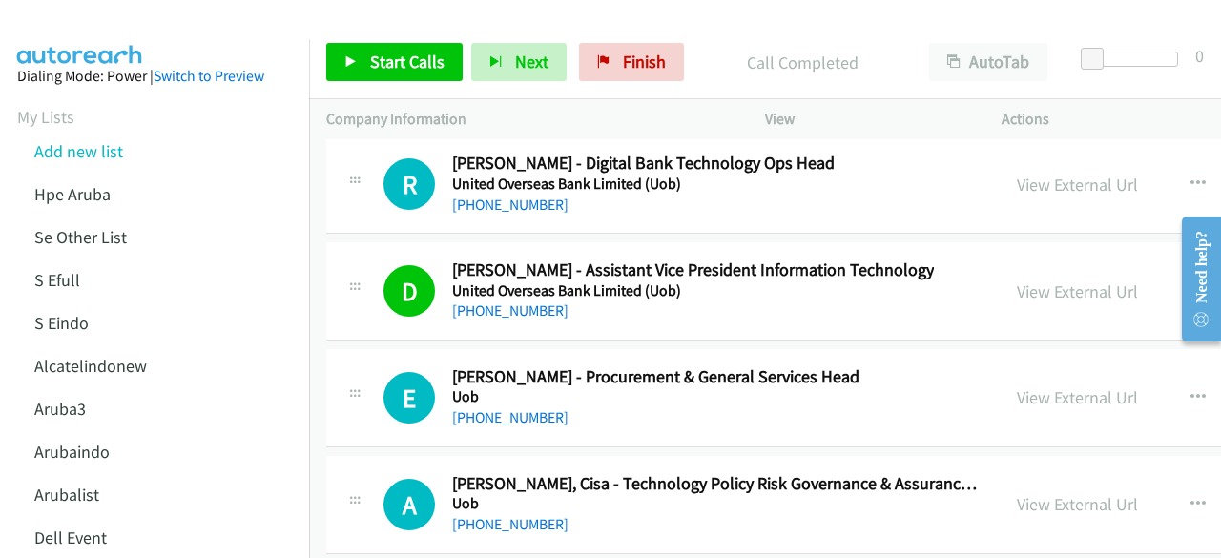
scroll to position [30891, 0]
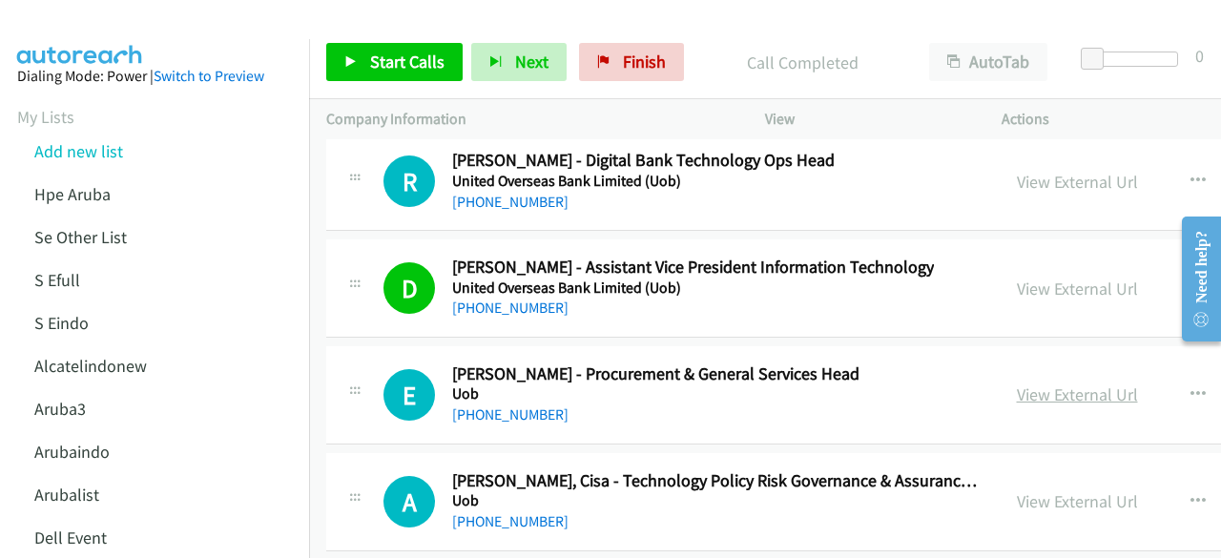
click at [1017, 383] on link "View External Url" at bounding box center [1077, 394] width 121 height 22
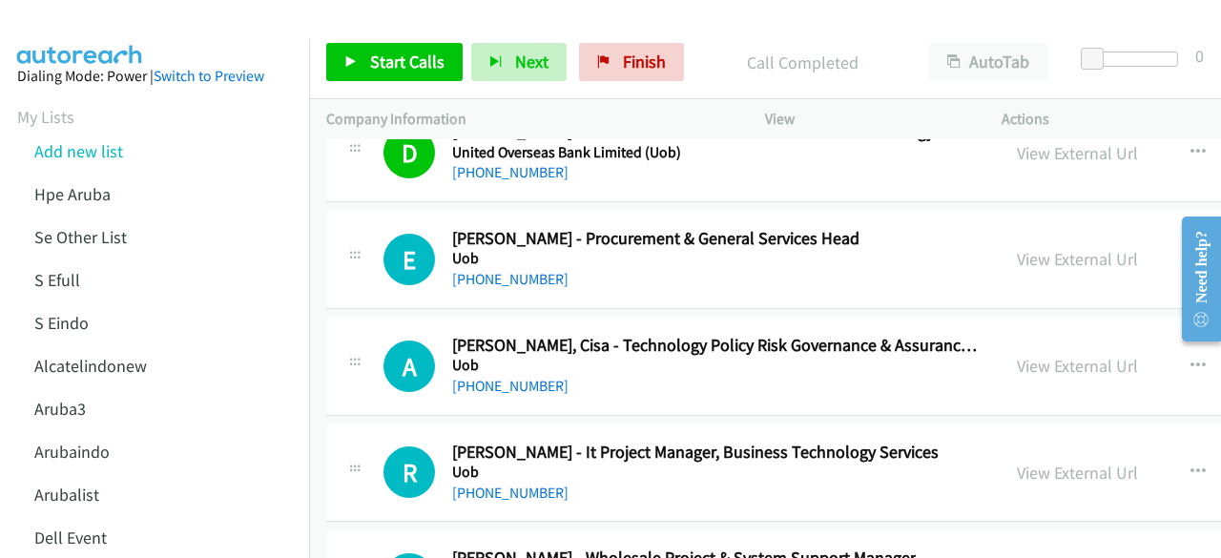
scroll to position [31031, 0]
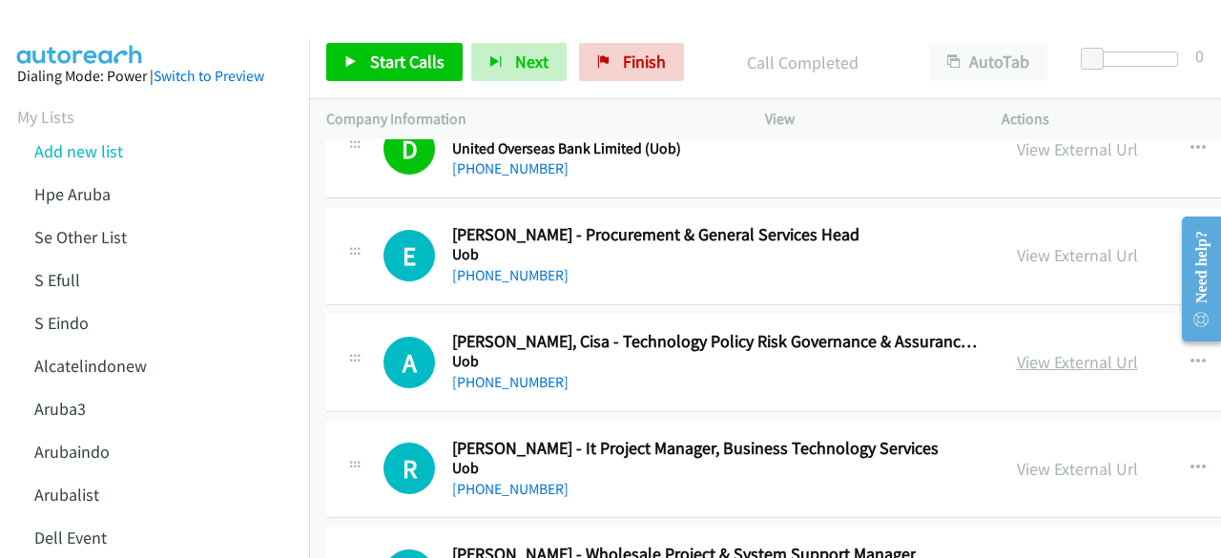
click at [1017, 351] on link "View External Url" at bounding box center [1077, 362] width 121 height 22
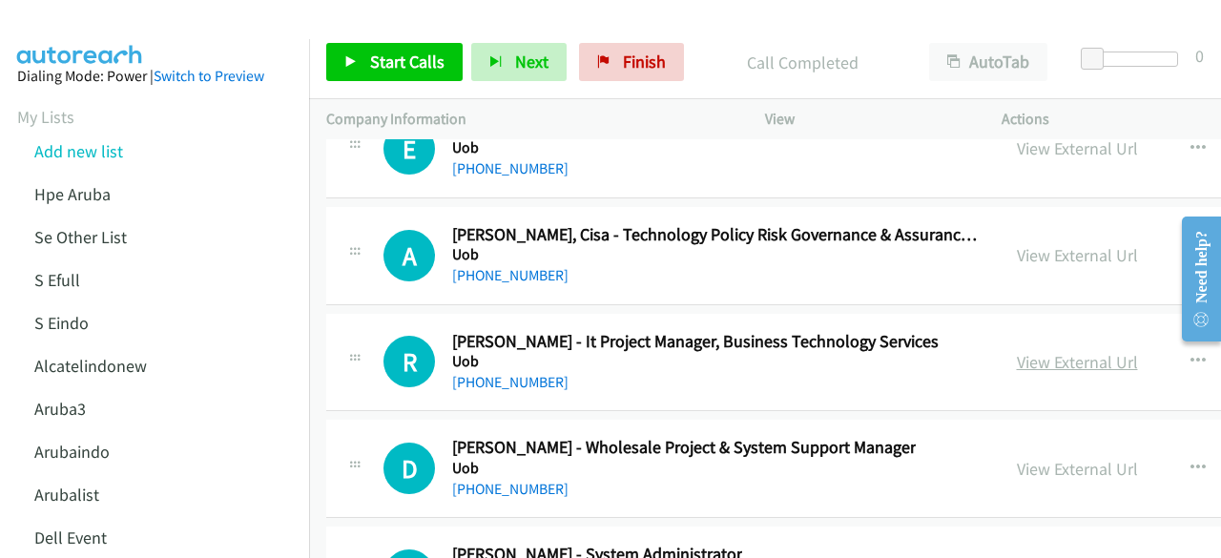
click at [1017, 351] on link "View External Url" at bounding box center [1077, 362] width 121 height 22
click at [1017, 458] on link "View External Url" at bounding box center [1077, 469] width 121 height 22
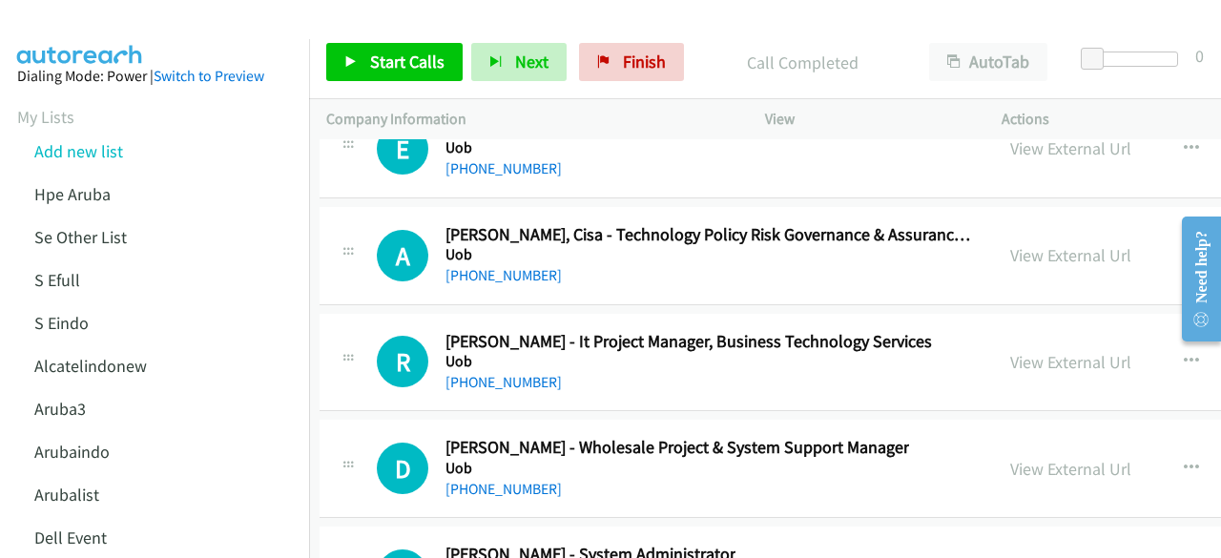
scroll to position [31138, 1]
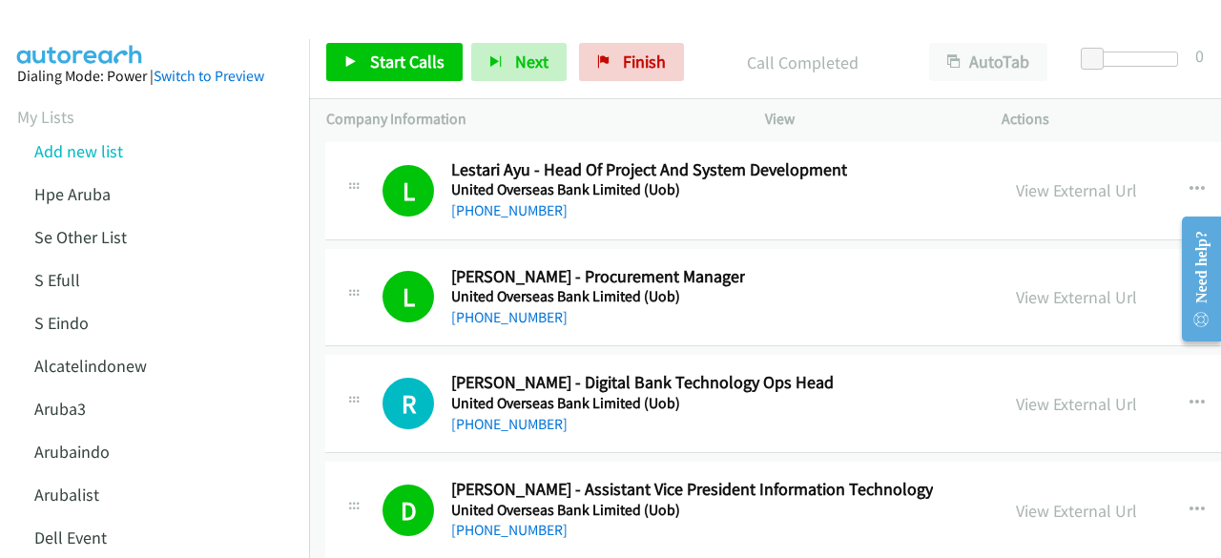
scroll to position [30668, 1]
click at [1016, 394] on link "View External Url" at bounding box center [1076, 405] width 121 height 22
